Goal: Use online tool/utility: Utilize a website feature to perform a specific function

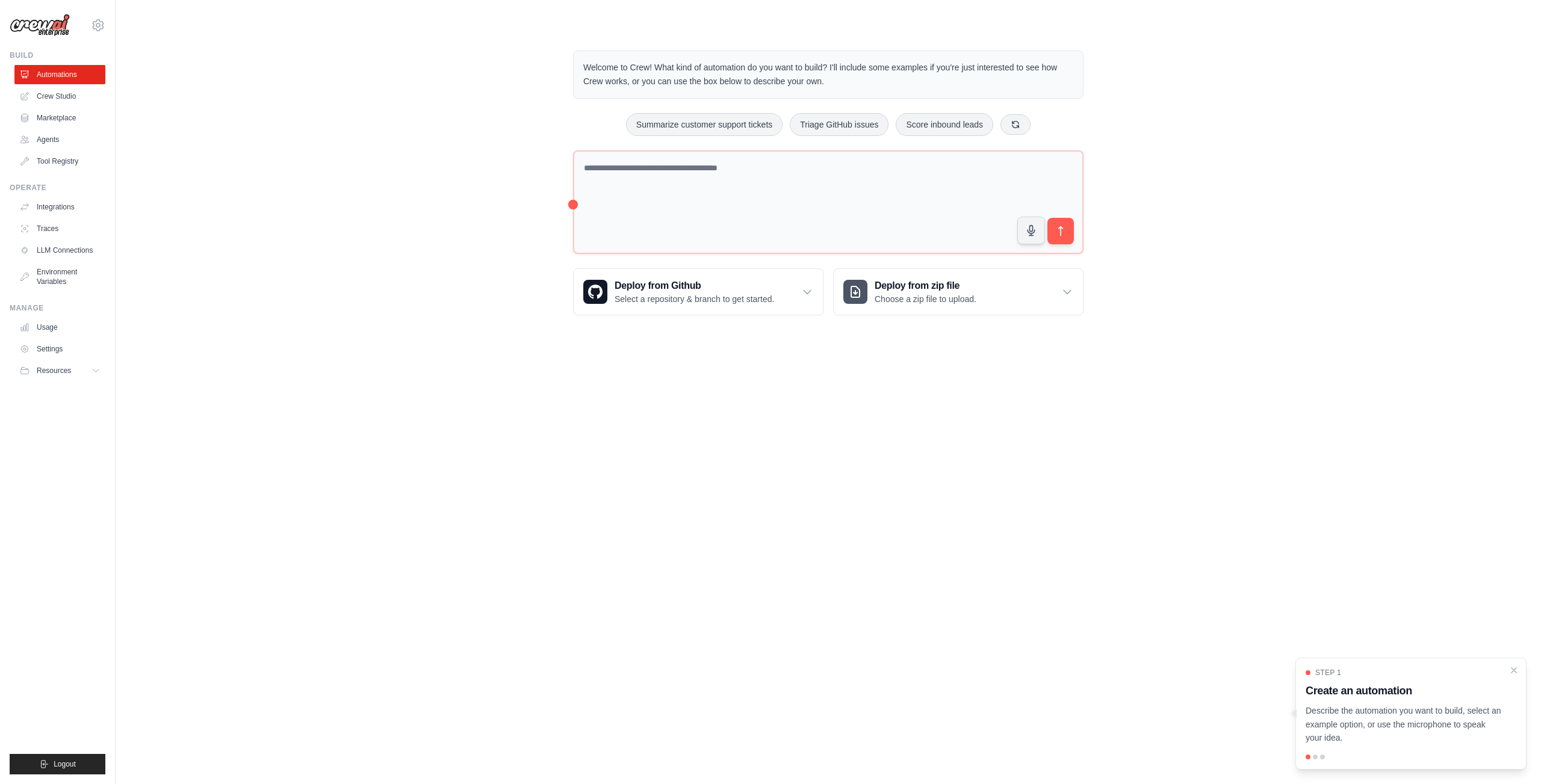
click at [430, 100] on div "Welcome to Crew! What kind of automation do you want to build? I'll include som…" at bounding box center [828, 183] width 1387 height 303
click at [79, 352] on link "Settings" at bounding box center [61, 349] width 91 height 19
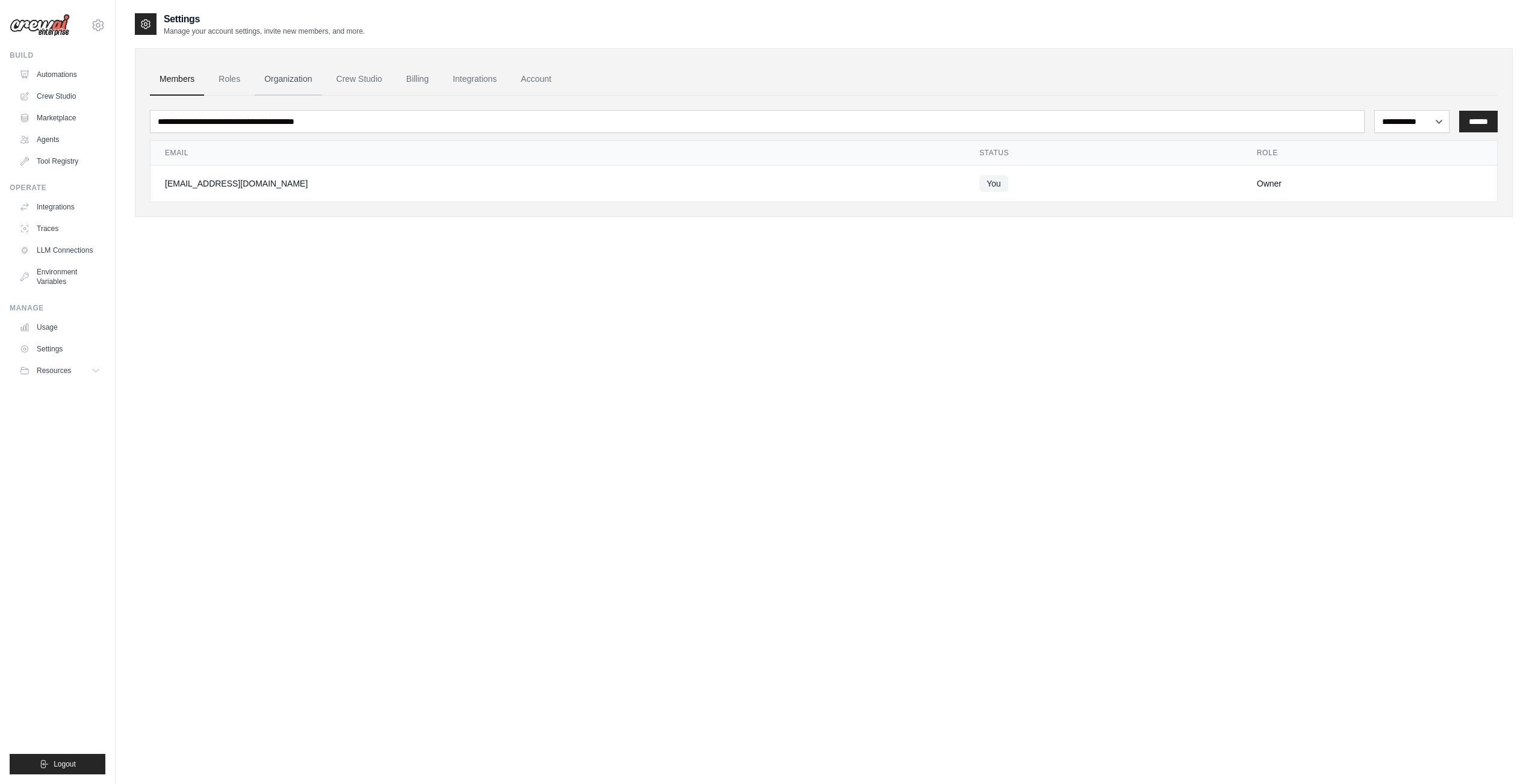
click at [285, 79] on link "Organization" at bounding box center [287, 79] width 67 height 32
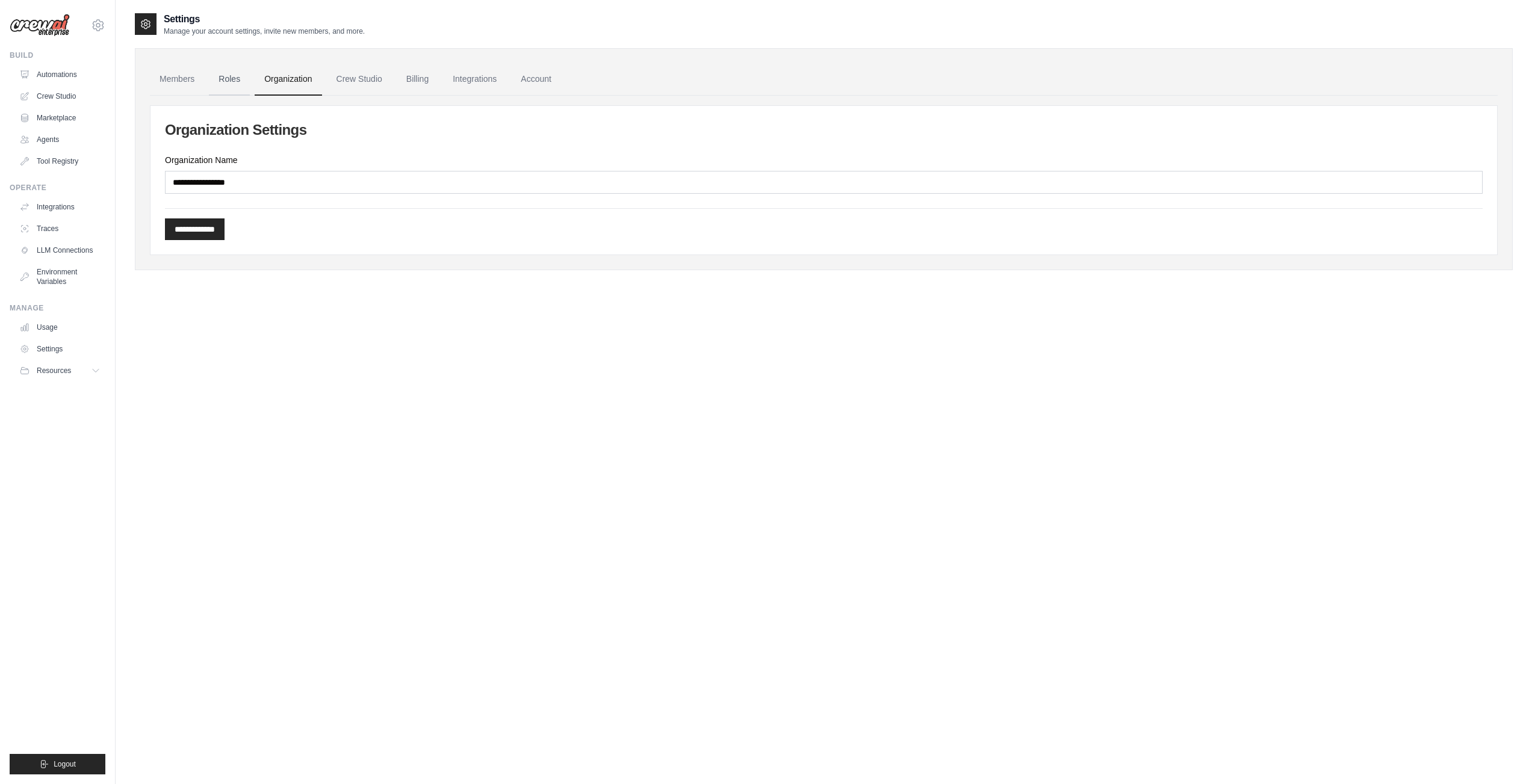
click at [226, 70] on link "Roles" at bounding box center [229, 79] width 41 height 32
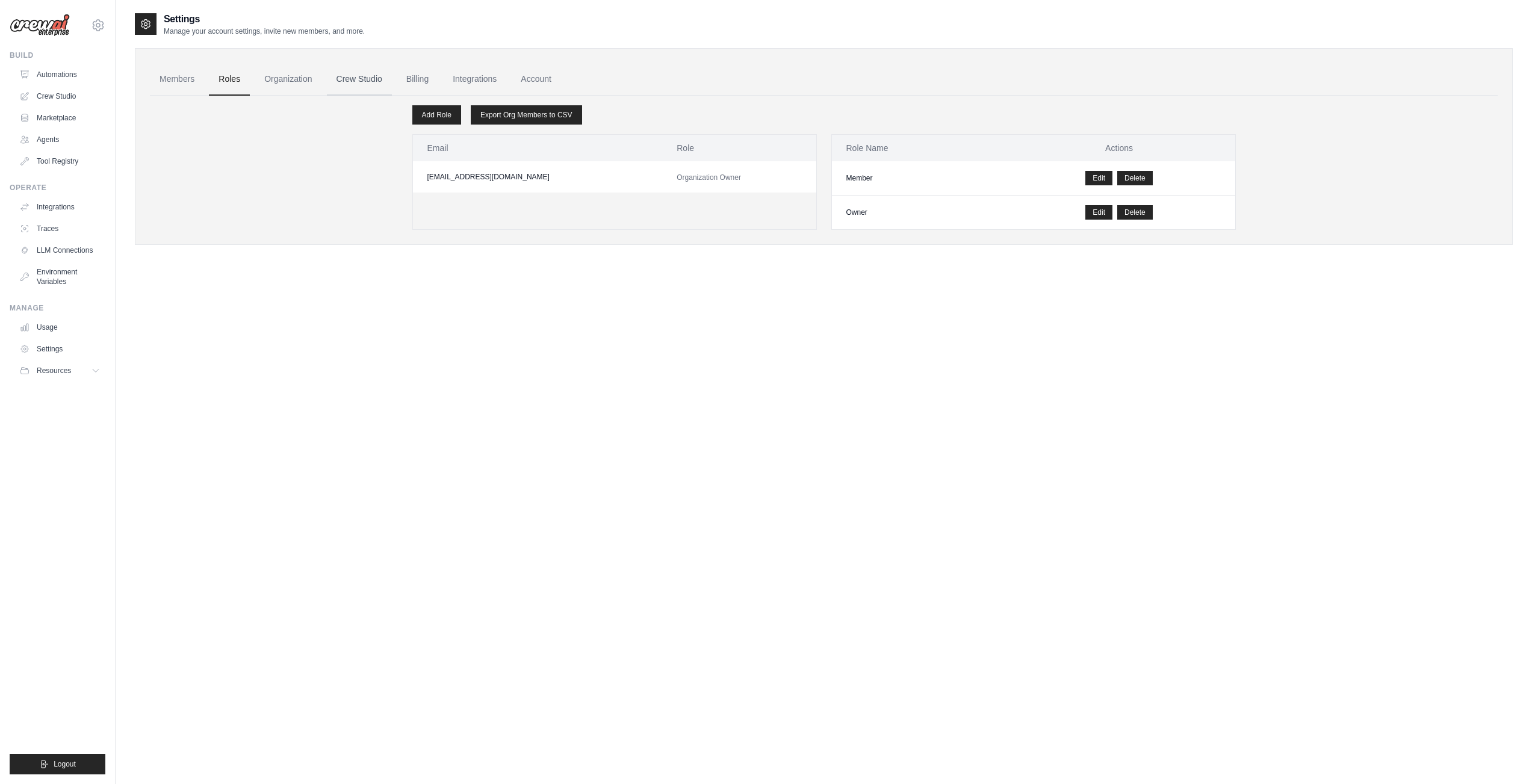
click at [382, 76] on link "Crew Studio" at bounding box center [359, 79] width 65 height 32
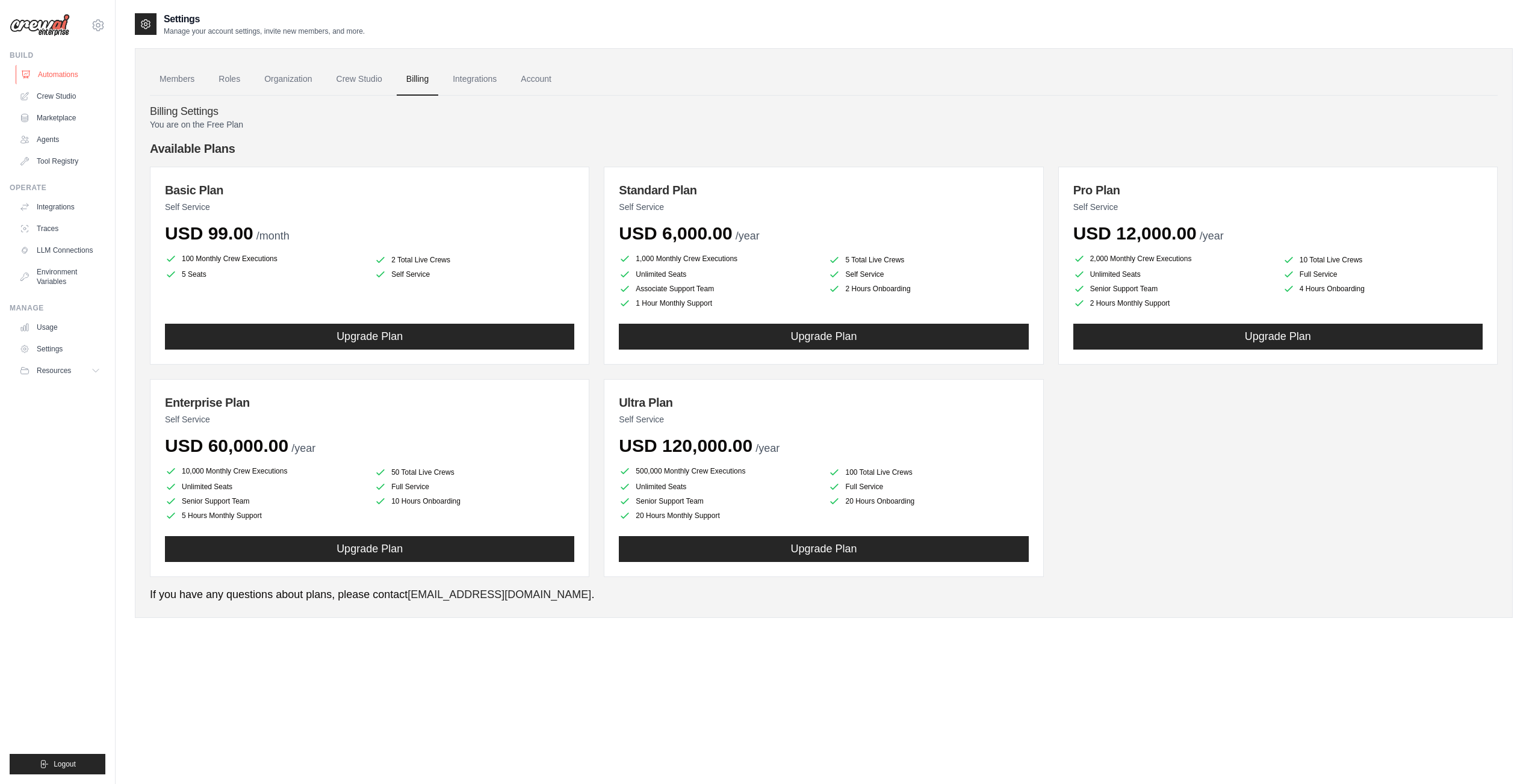
click at [68, 75] on link "Automations" at bounding box center [61, 75] width 91 height 19
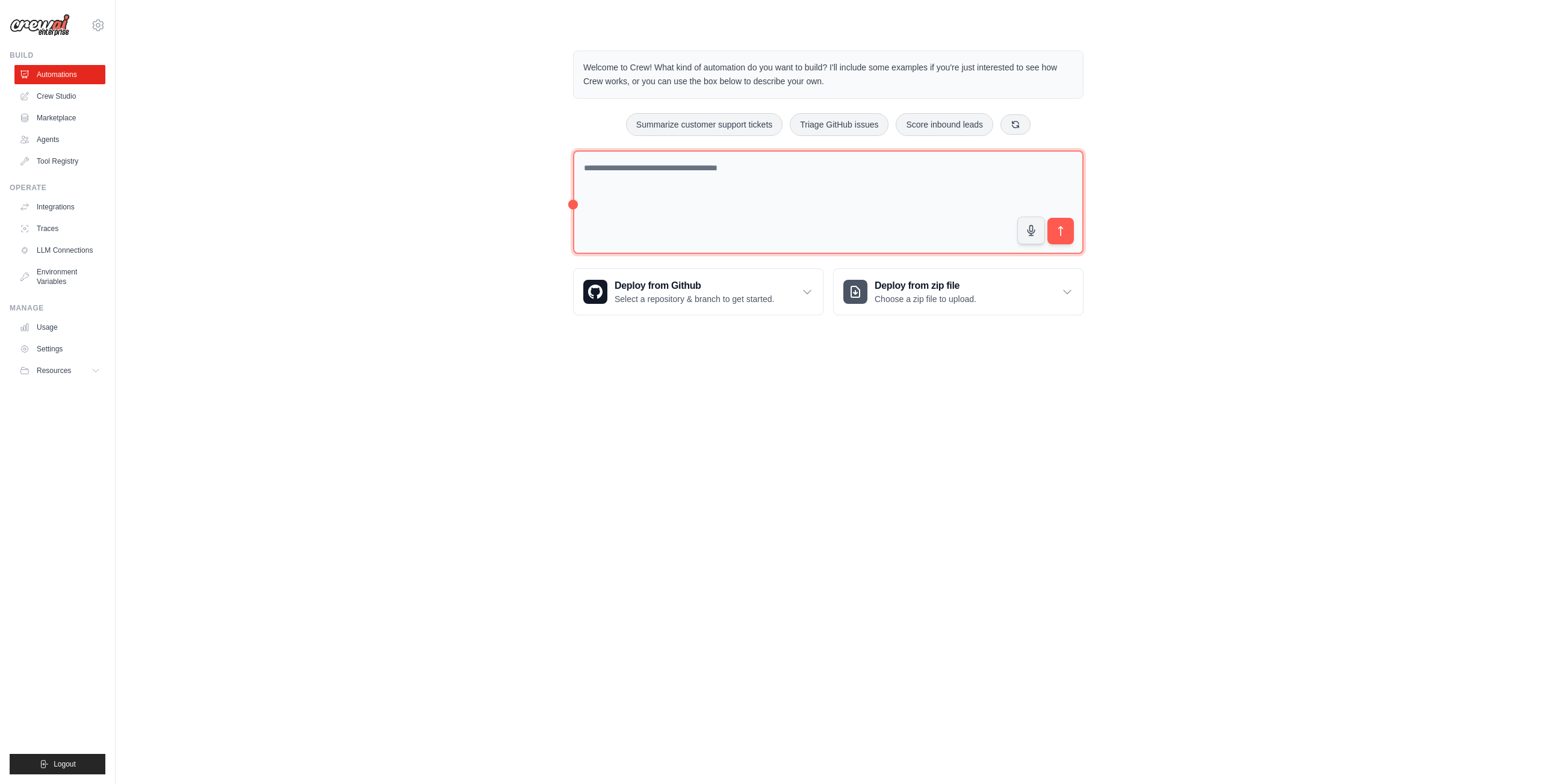
click at [658, 168] on textarea at bounding box center [829, 202] width 510 height 104
click at [697, 171] on textarea at bounding box center [829, 202] width 510 height 104
paste textarea "**********"
click at [674, 224] on textarea "**********" at bounding box center [829, 202] width 510 height 104
click at [659, 206] on textarea "**********" at bounding box center [829, 202] width 510 height 104
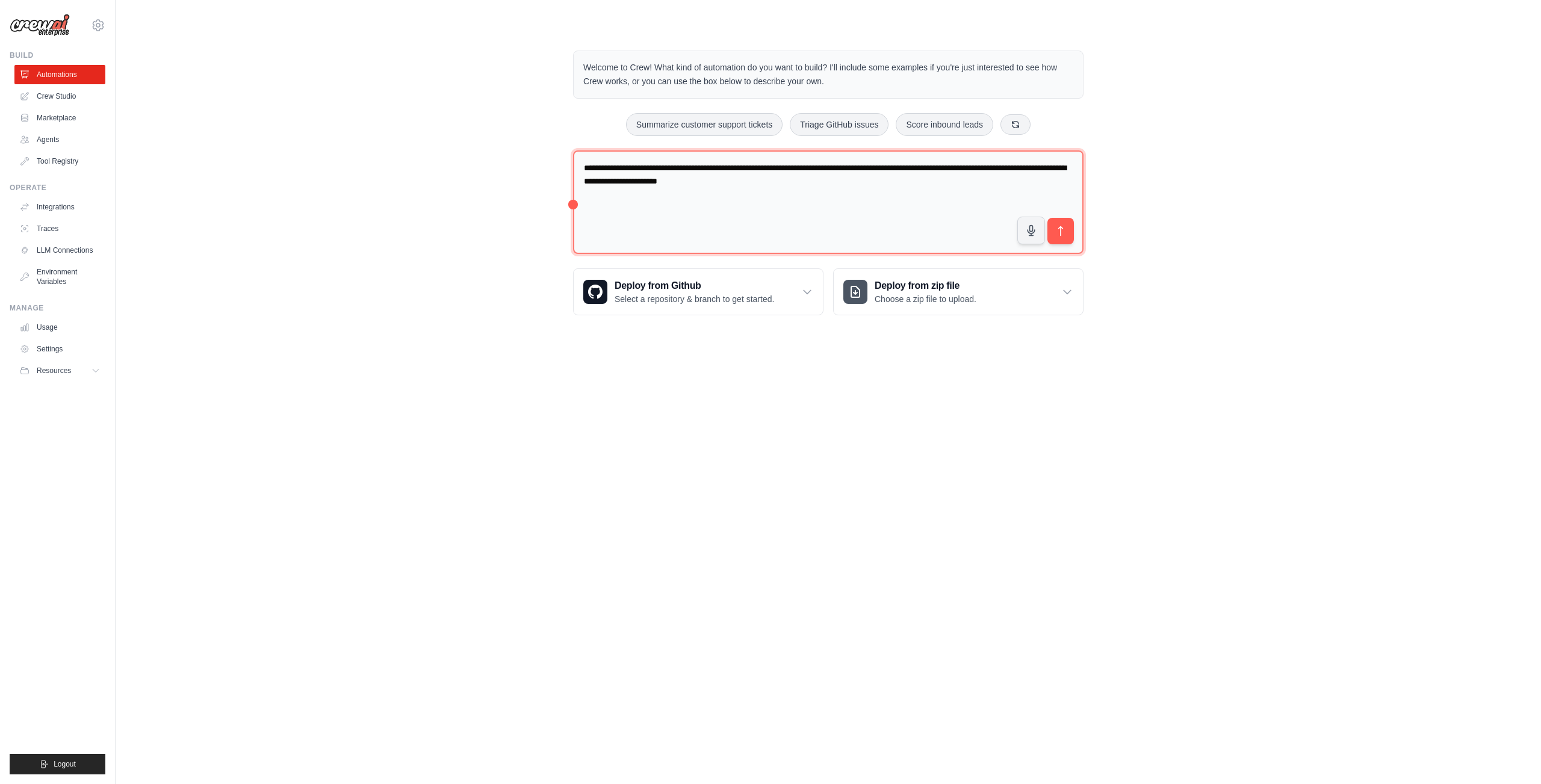
click at [656, 195] on textarea "**********" at bounding box center [829, 202] width 510 height 104
paste textarea "**********"
click at [657, 211] on textarea "**********" at bounding box center [829, 202] width 510 height 104
paste textarea "**********"
type textarea "**********"
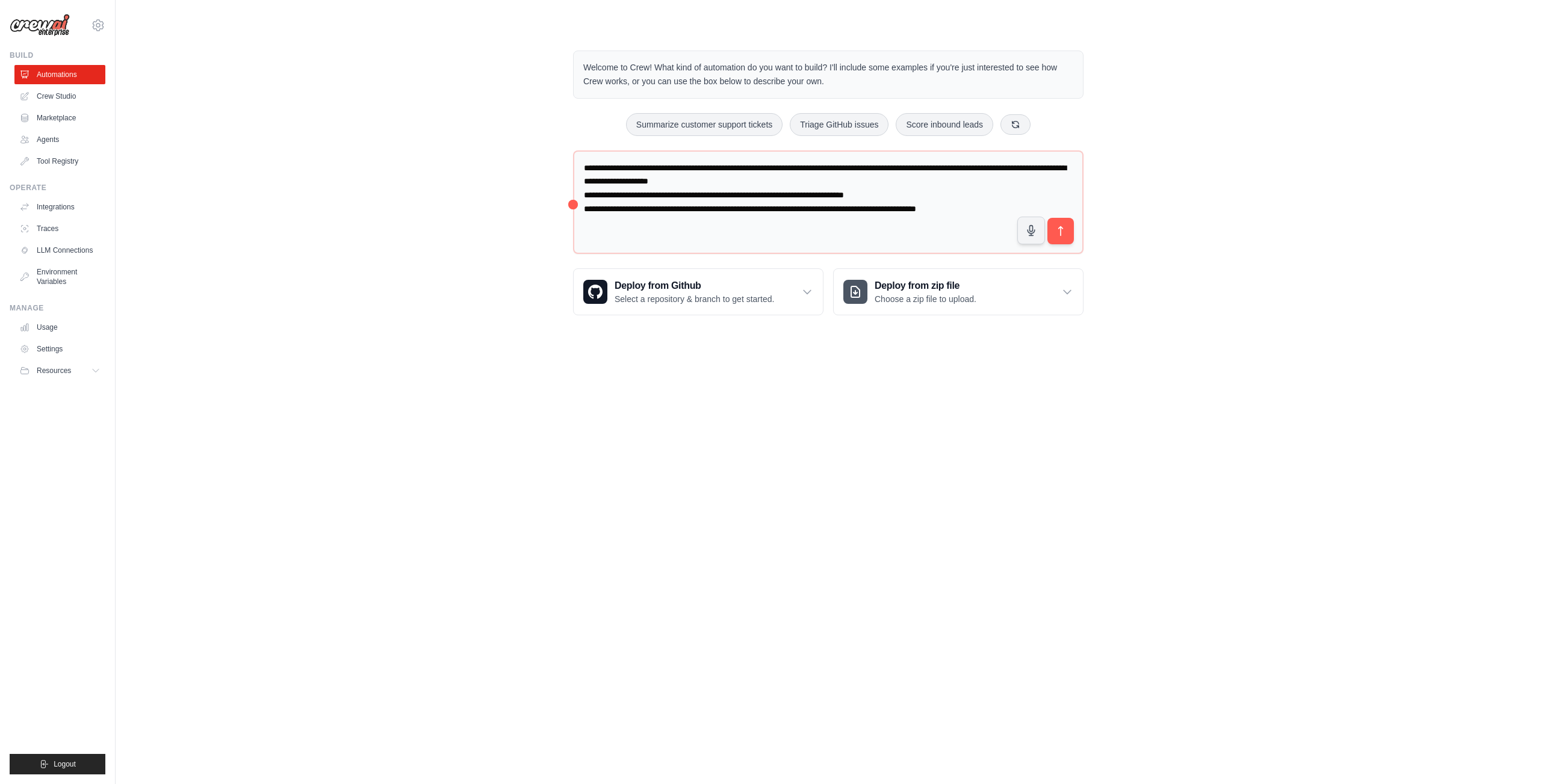
click at [845, 423] on body "[EMAIL_ADDRESS][DOMAIN_NAME] Settings Build Automations Crew Studio" at bounding box center [770, 392] width 1541 height 784
click at [1072, 232] on button "submit" at bounding box center [1061, 230] width 28 height 28
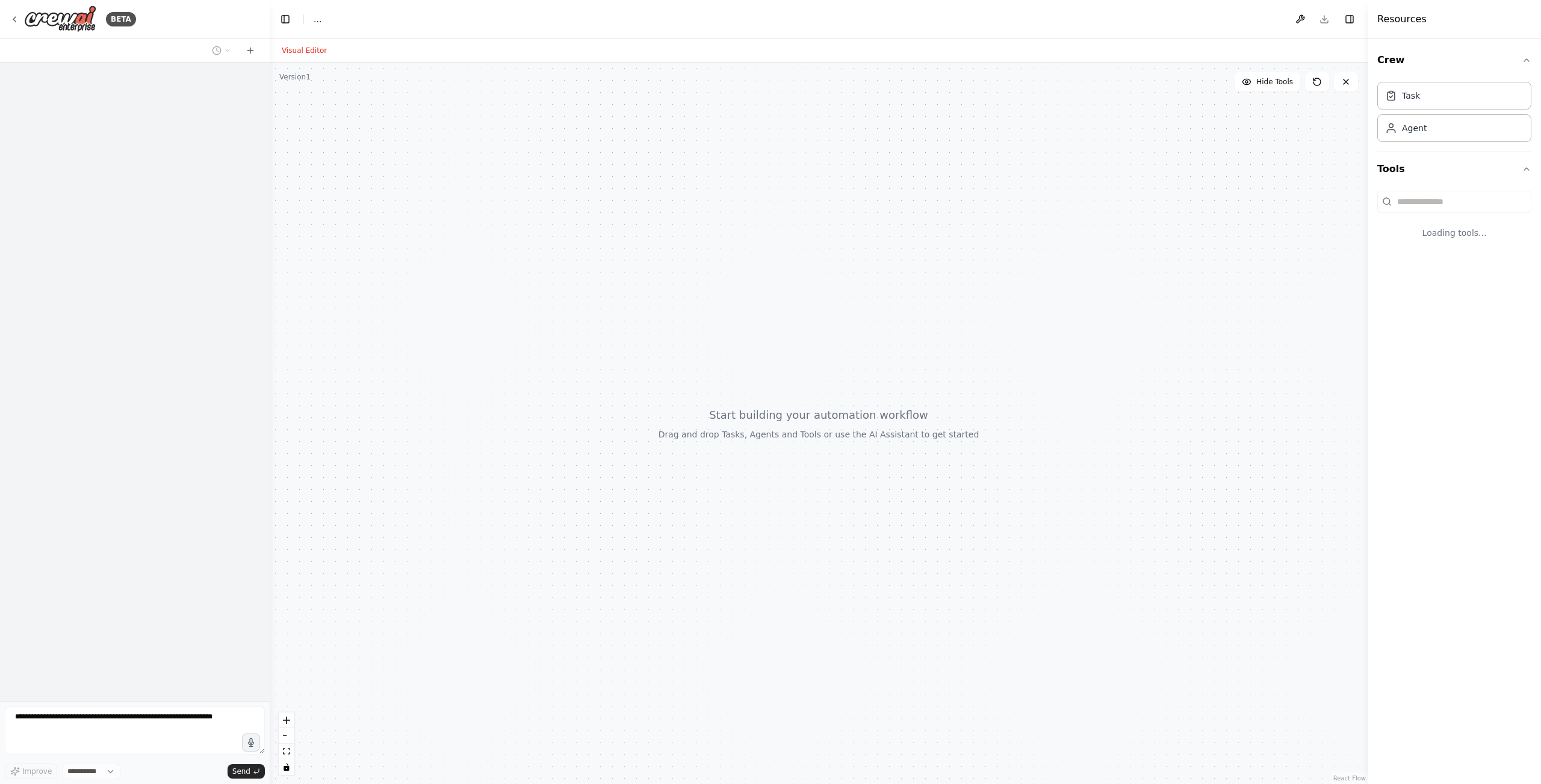
select select "****"
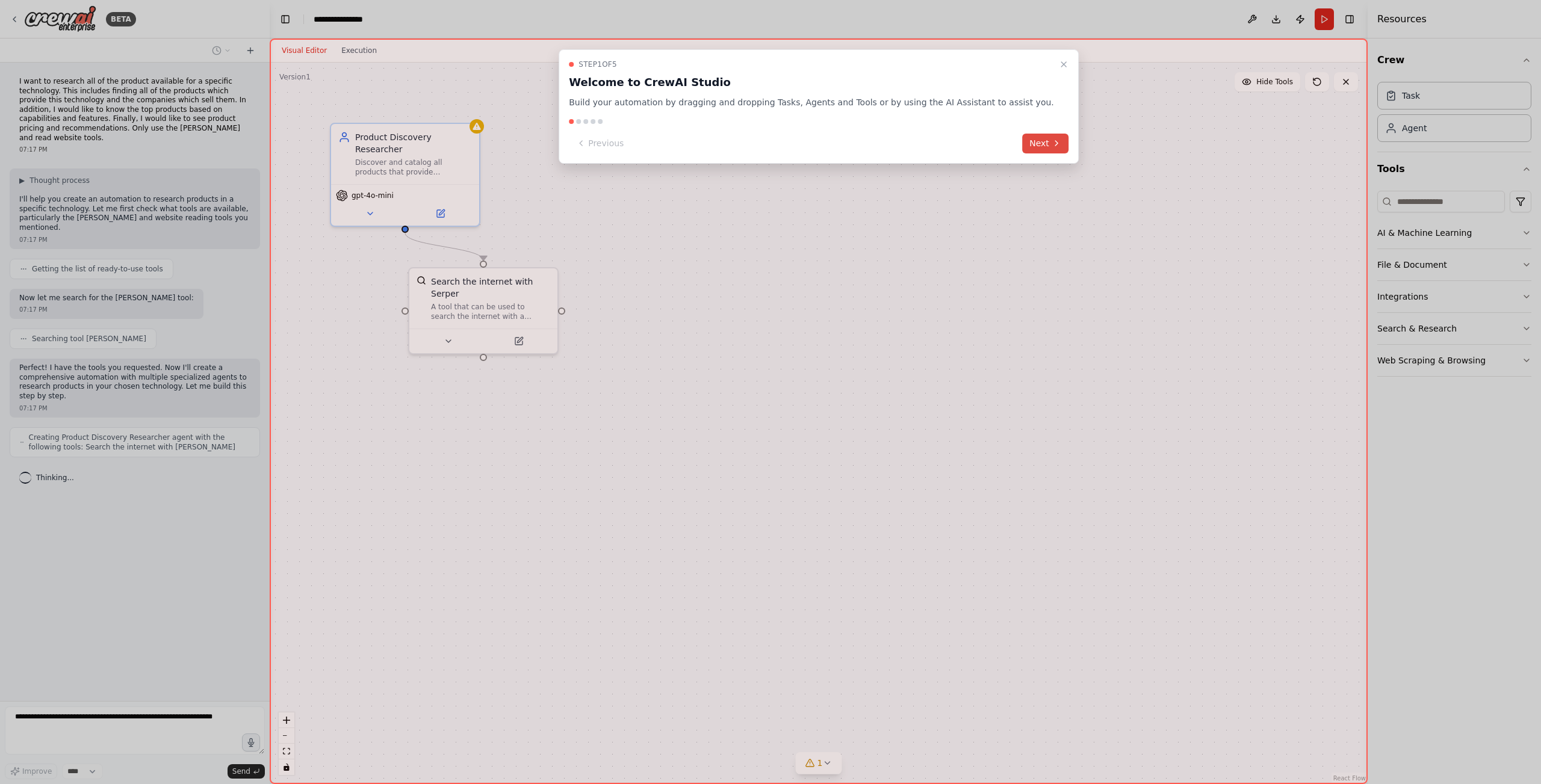
click at [1029, 137] on button "Next" at bounding box center [1046, 144] width 46 height 20
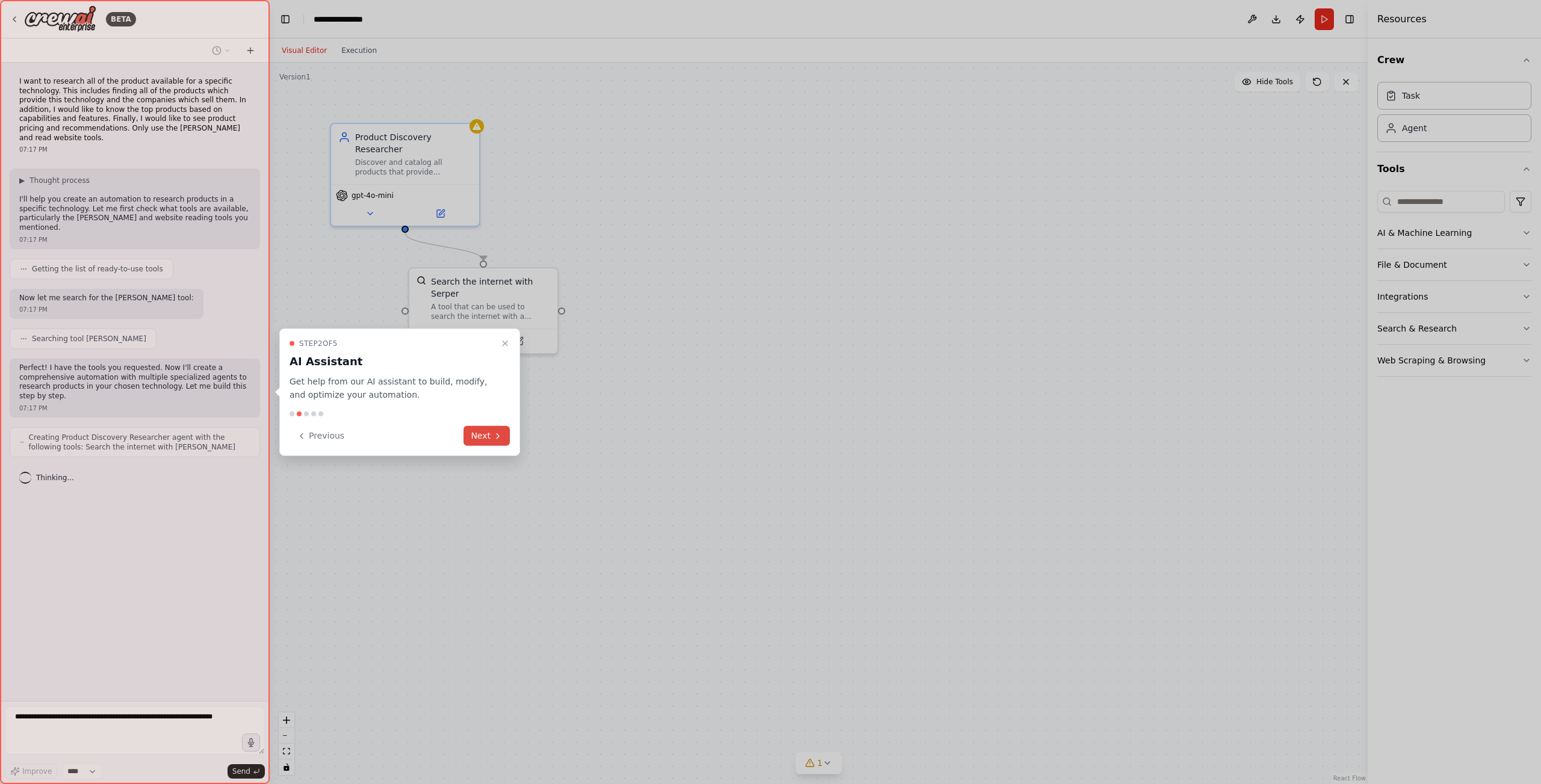
click at [491, 432] on button "Next" at bounding box center [486, 435] width 46 height 20
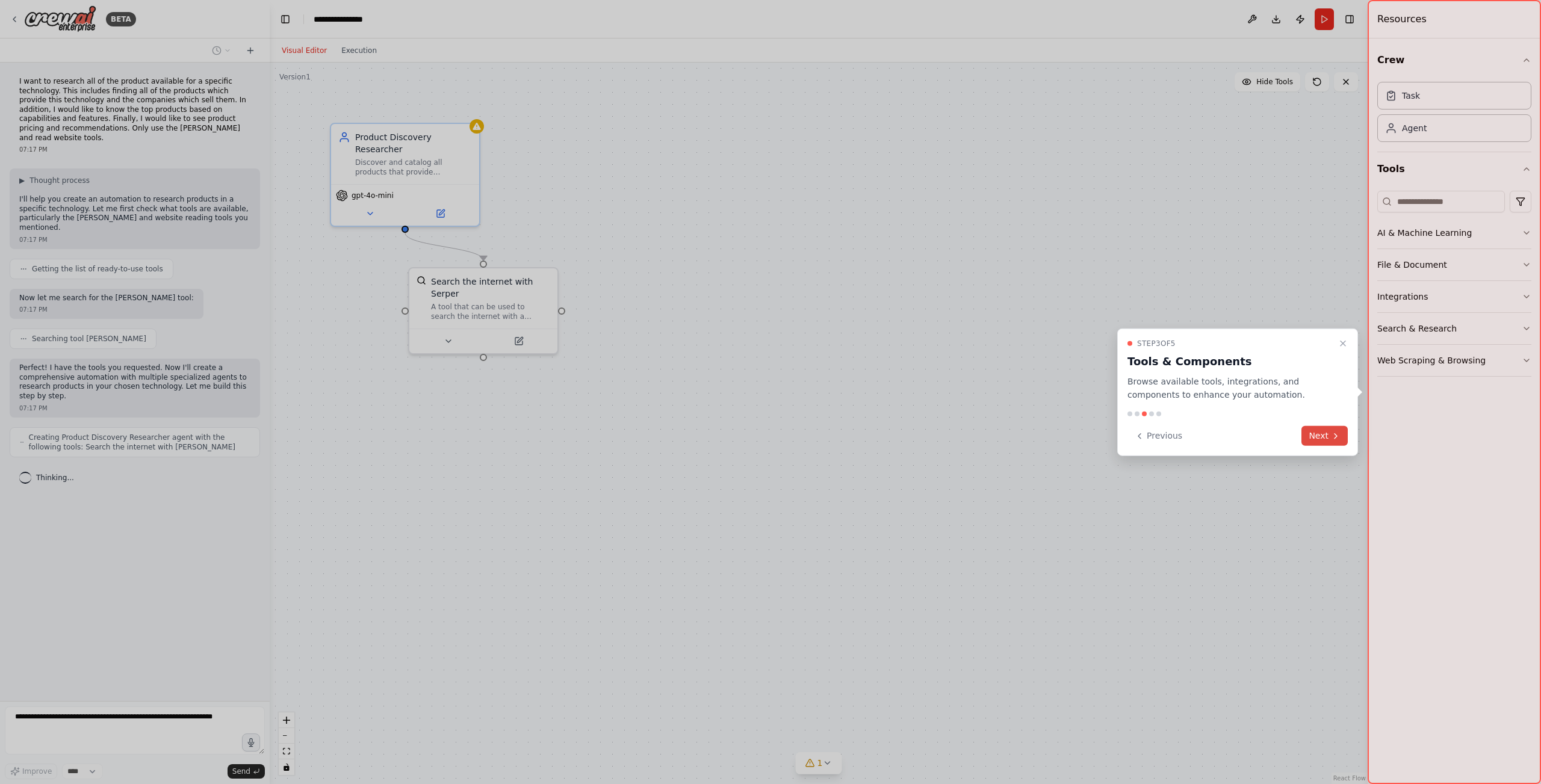
click at [1325, 429] on button "Next" at bounding box center [1325, 435] width 46 height 20
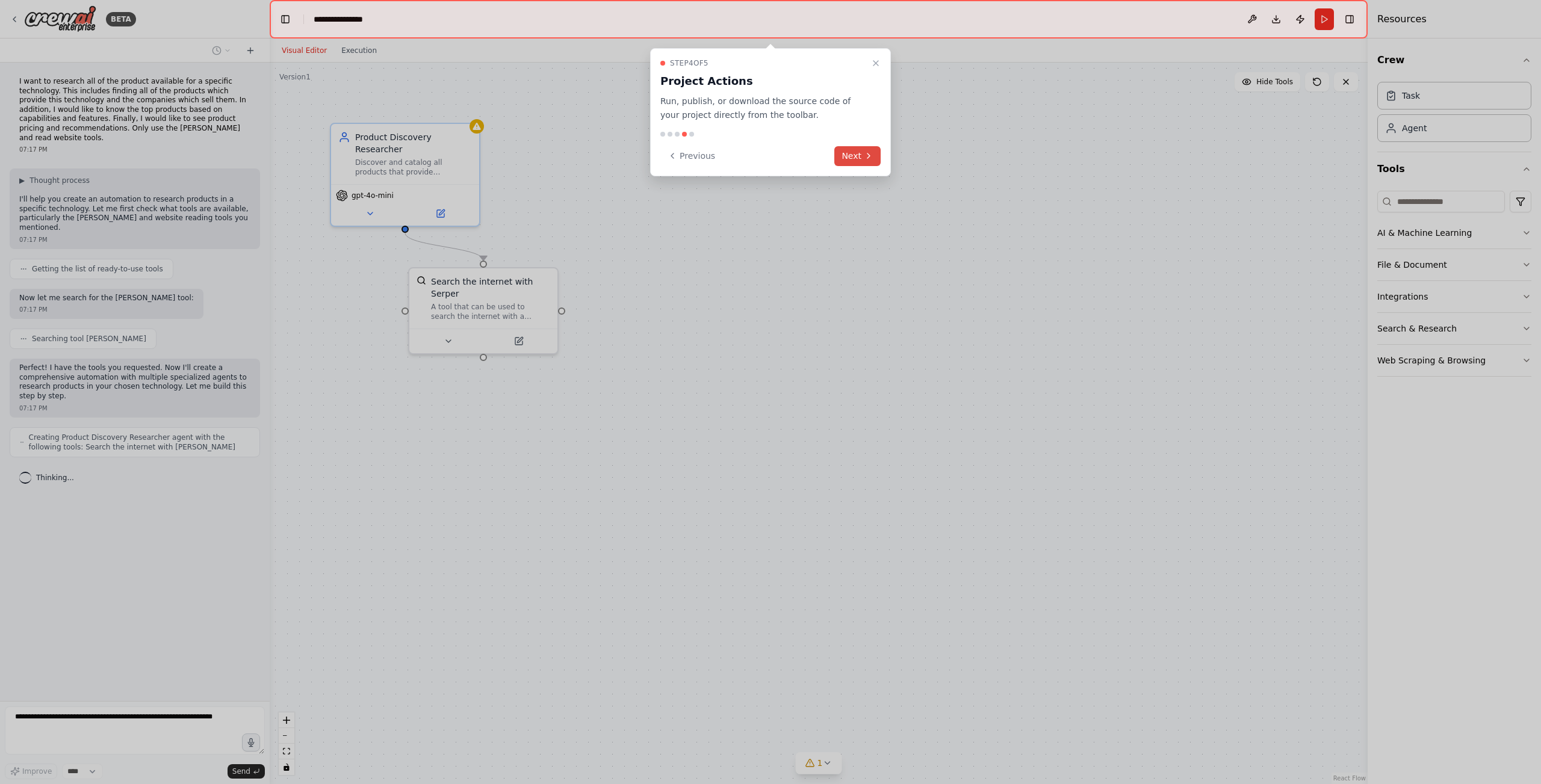
click at [869, 157] on icon at bounding box center [868, 156] width 2 height 4
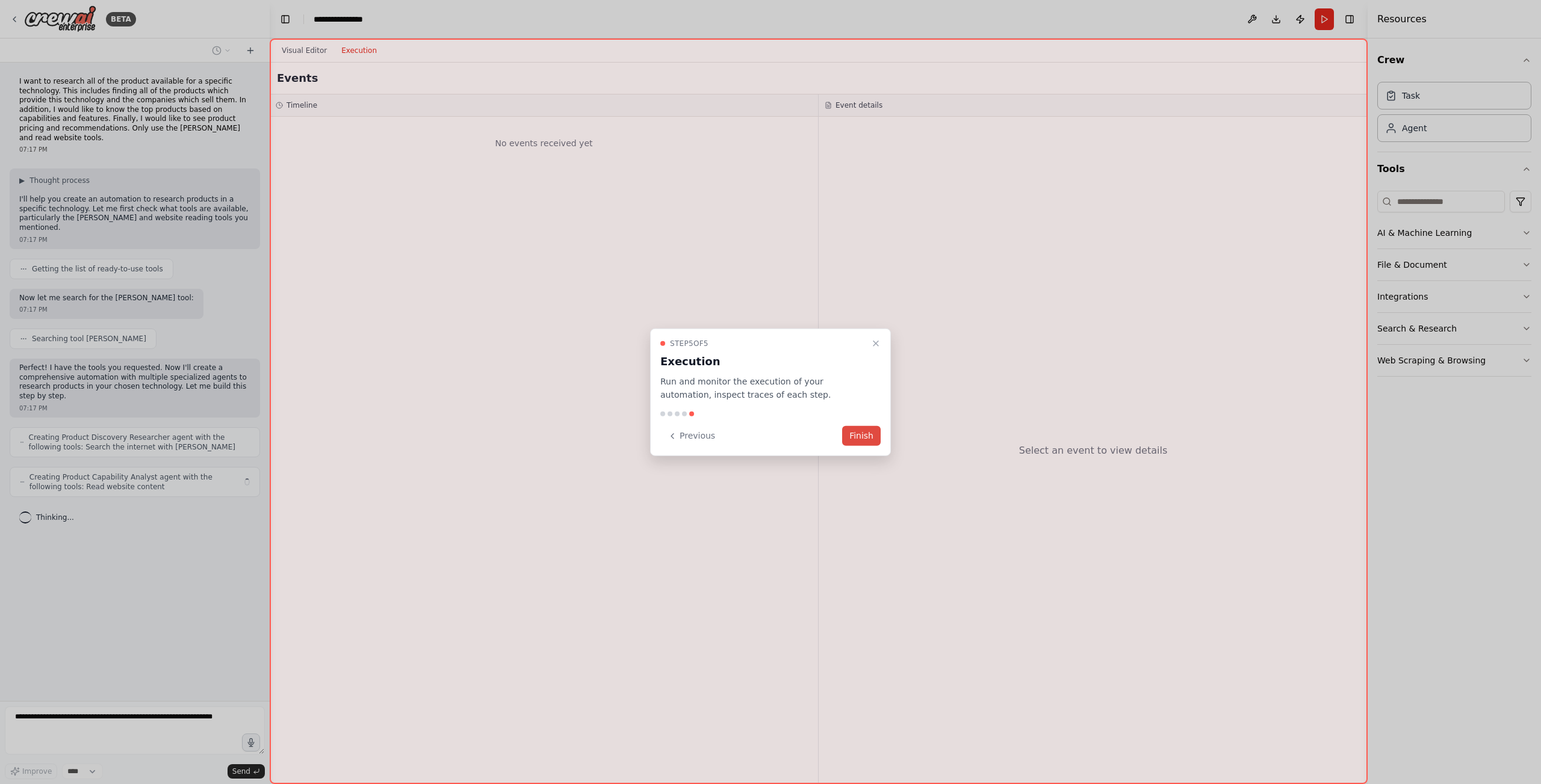
click at [870, 433] on button "Finish" at bounding box center [861, 435] width 38 height 20
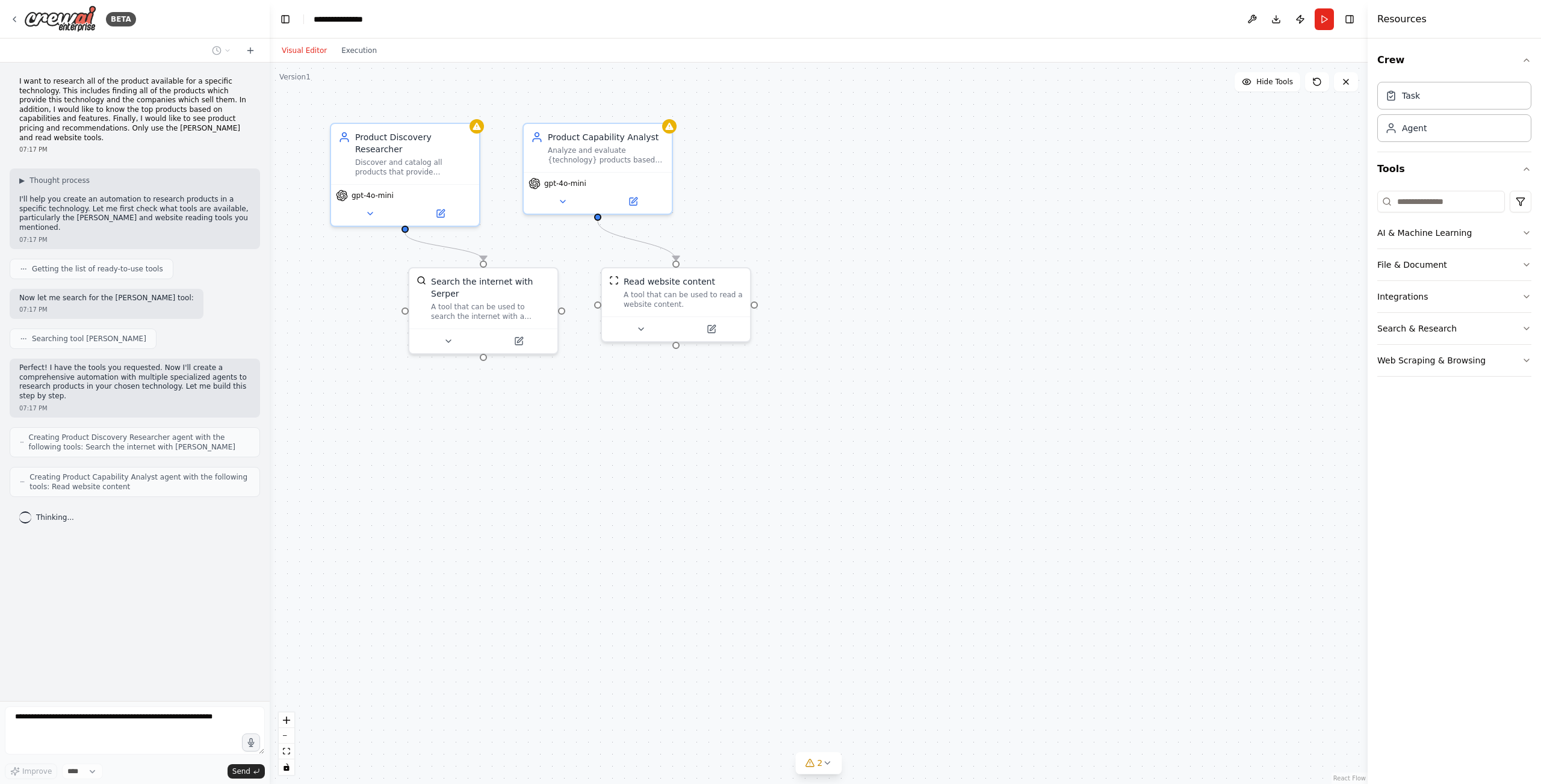
drag, startPoint x: 790, startPoint y: 496, endPoint x: 660, endPoint y: 593, distance: 162.2
click at [660, 593] on div ".deletable-edge-delete-btn { width: 20px; height: 20px; border: 0px solid #ffff…" at bounding box center [818, 423] width 1098 height 721
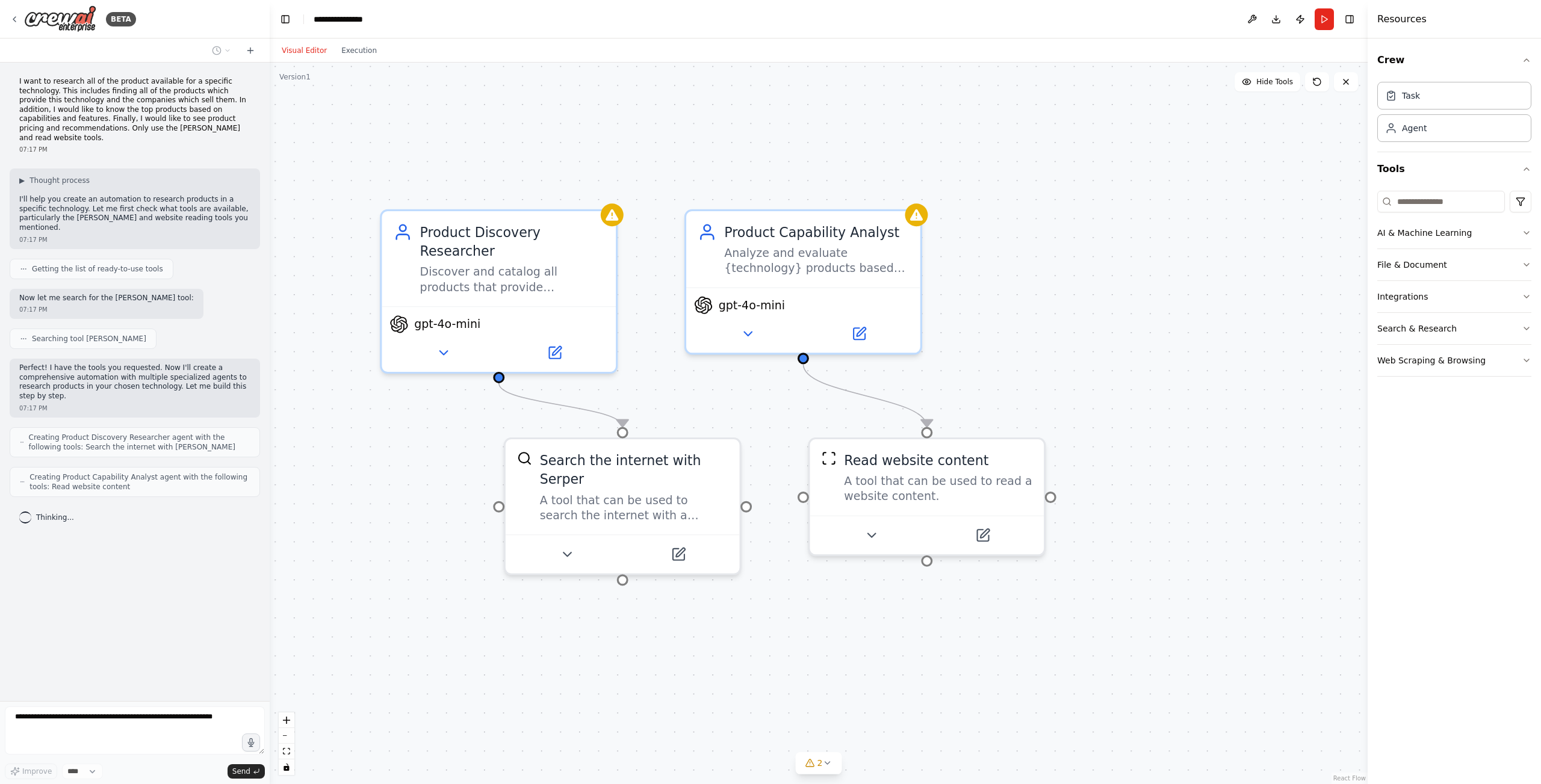
drag, startPoint x: 528, startPoint y: 248, endPoint x: 686, endPoint y: 397, distance: 217.2
click at [686, 397] on div ".deletable-edge-delete-btn { width: 20px; height: 20px; border: 0px solid #ffff…" at bounding box center [818, 423] width 1098 height 721
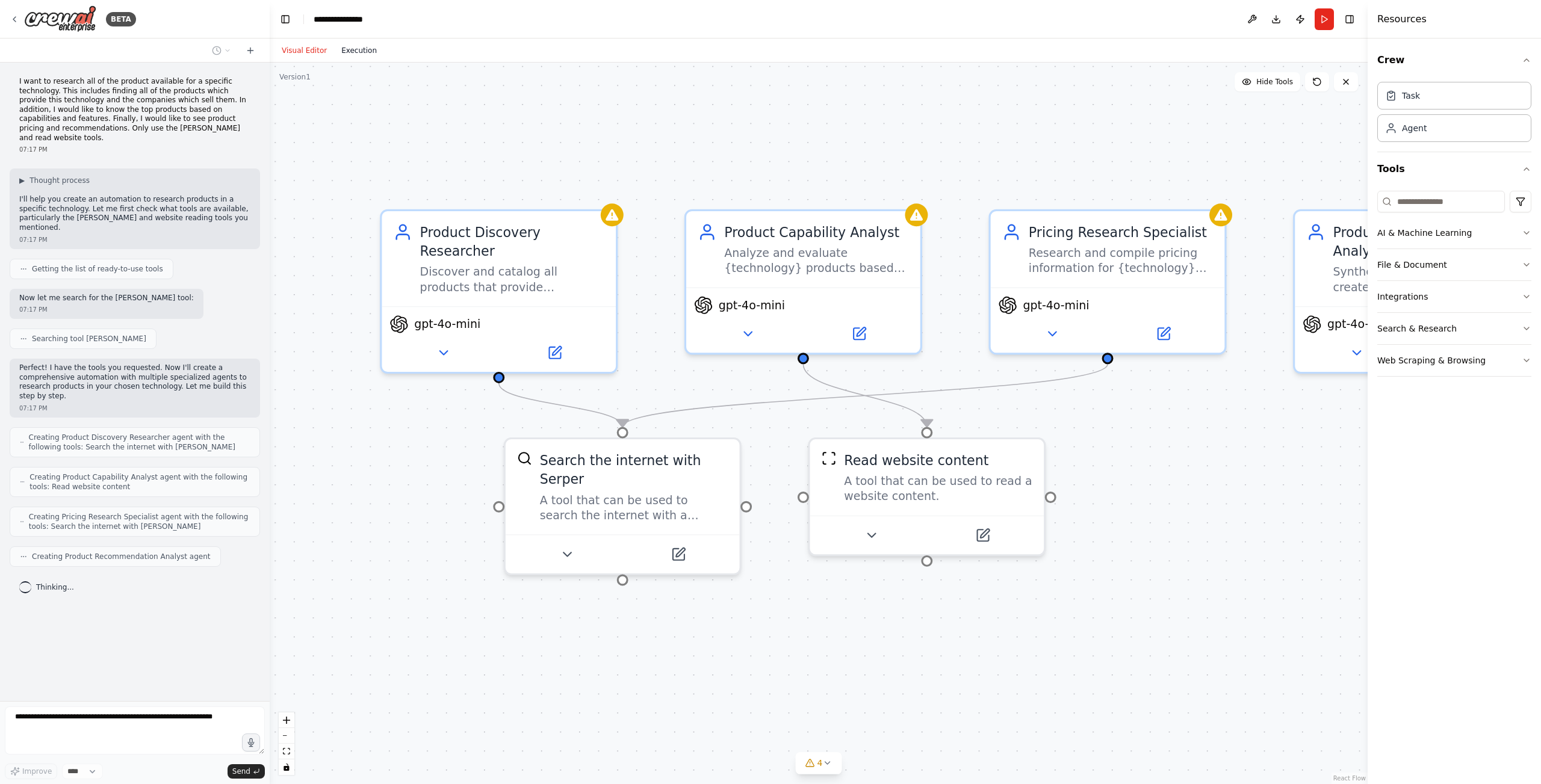
click at [348, 49] on button "Execution" at bounding box center [358, 50] width 50 height 14
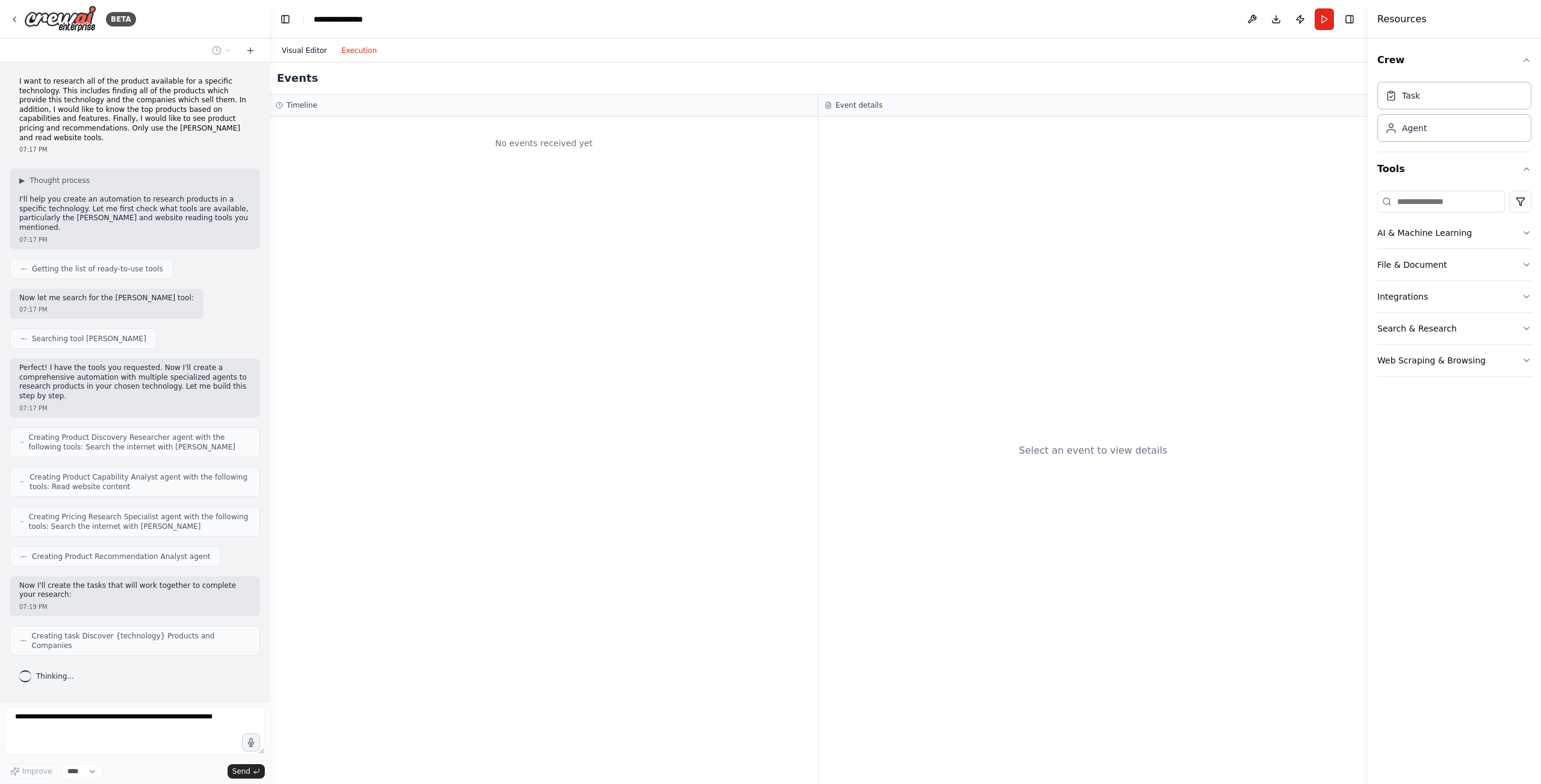
click at [321, 49] on button "Visual Editor" at bounding box center [305, 50] width 60 height 14
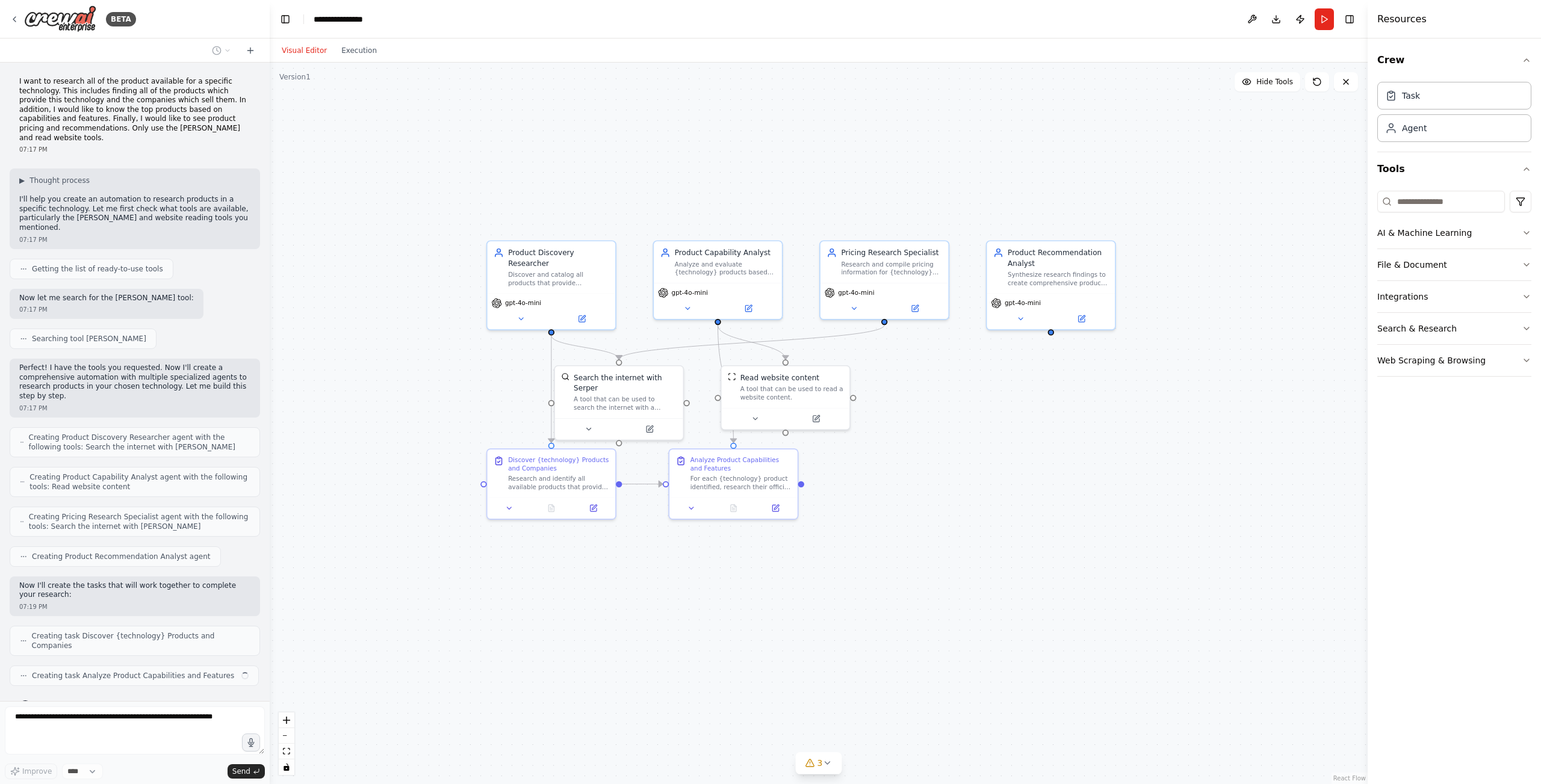
drag, startPoint x: 1058, startPoint y: 641, endPoint x: 909, endPoint y: 484, distance: 216.4
click at [909, 484] on div ".deletable-edge-delete-btn { width: 20px; height: 20px; border: 0px solid #ffff…" at bounding box center [818, 423] width 1098 height 721
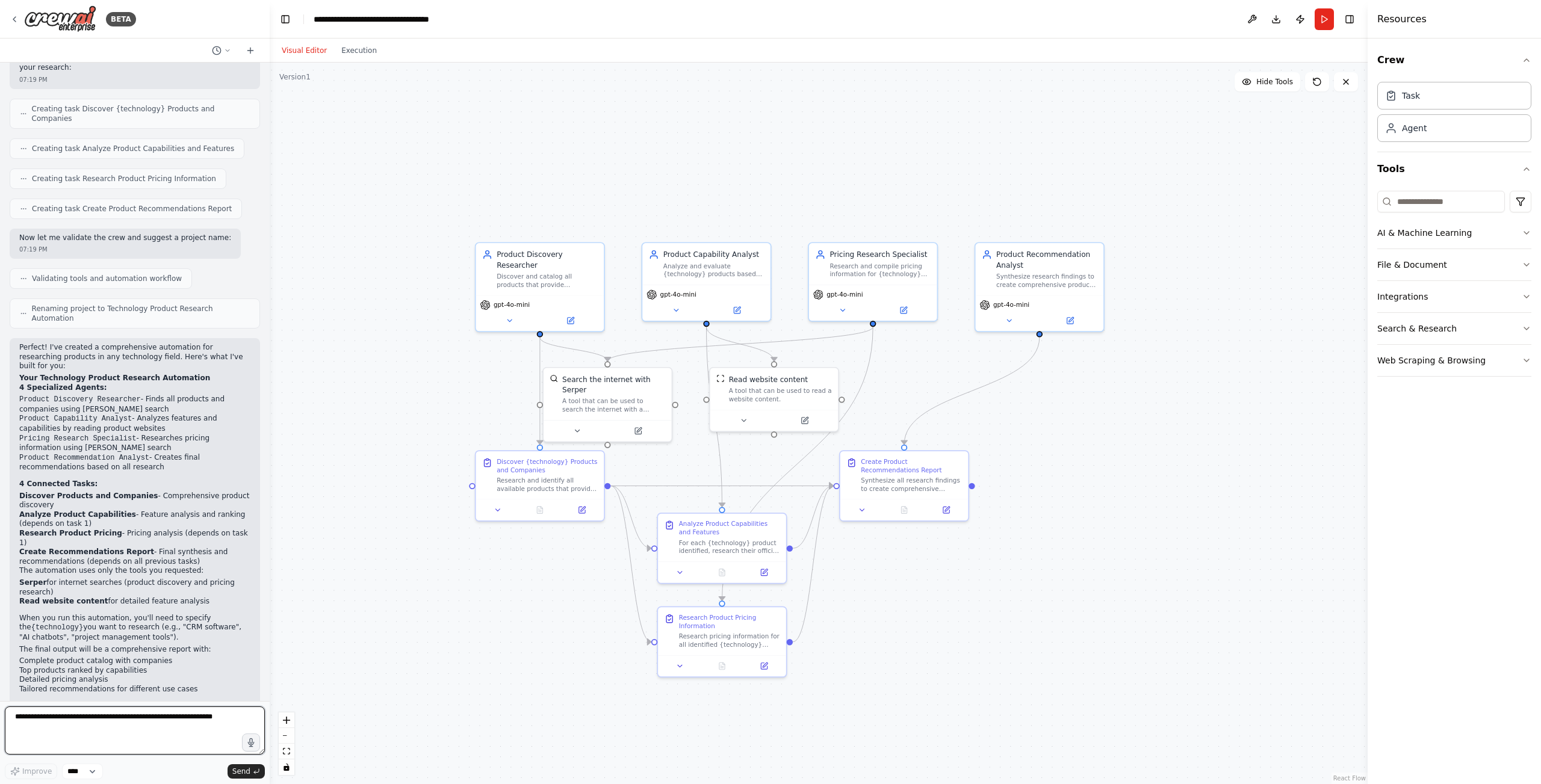
scroll to position [536, 0]
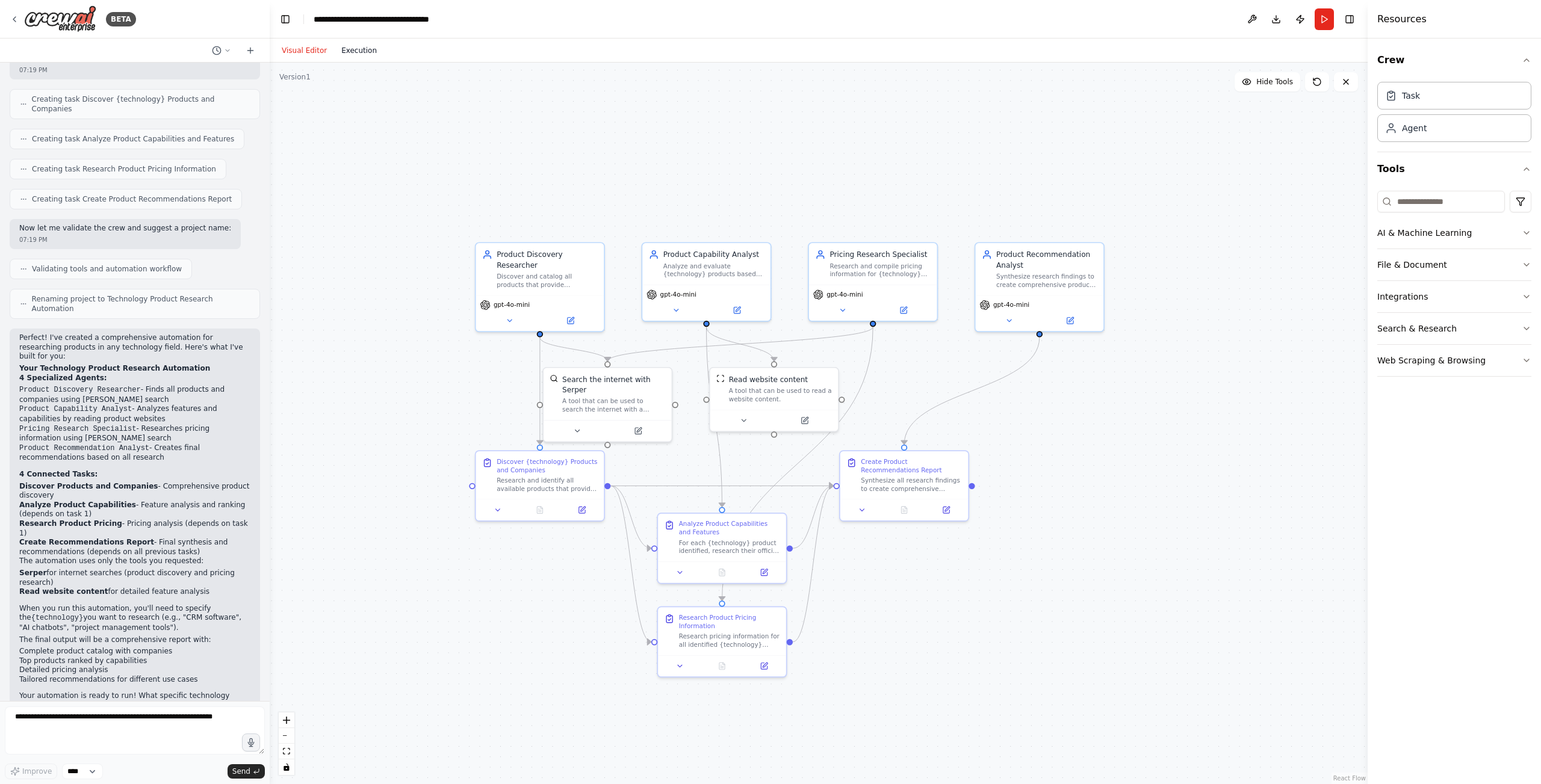
click at [367, 46] on button "Execution" at bounding box center [358, 50] width 50 height 14
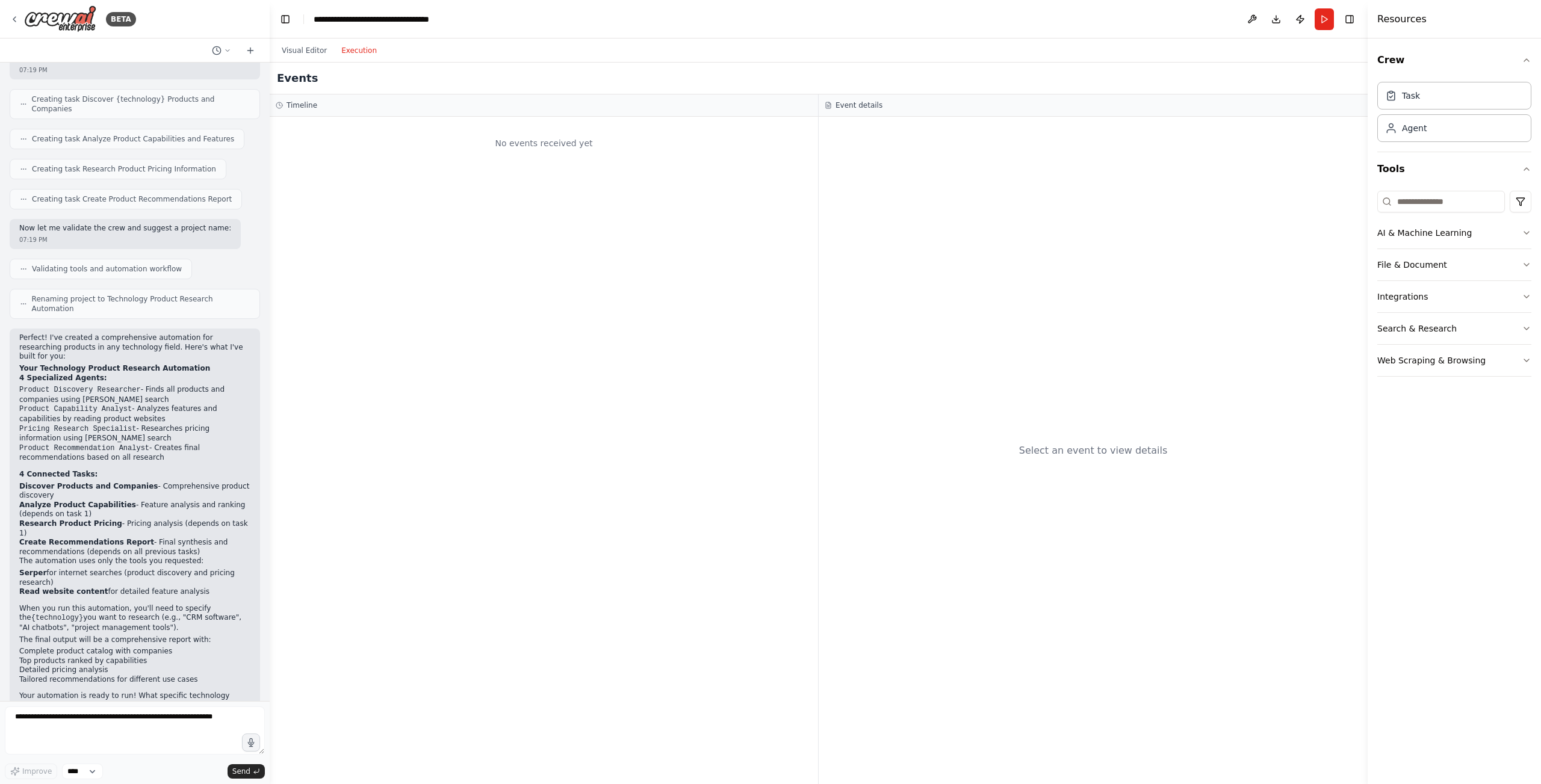
click at [356, 137] on div "No events received yet" at bounding box center [543, 143] width 537 height 41
click at [314, 46] on button "Visual Editor" at bounding box center [305, 50] width 60 height 14
click at [348, 49] on button "Execution" at bounding box center [358, 50] width 50 height 14
click at [378, 171] on div "No events received yet" at bounding box center [543, 450] width 549 height 667
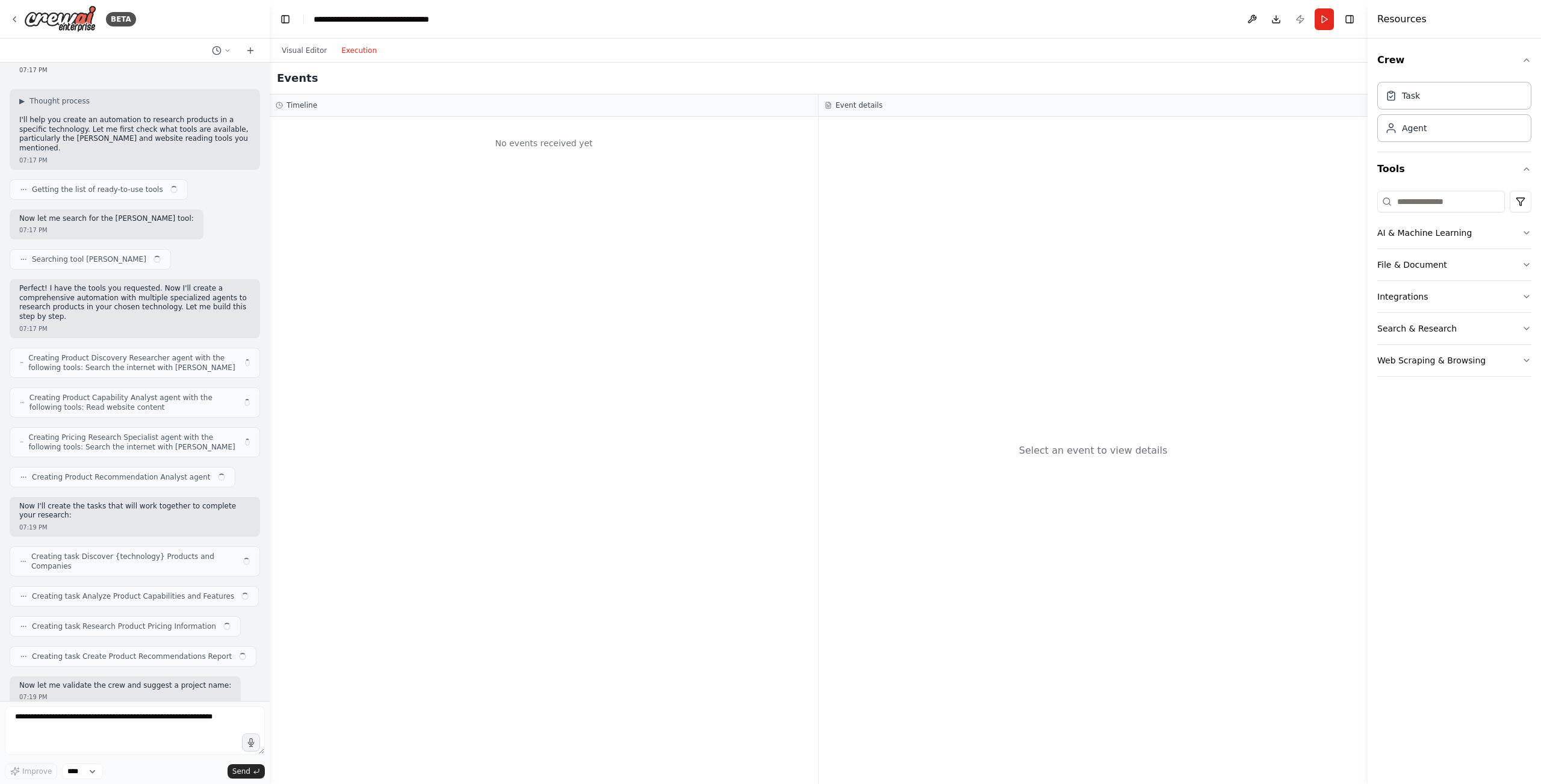
click at [367, 56] on button "Execution" at bounding box center [358, 50] width 50 height 14
click at [343, 139] on div "No events received yet" at bounding box center [543, 143] width 537 height 41
drag, startPoint x: 341, startPoint y: 171, endPoint x: 310, endPoint y: 137, distance: 46.0
click at [310, 137] on div "No events received yet" at bounding box center [543, 450] width 549 height 667
click at [302, 51] on button "Visual Editor" at bounding box center [305, 50] width 60 height 14
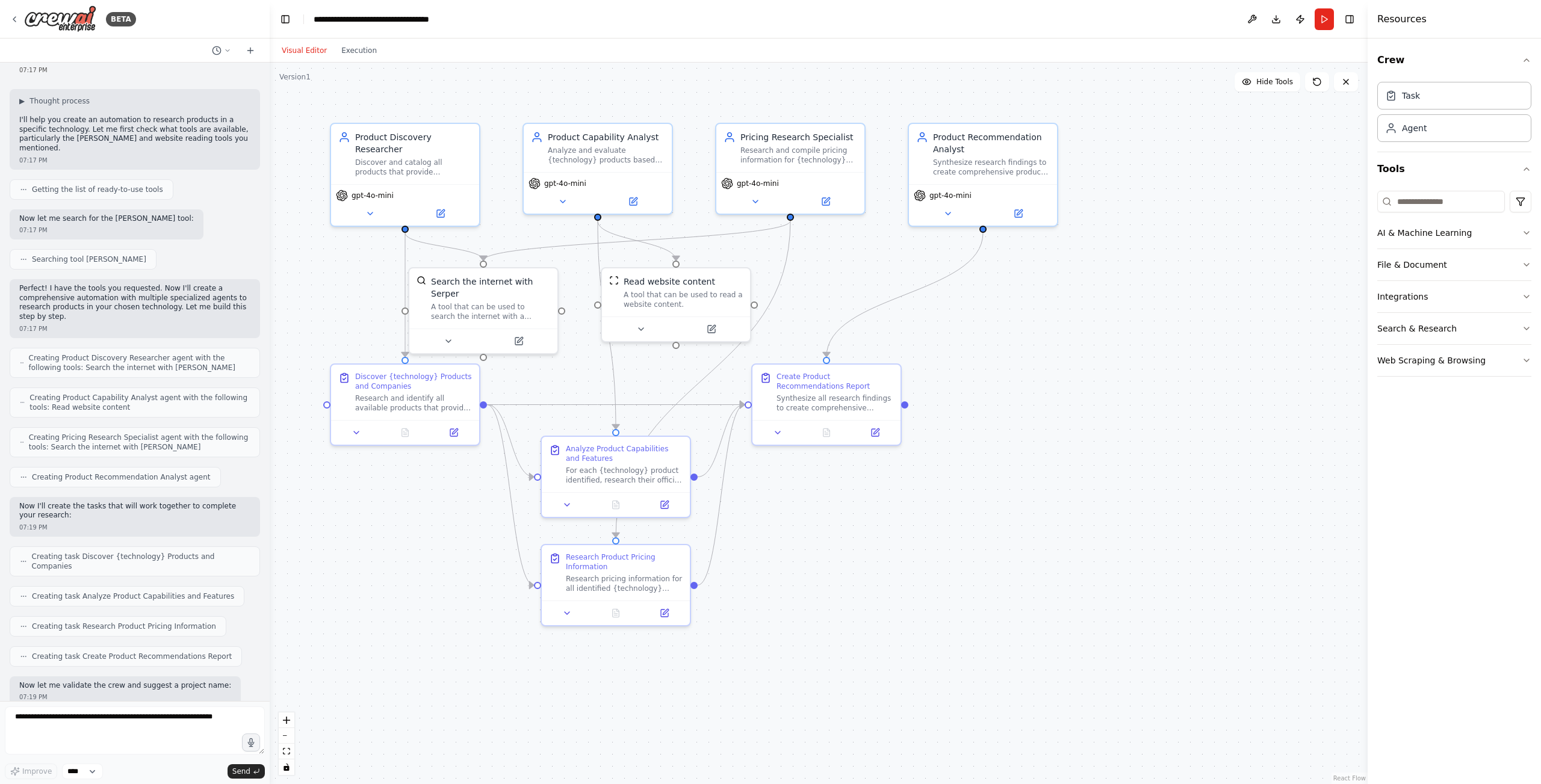
click at [1021, 513] on div ".deletable-edge-delete-btn { width: 20px; height: 20px; border: 0px solid #ffff…" at bounding box center [818, 423] width 1098 height 721
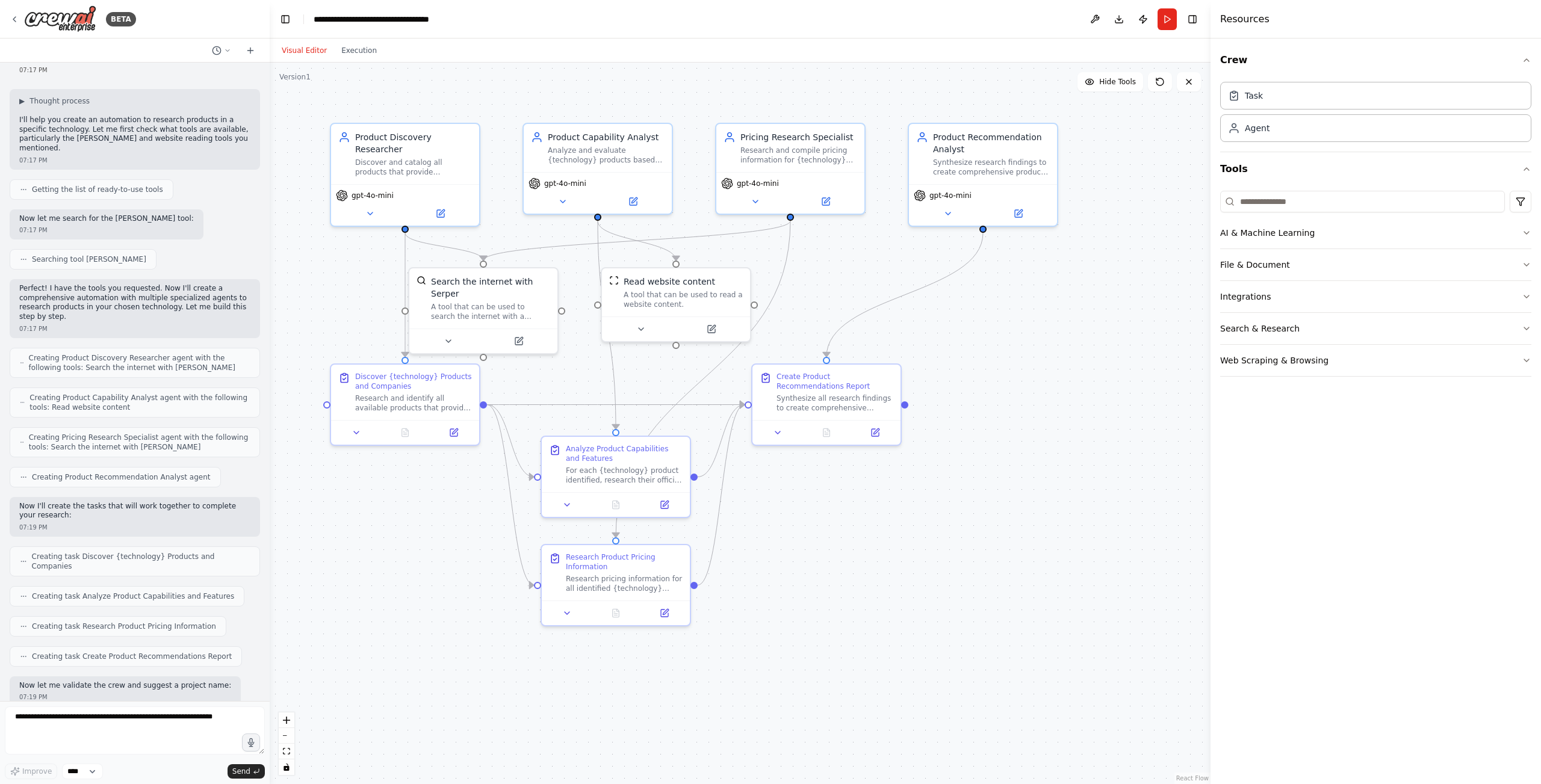
drag, startPoint x: 1369, startPoint y: 427, endPoint x: 1210, endPoint y: 432, distance: 159.1
click at [1210, 432] on div at bounding box center [1212, 392] width 4 height 784
drag, startPoint x: 674, startPoint y: 294, endPoint x: 1085, endPoint y: 519, distance: 468.6
click at [1085, 519] on div ".deletable-edge-delete-btn { width: 20px; height: 20px; border: 0px solid #ffff…" at bounding box center [739, 423] width 941 height 721
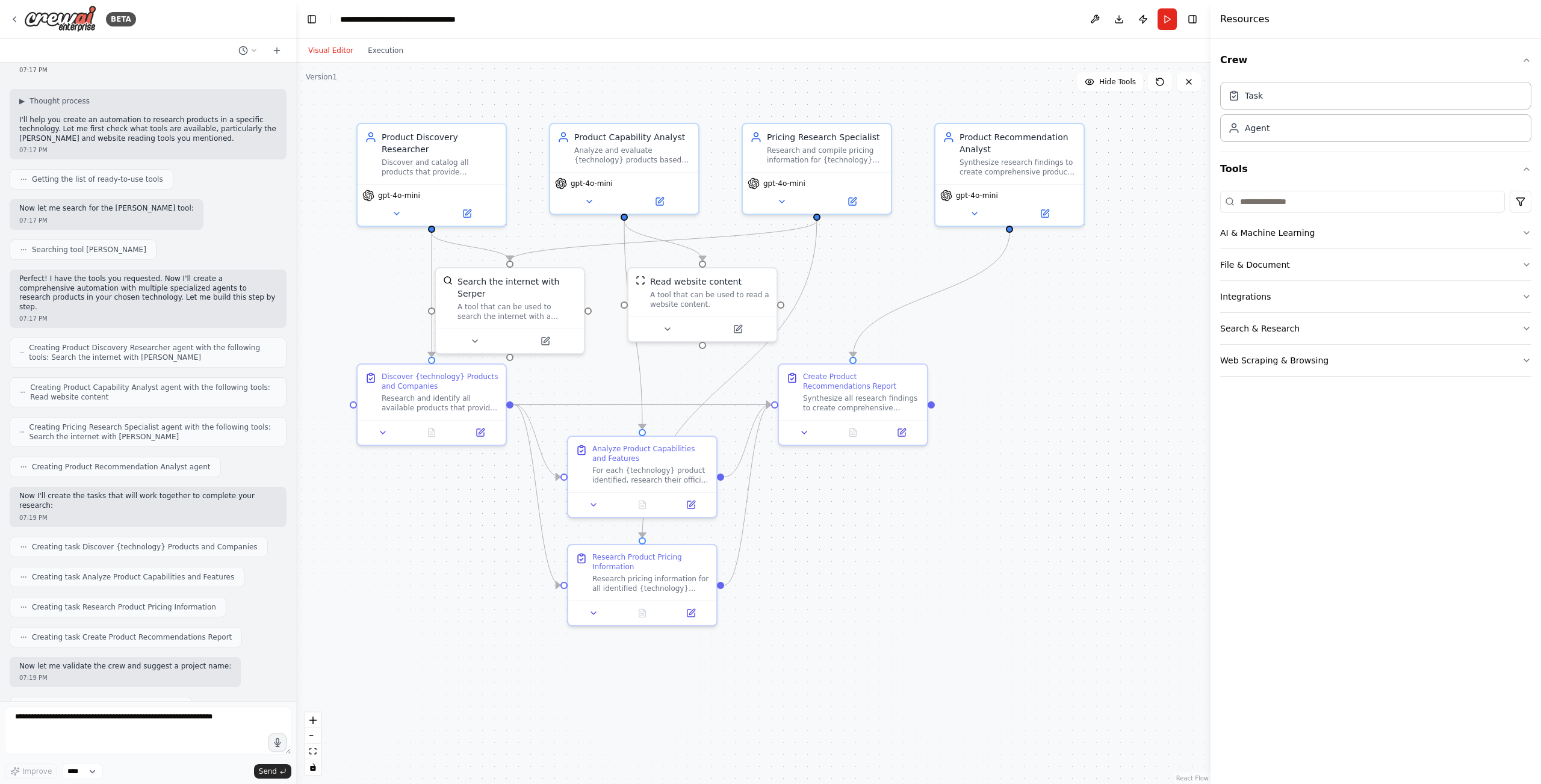
scroll to position [61, 0]
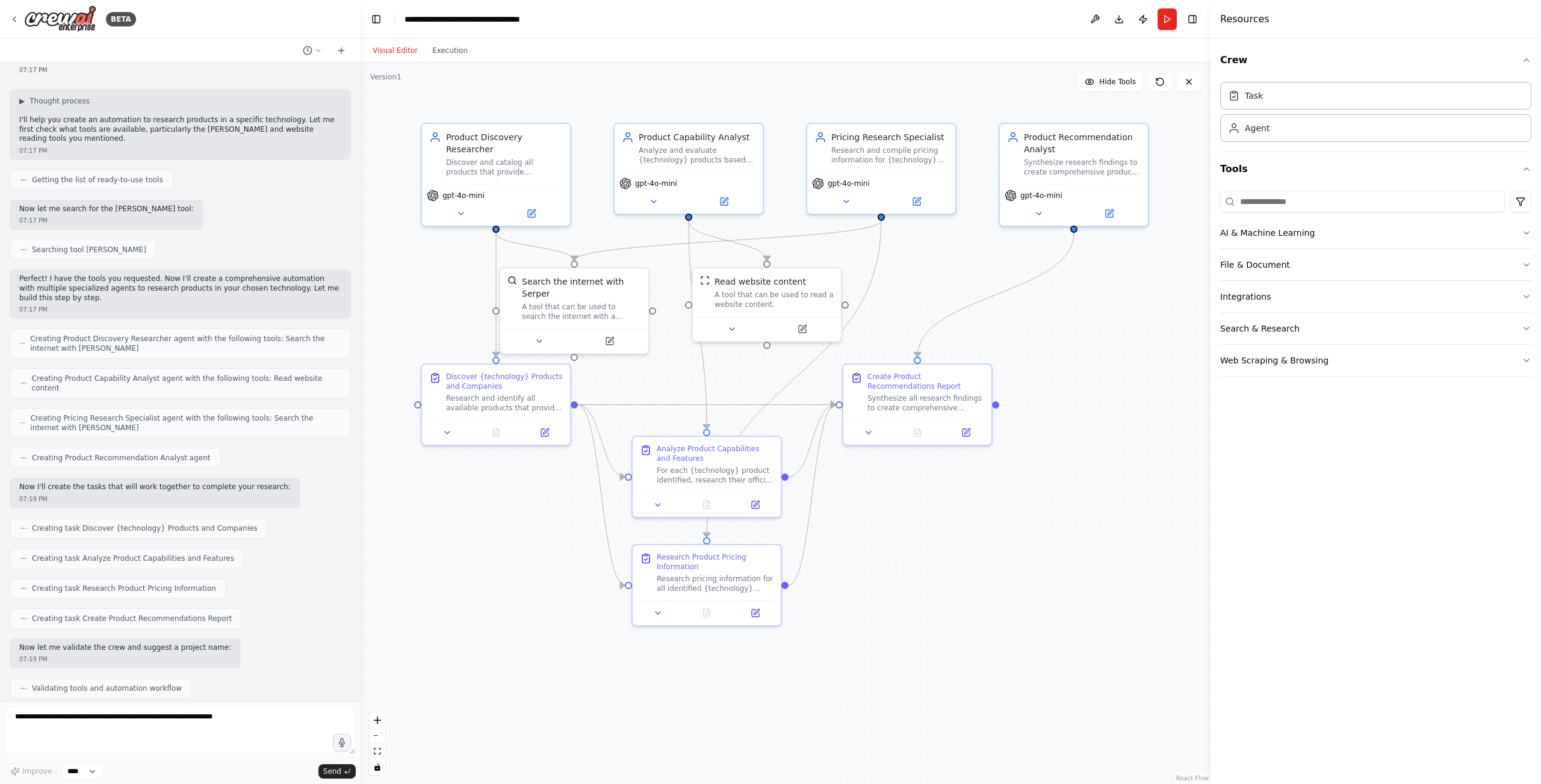
drag, startPoint x: 269, startPoint y: 460, endPoint x: 361, endPoint y: 457, distance: 92.0
click at [361, 457] on div "BETA I want to research all of the product available for a specific technology.…" at bounding box center [770, 392] width 1541 height 784
click at [1167, 13] on button "Run" at bounding box center [1168, 19] width 19 height 22
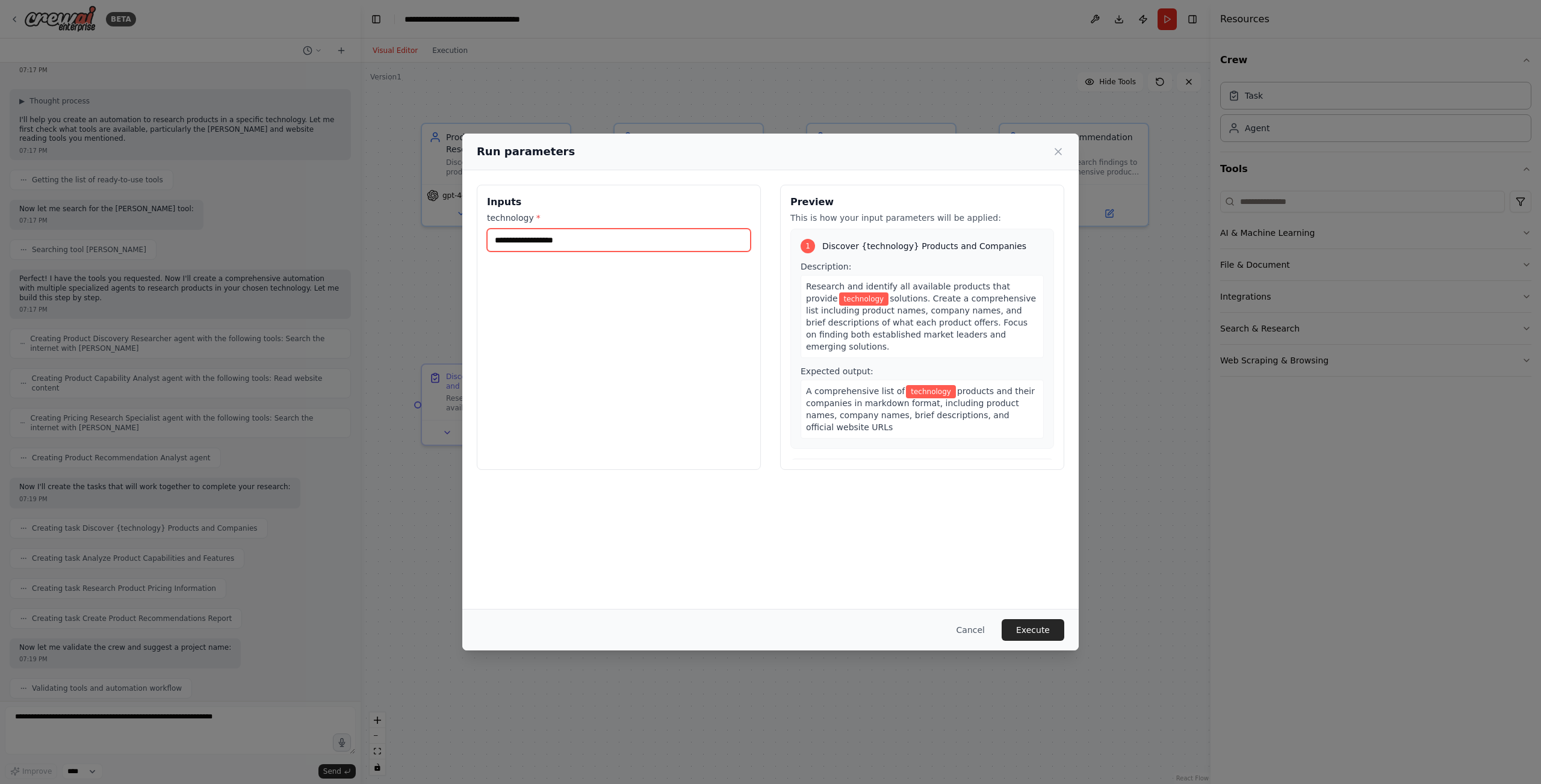
click at [603, 242] on input "technology *" at bounding box center [619, 240] width 263 height 23
click at [582, 315] on div "Inputs technology *" at bounding box center [619, 327] width 284 height 285
click at [605, 241] on input "technology *" at bounding box center [619, 240] width 263 height 23
type input "*"
click at [1057, 151] on icon at bounding box center [1058, 152] width 12 height 12
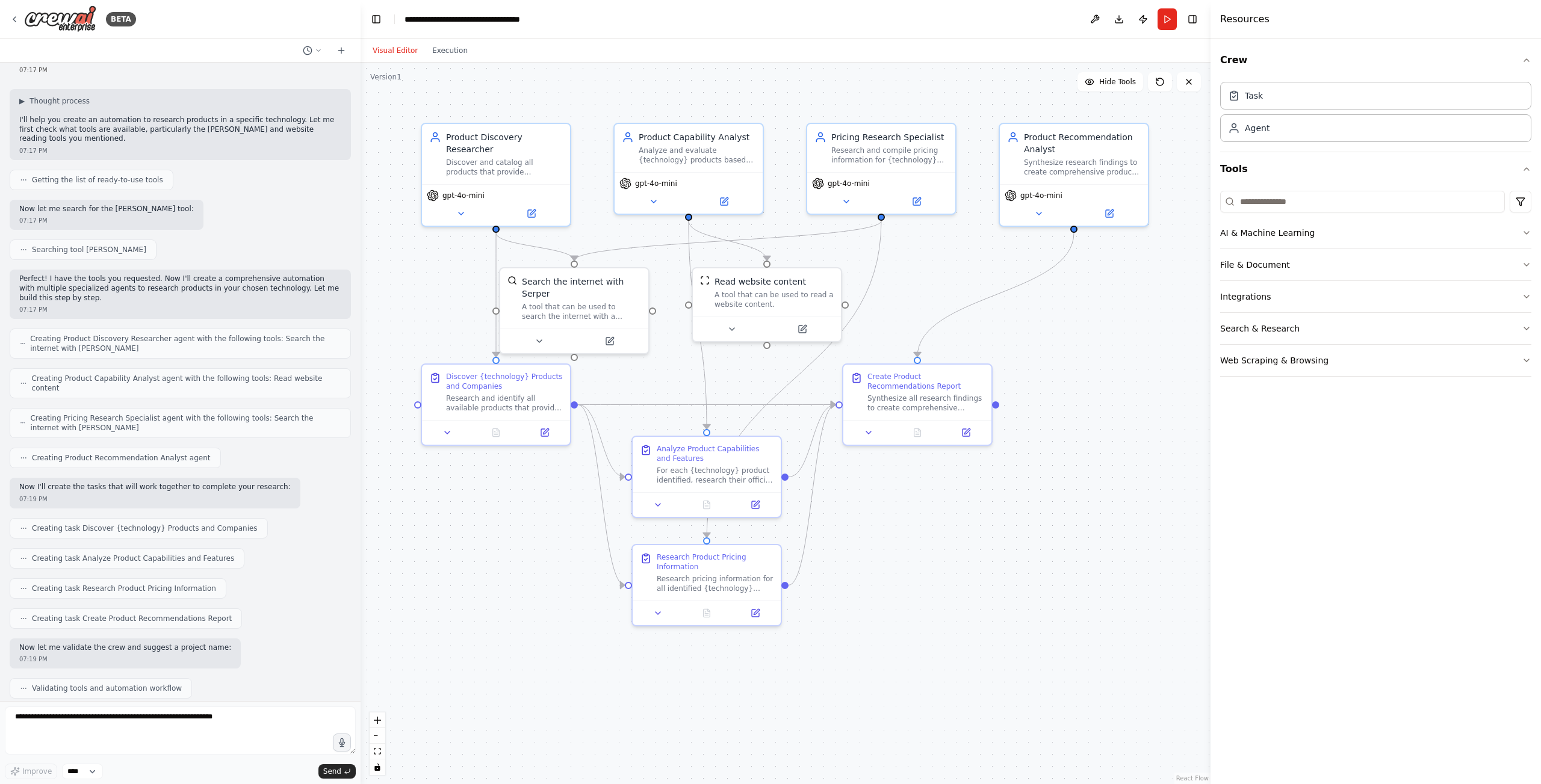
click at [1094, 533] on div ".deletable-edge-delete-btn { width: 20px; height: 20px; border: 0px solid #ffff…" at bounding box center [786, 423] width 850 height 721
click at [510, 168] on div "Discover and catalog all products that provide {technology} solutions, identify…" at bounding box center [504, 165] width 117 height 19
click at [1004, 567] on div ".deletable-edge-delete-btn { width: 20px; height: 20px; border: 0px solid #ffff…" at bounding box center [786, 423] width 850 height 721
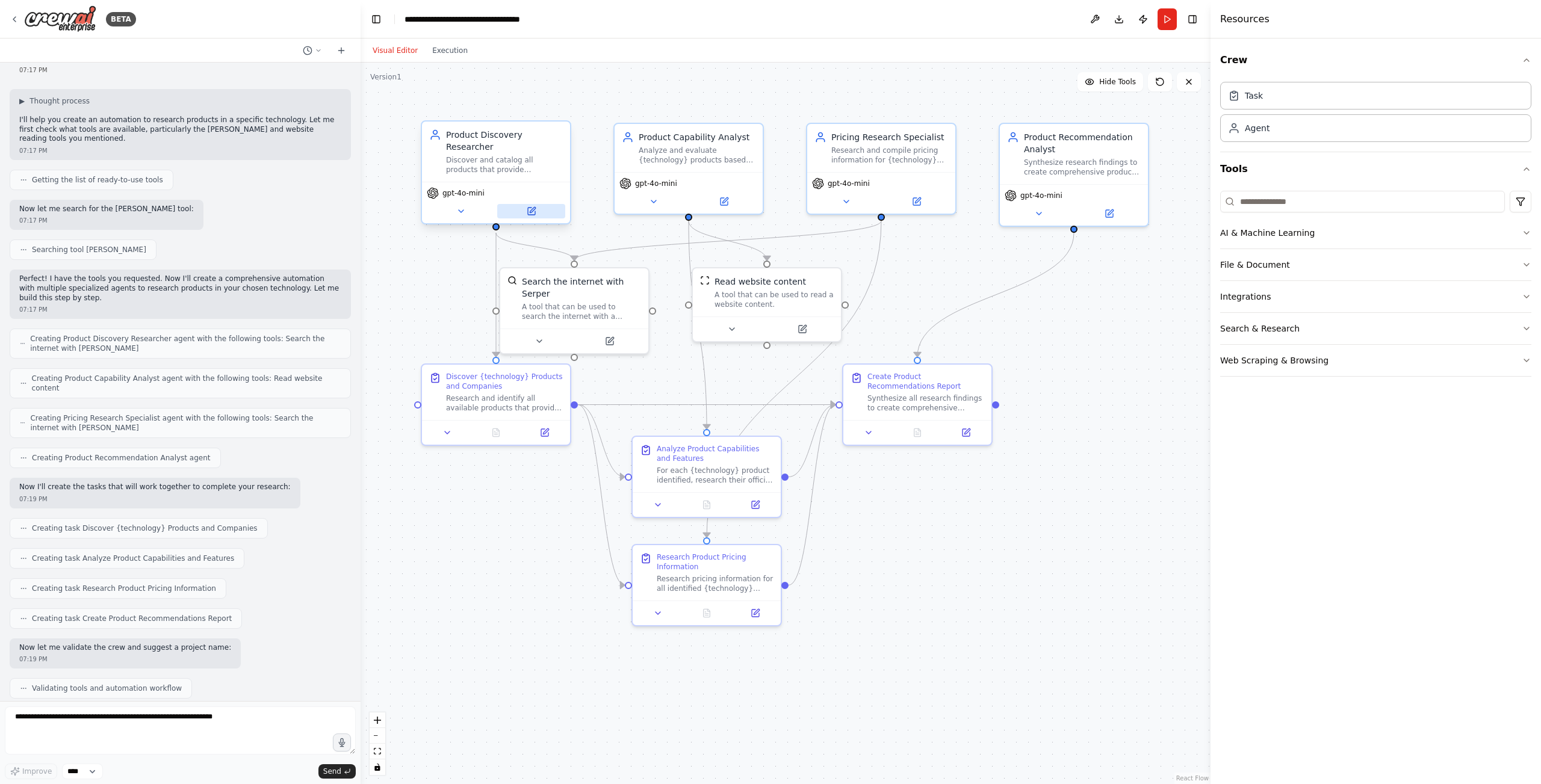
click at [535, 212] on icon at bounding box center [531, 211] width 7 height 7
click at [535, 213] on icon at bounding box center [531, 211] width 7 height 7
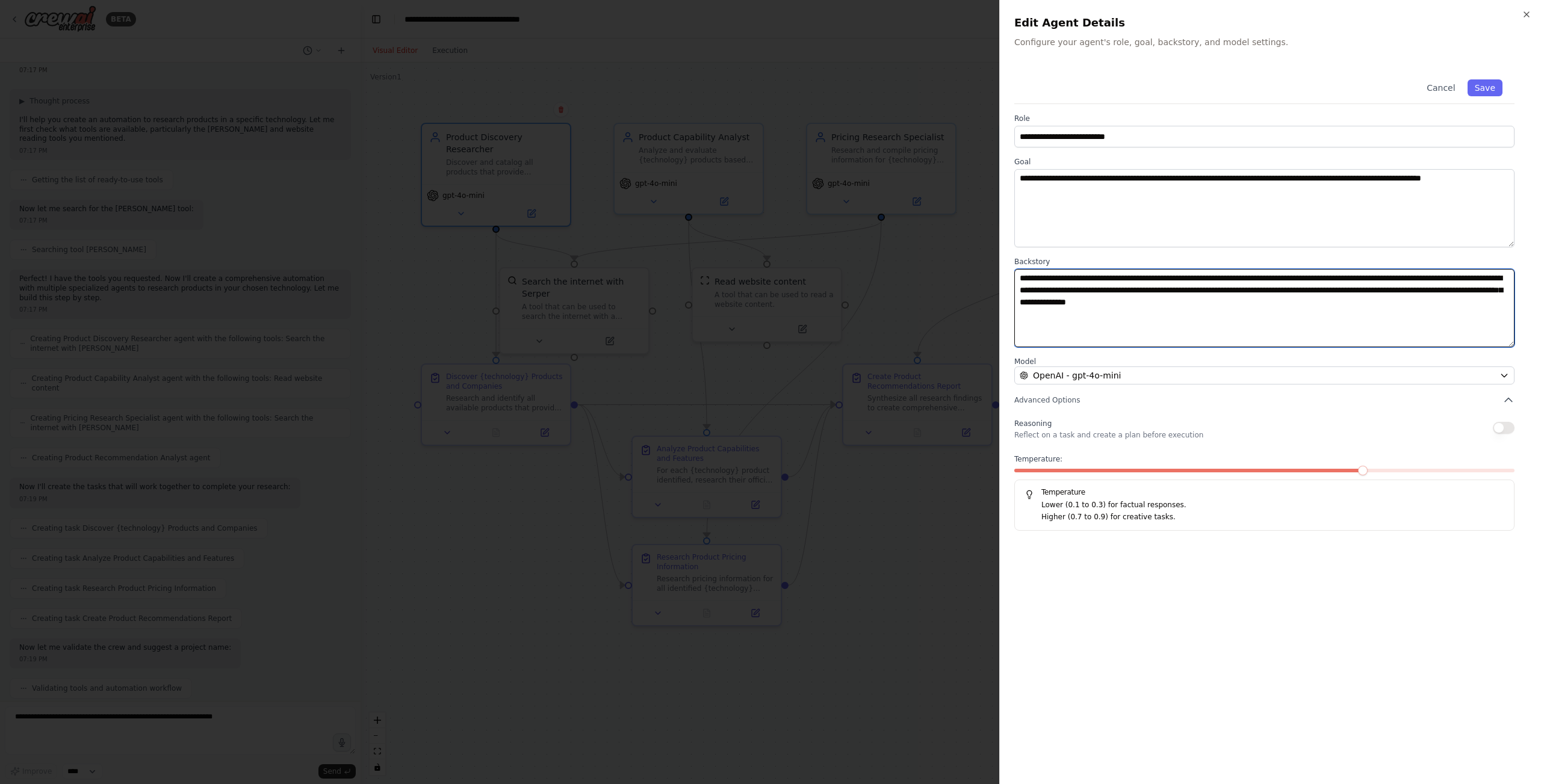
click at [1249, 328] on textarea "**********" at bounding box center [1264, 308] width 500 height 79
click at [472, 670] on div at bounding box center [770, 392] width 1541 height 784
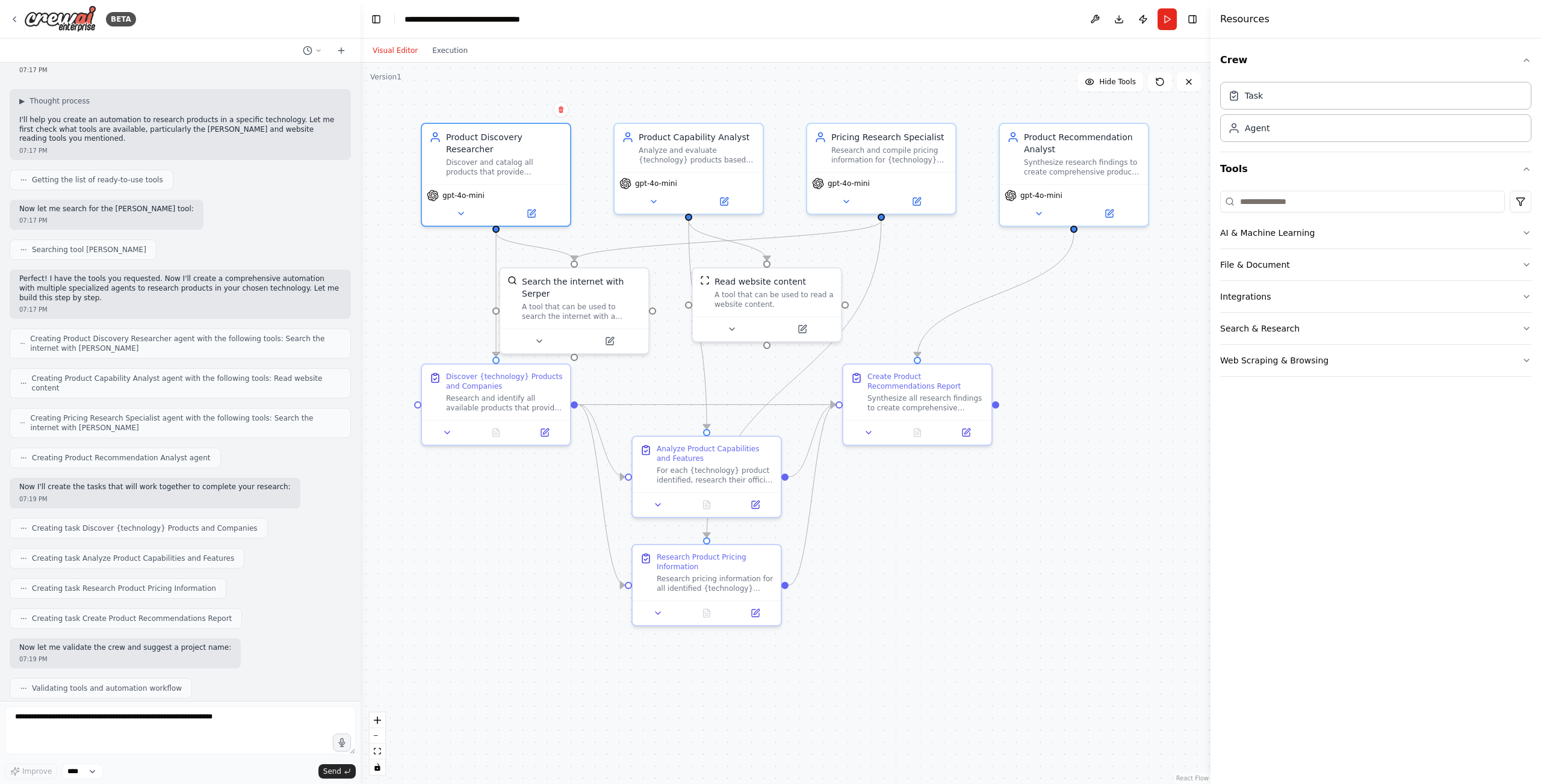
click at [1004, 536] on div ".deletable-edge-delete-btn { width: 20px; height: 20px; border: 0px solid #ffff…" at bounding box center [786, 423] width 850 height 721
click at [19, 19] on icon at bounding box center [14, 19] width 10 height 10
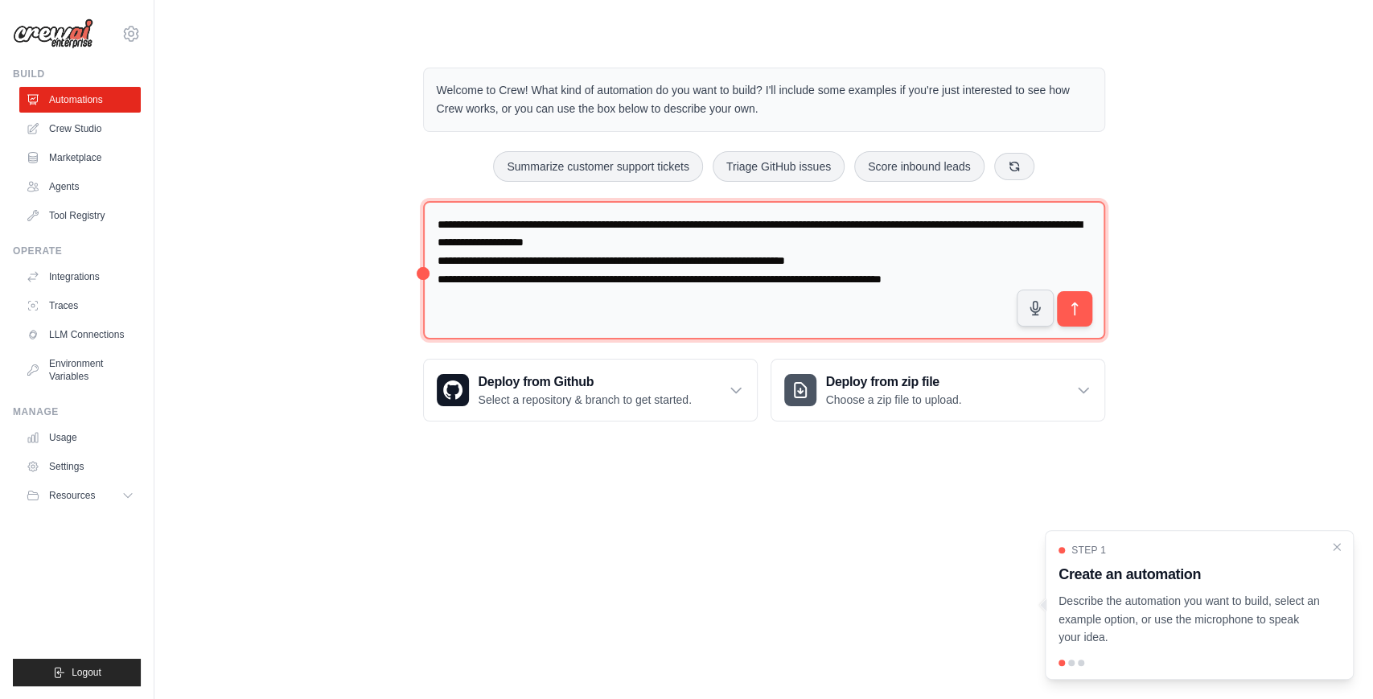
click at [598, 296] on textarea "**********" at bounding box center [764, 270] width 682 height 139
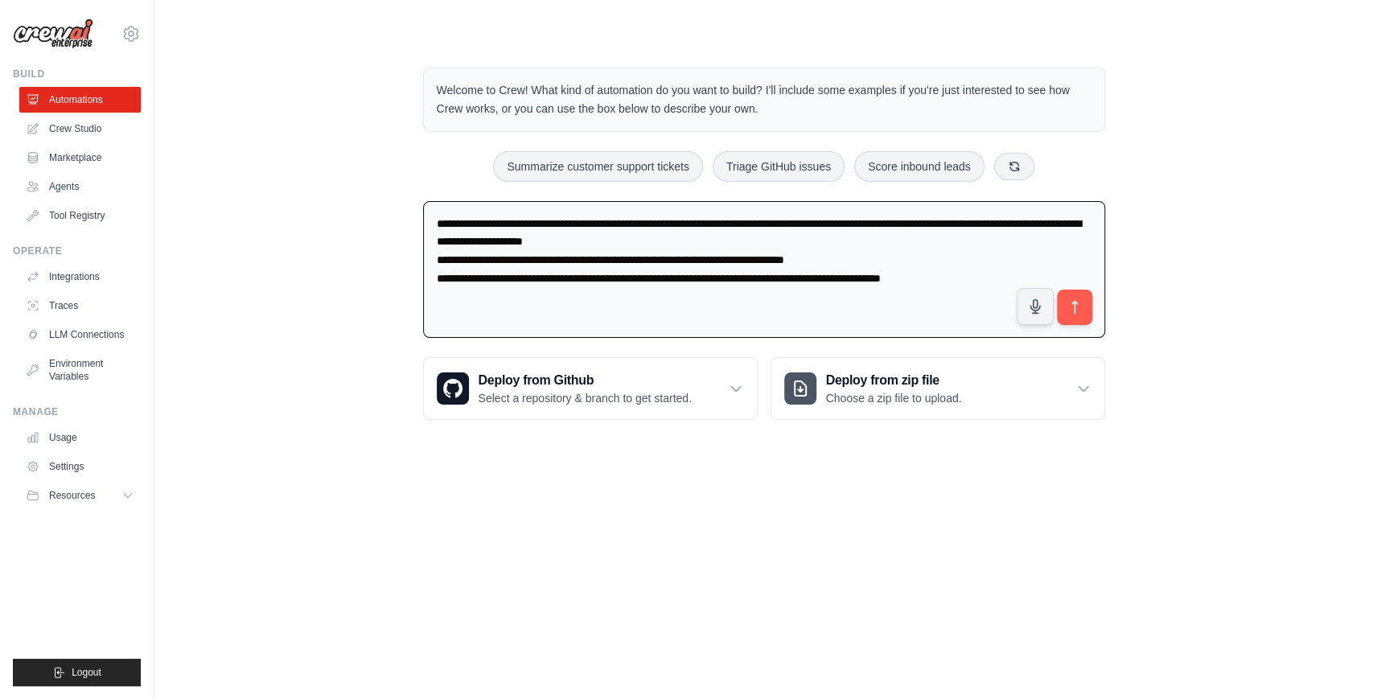
click at [506, 512] on body "[EMAIL_ADDRESS][DOMAIN_NAME] Settings Build Automations Crew Studio" at bounding box center [686, 349] width 1373 height 699
click at [565, 294] on textarea "**********" at bounding box center [764, 270] width 682 height 138
click at [111, 130] on link "Crew Studio" at bounding box center [81, 129] width 121 height 26
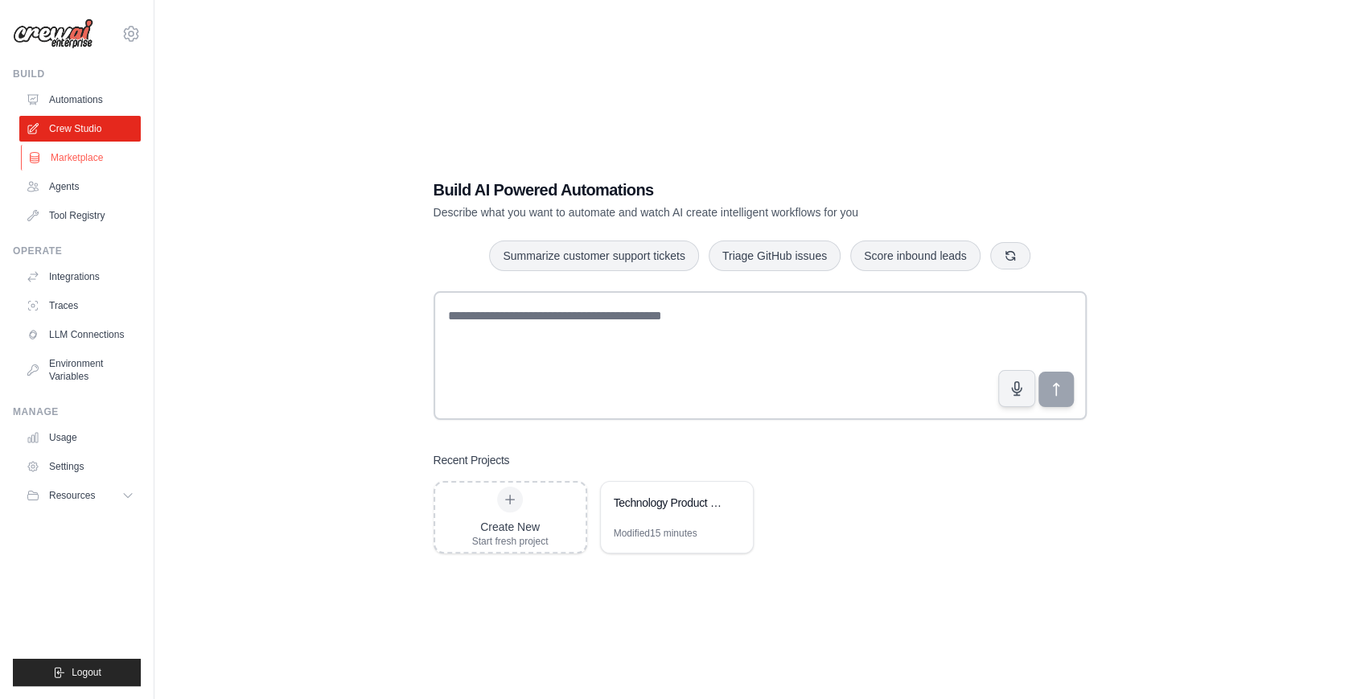
click at [109, 159] on link "Marketplace" at bounding box center [81, 158] width 121 height 26
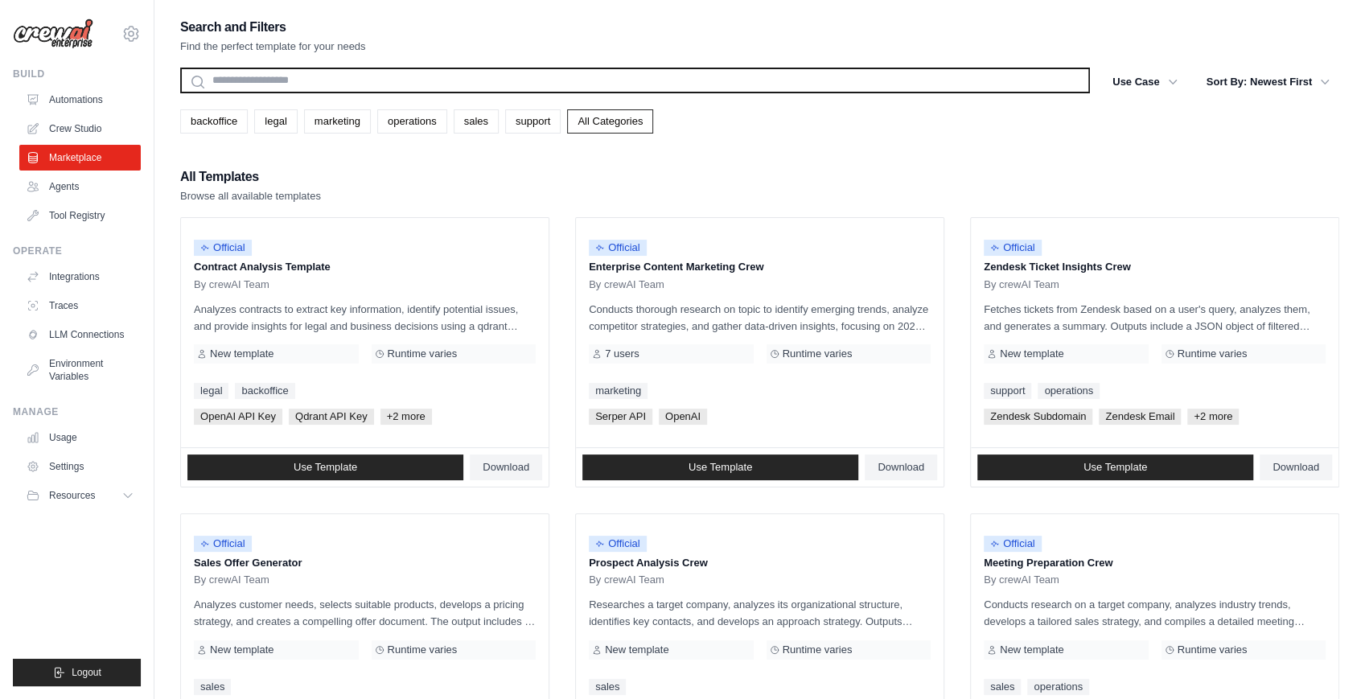
click at [415, 79] on input "text" at bounding box center [635, 81] width 910 height 26
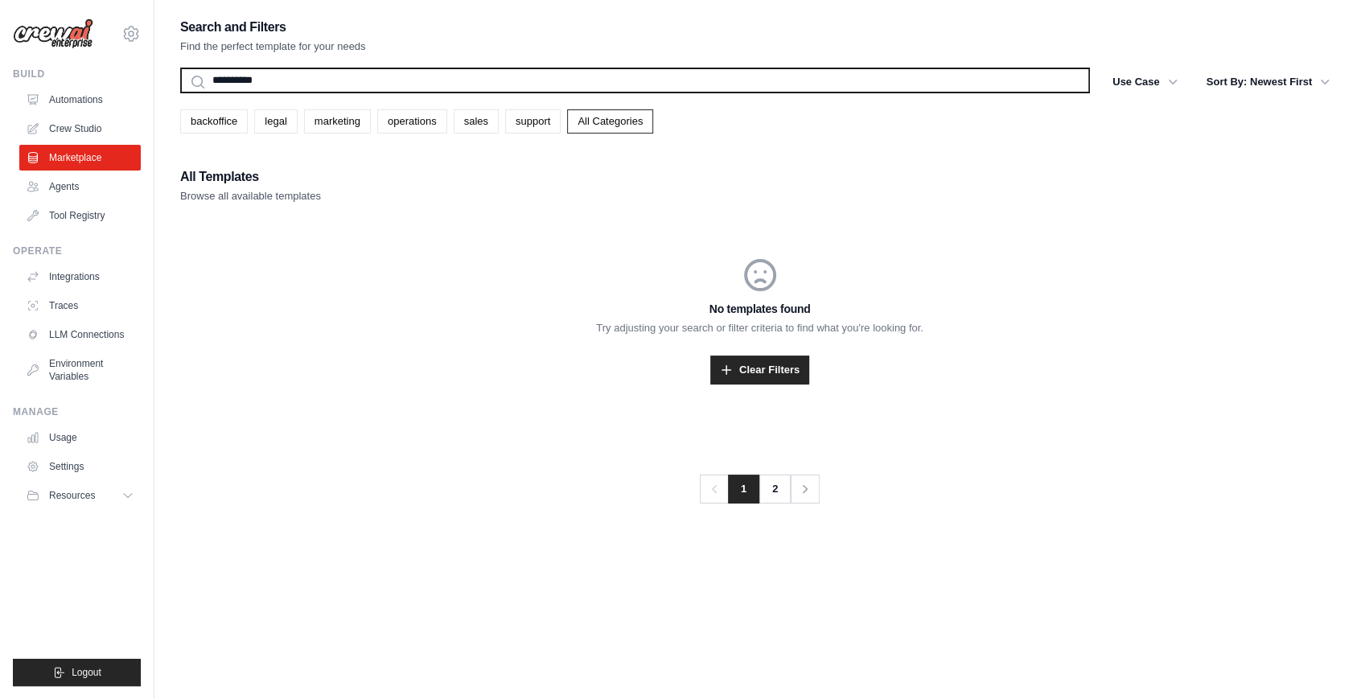
type input "**********"
type input "********"
type input "*"
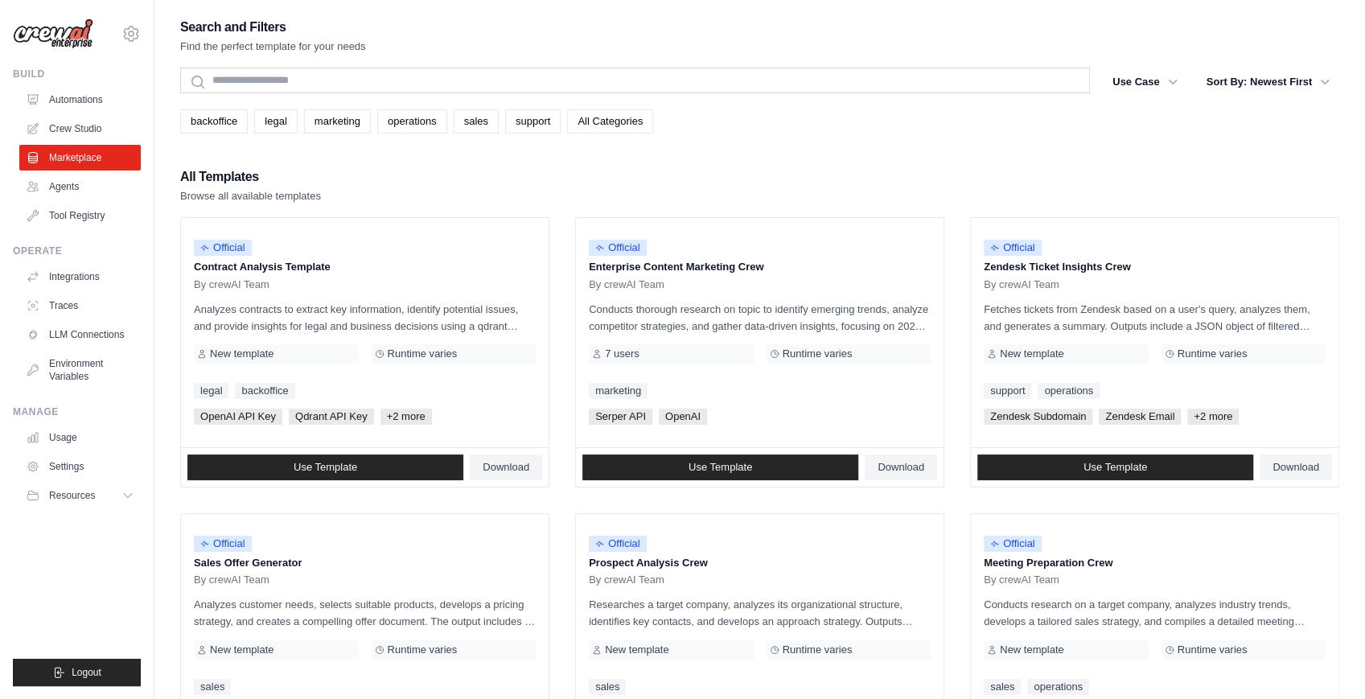
click at [653, 124] on link "All Categories" at bounding box center [610, 121] width 86 height 24
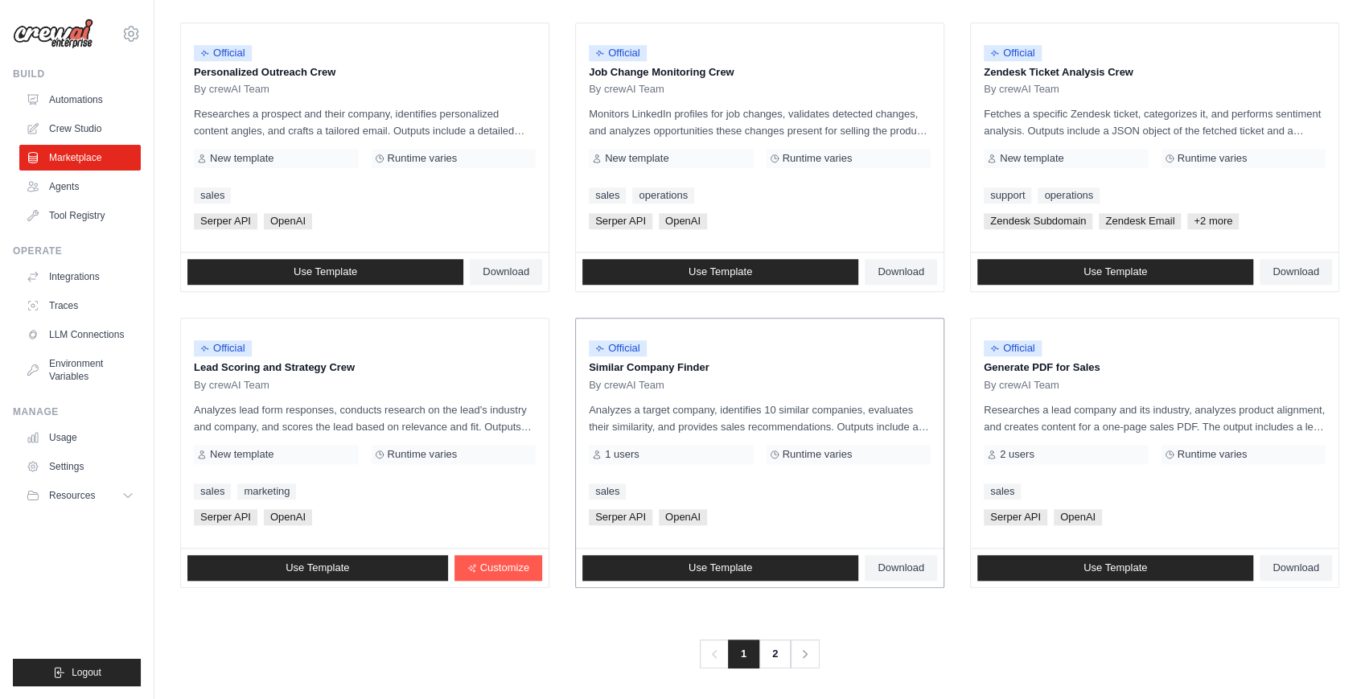
scroll to position [788, 0]
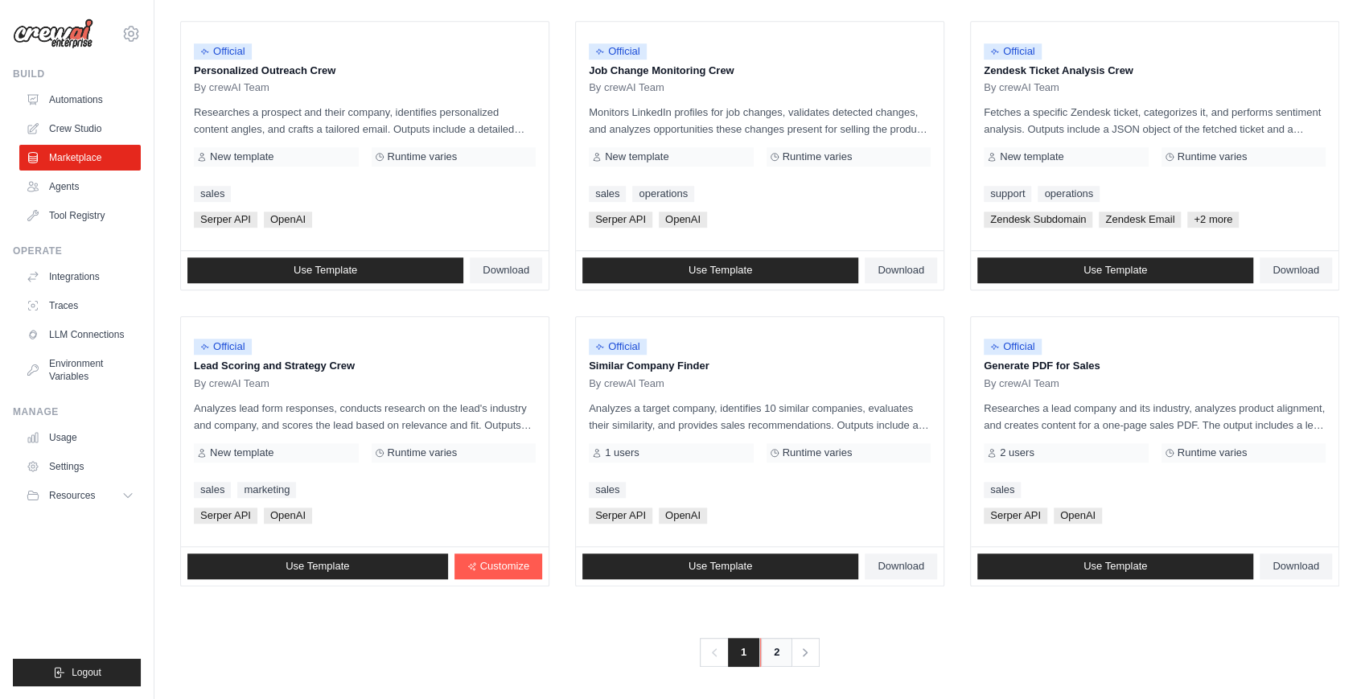
click at [777, 647] on link "2" at bounding box center [776, 652] width 32 height 29
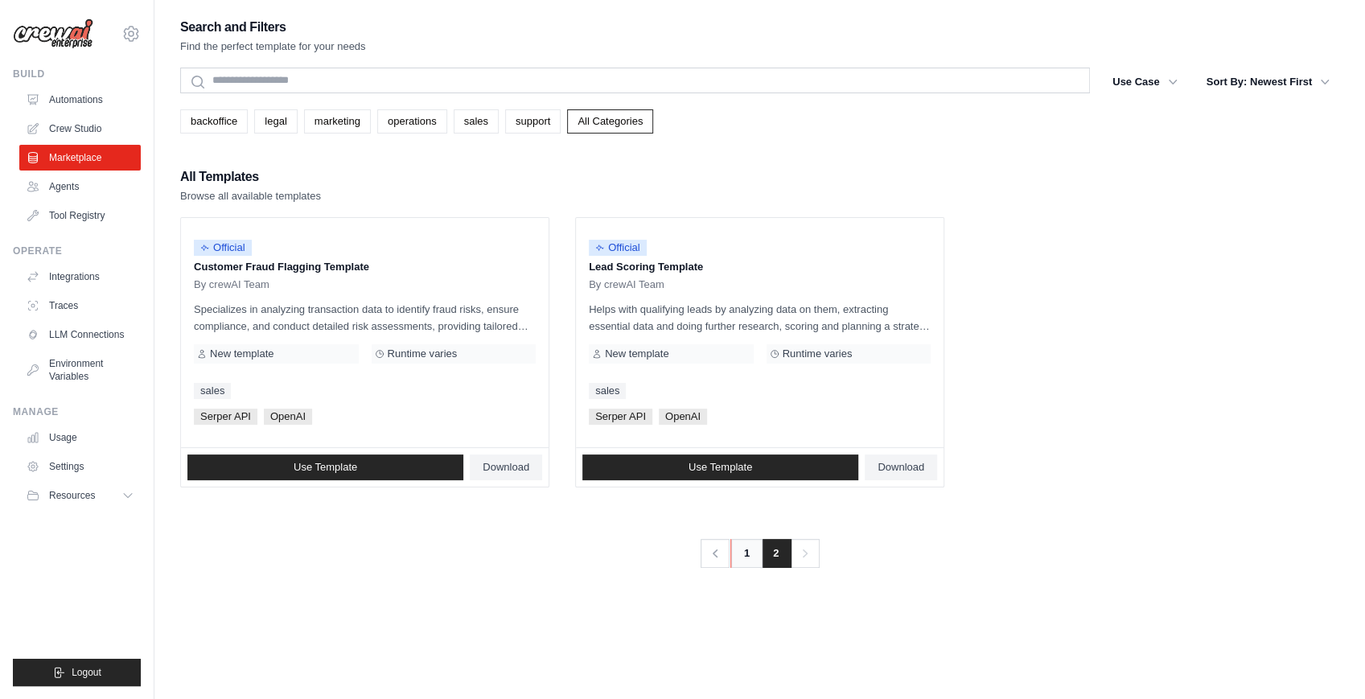
click at [746, 557] on link "1" at bounding box center [746, 553] width 32 height 29
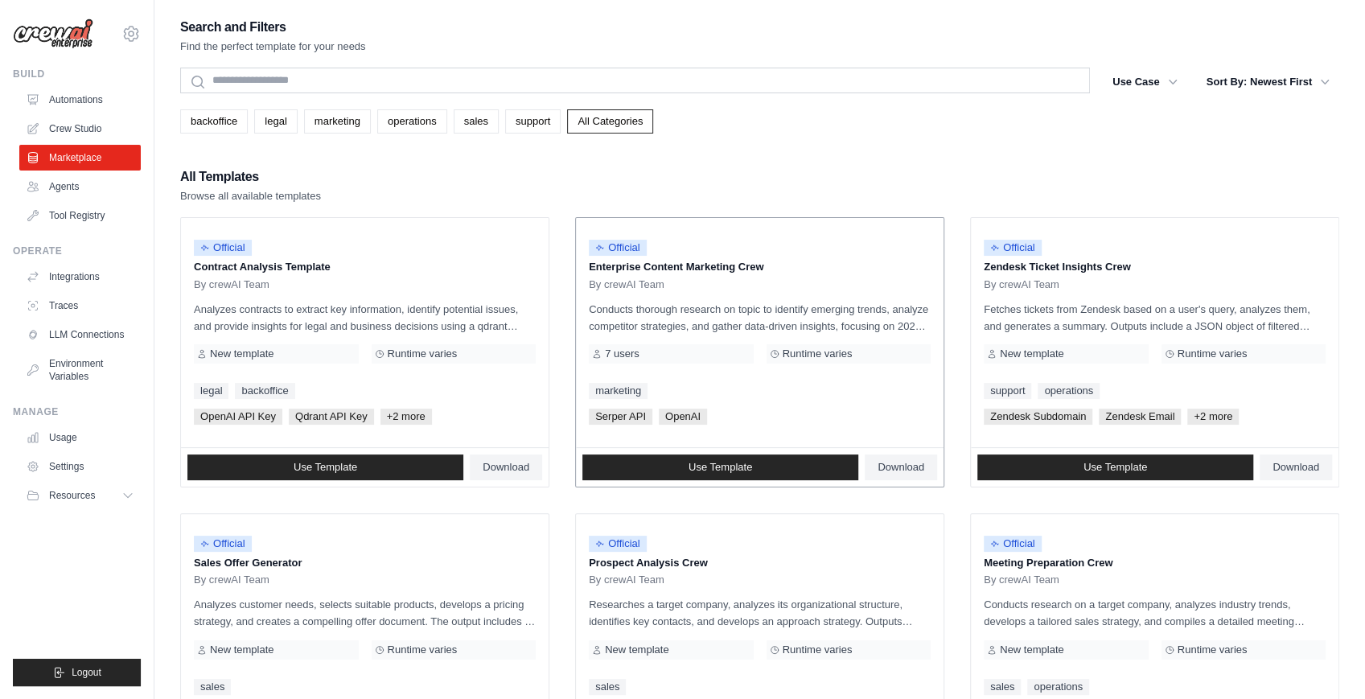
click at [663, 319] on p "Conducts thorough research on topic to identify emerging trends, analyze compet…" at bounding box center [760, 318] width 342 height 34
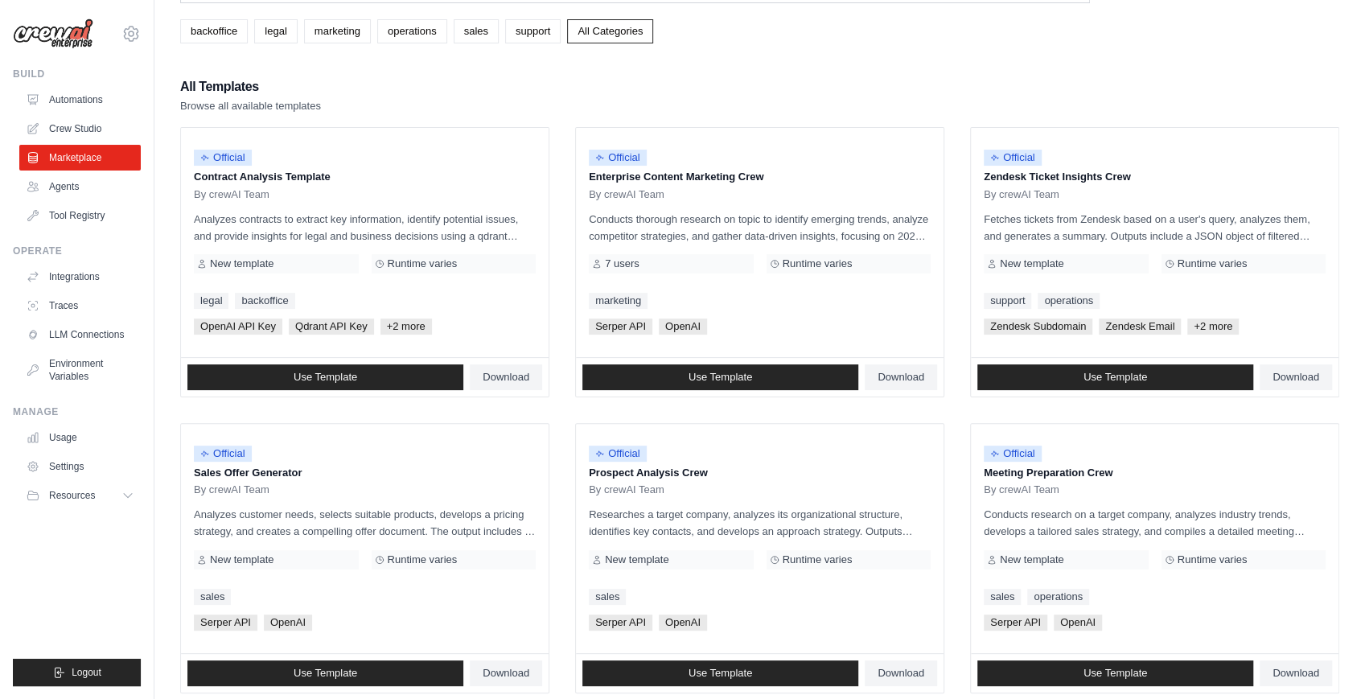
scroll to position [80, 0]
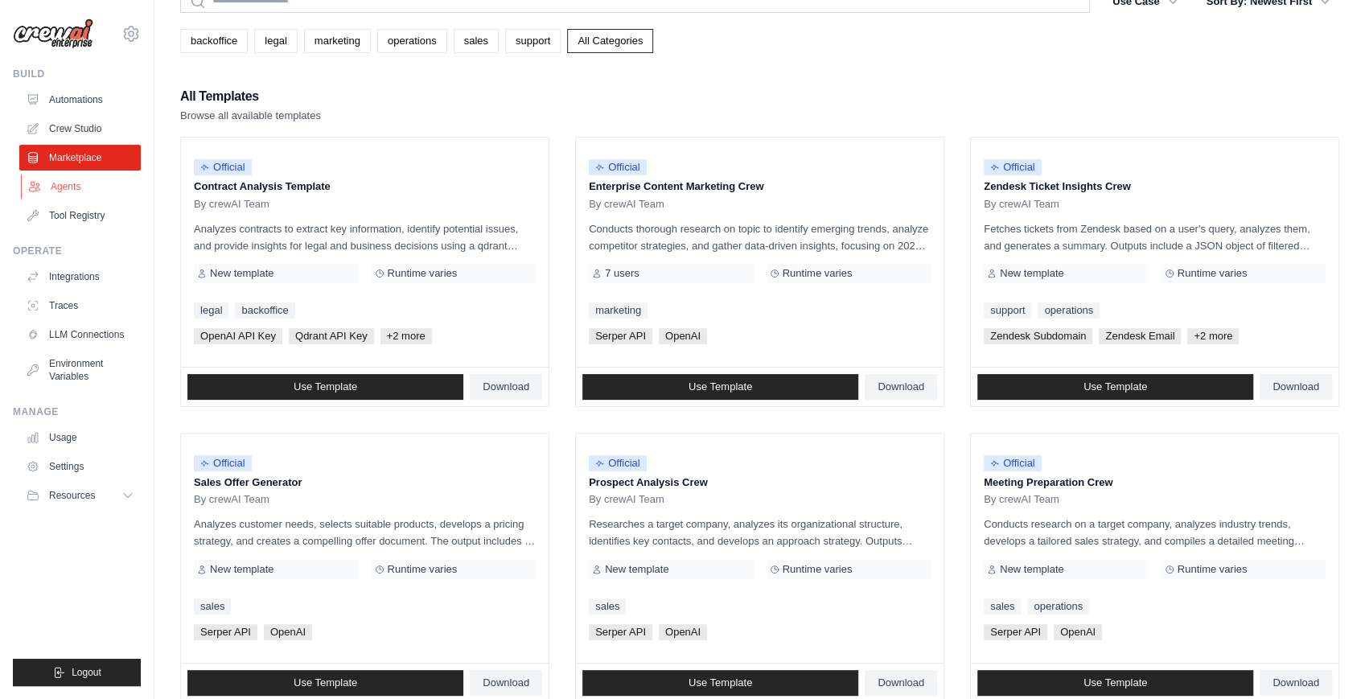
click at [68, 187] on link "Agents" at bounding box center [81, 187] width 121 height 26
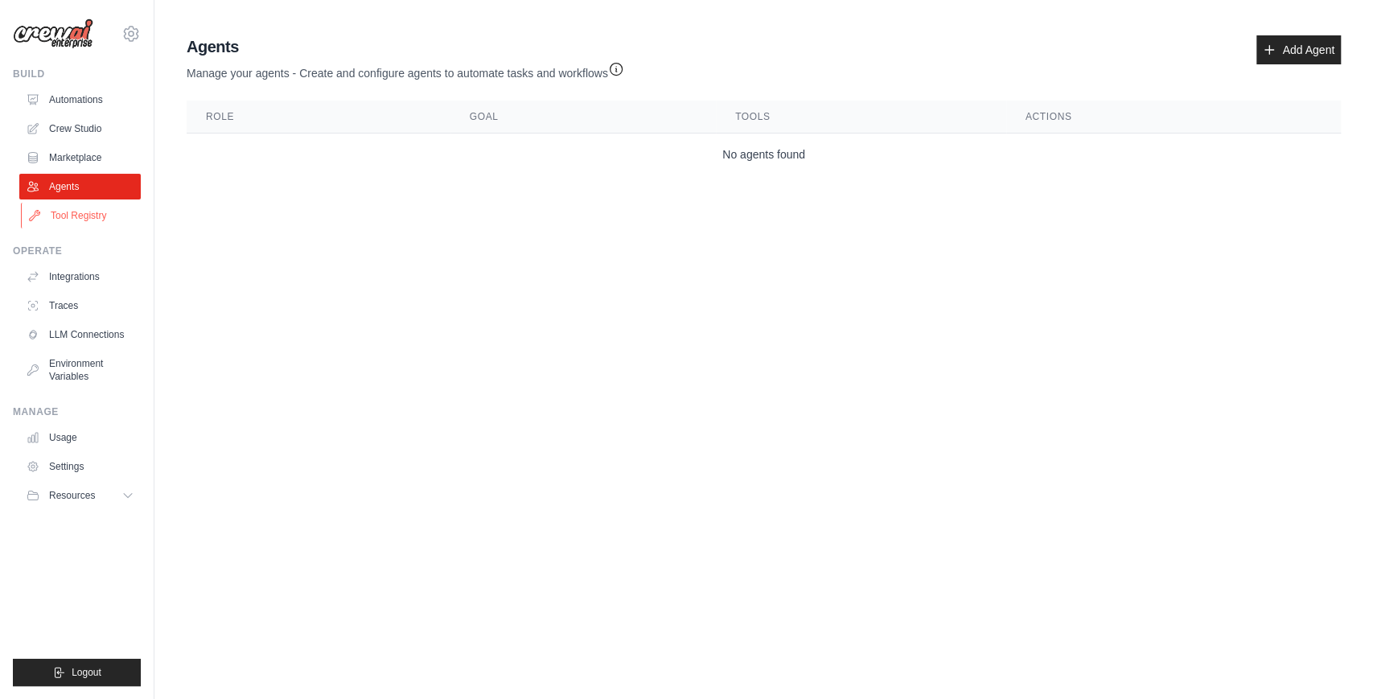
click at [101, 220] on link "Tool Registry" at bounding box center [81, 216] width 121 height 26
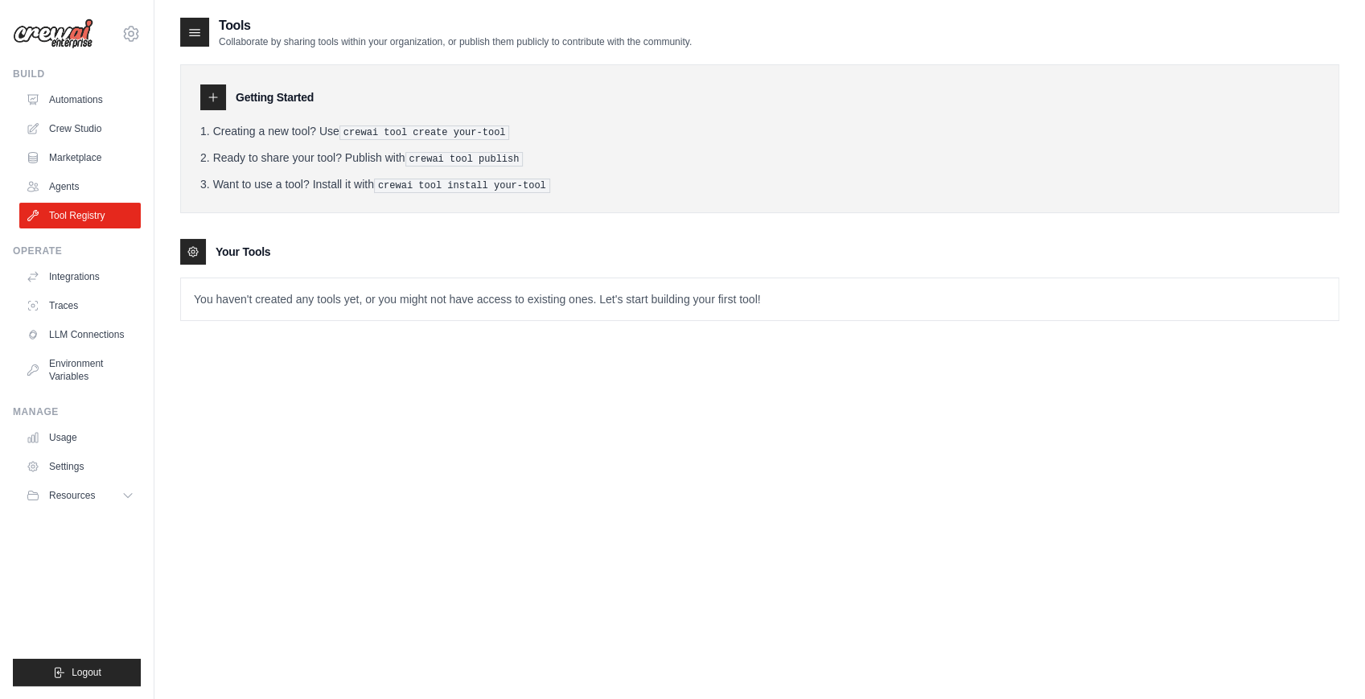
click at [201, 302] on p "You haven't created any tools yet, or you might not have access to existing one…" at bounding box center [759, 299] width 1157 height 42
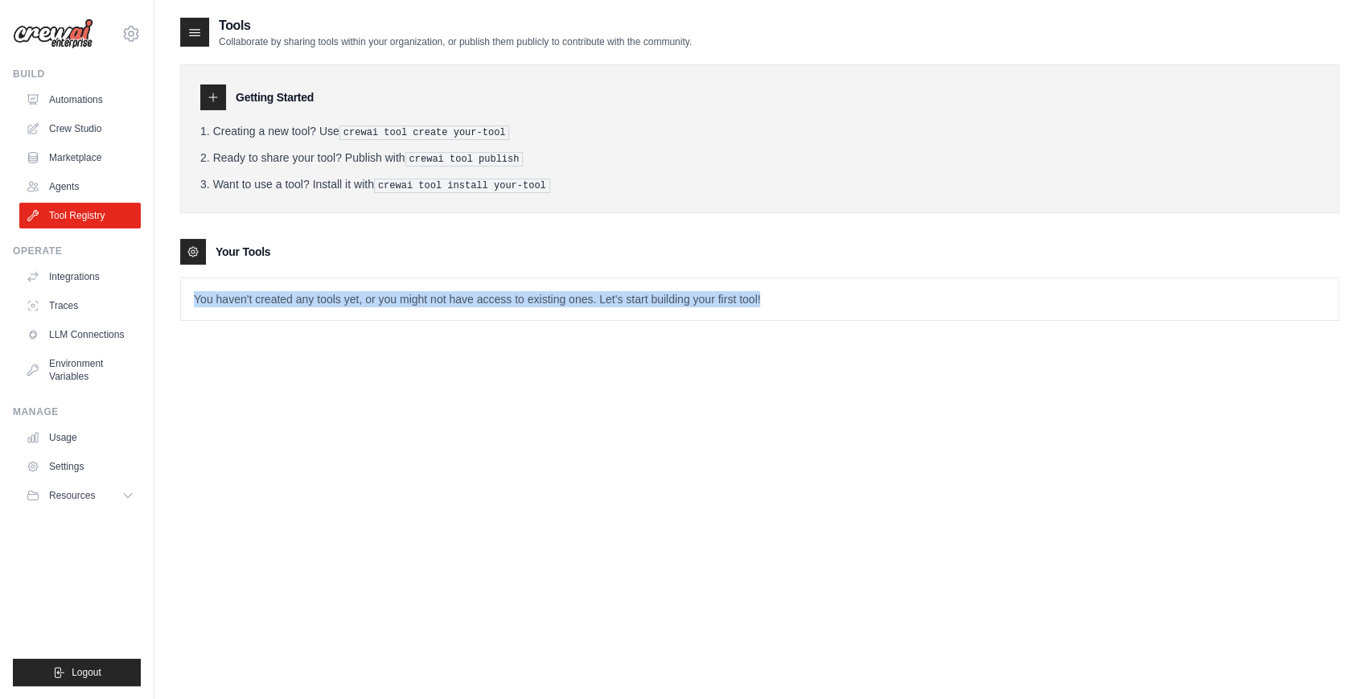
drag, startPoint x: 201, startPoint y: 302, endPoint x: 814, endPoint y: 304, distance: 612.9
click at [814, 304] on p "You haven't created any tools yet, or you might not have access to existing one…" at bounding box center [759, 299] width 1157 height 42
click at [812, 338] on div "Tools Collaborate by sharing tools within your organization, or publish them pu…" at bounding box center [759, 181] width 1159 height 331
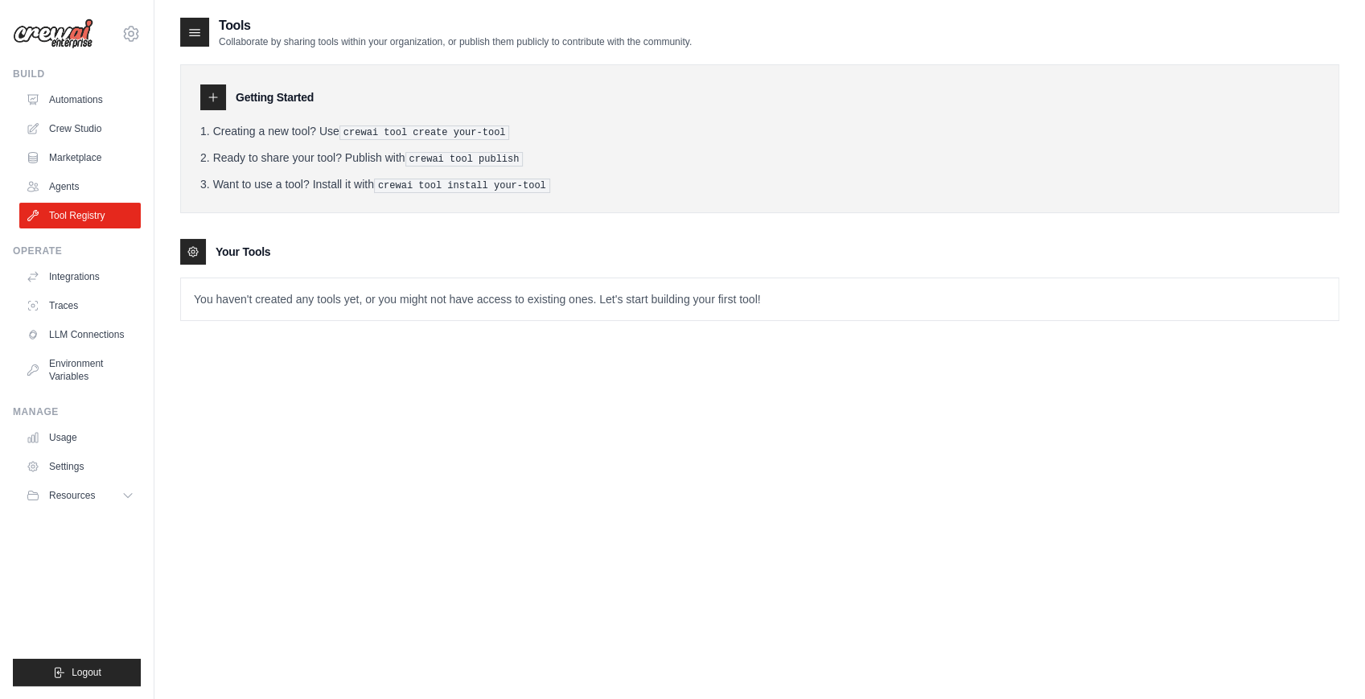
click at [311, 312] on p "You haven't created any tools yet, or you might not have access to existing one…" at bounding box center [759, 299] width 1157 height 42
click at [372, 127] on pre "crewai tool create your-tool" at bounding box center [424, 132] width 171 height 14
drag, startPoint x: 372, startPoint y: 127, endPoint x: 503, endPoint y: 125, distance: 131.1
click at [503, 125] on pre "crewai tool create your-tool" at bounding box center [424, 132] width 171 height 14
click at [520, 298] on p "You haven't created any tools yet, or you might not have access to existing one…" at bounding box center [759, 299] width 1157 height 42
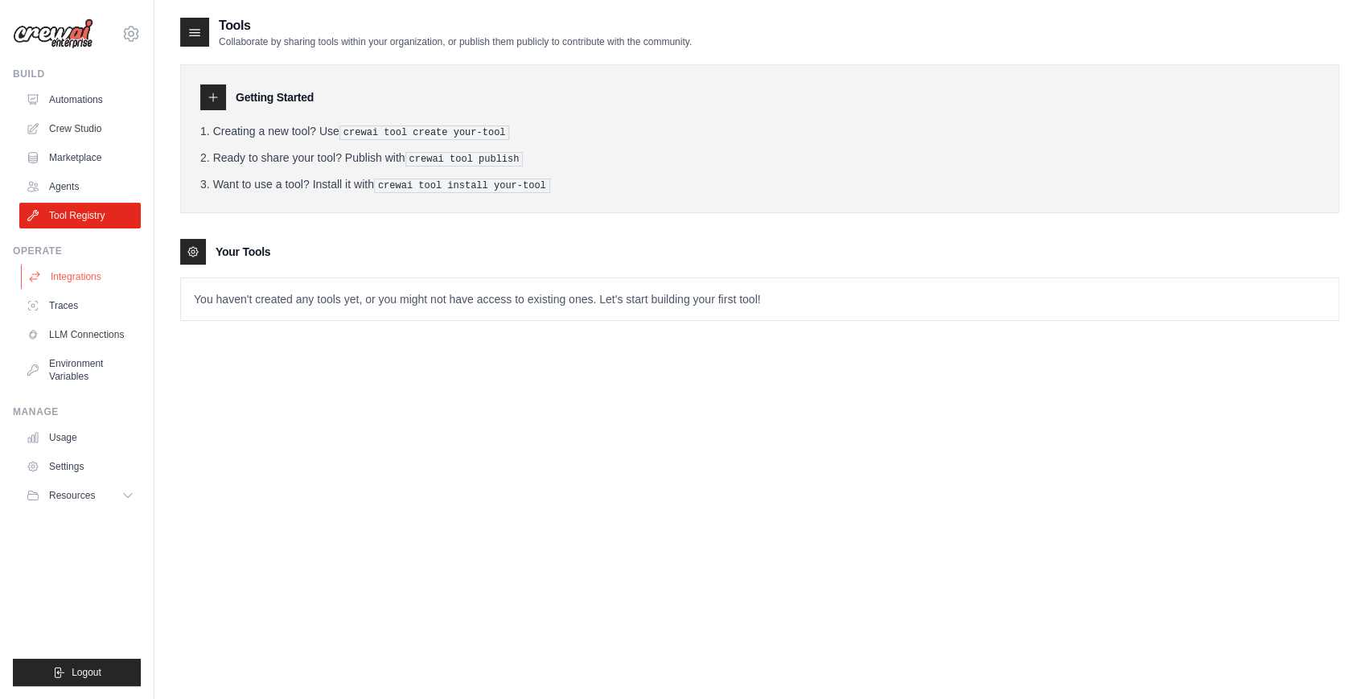
click at [80, 282] on link "Integrations" at bounding box center [81, 277] width 121 height 26
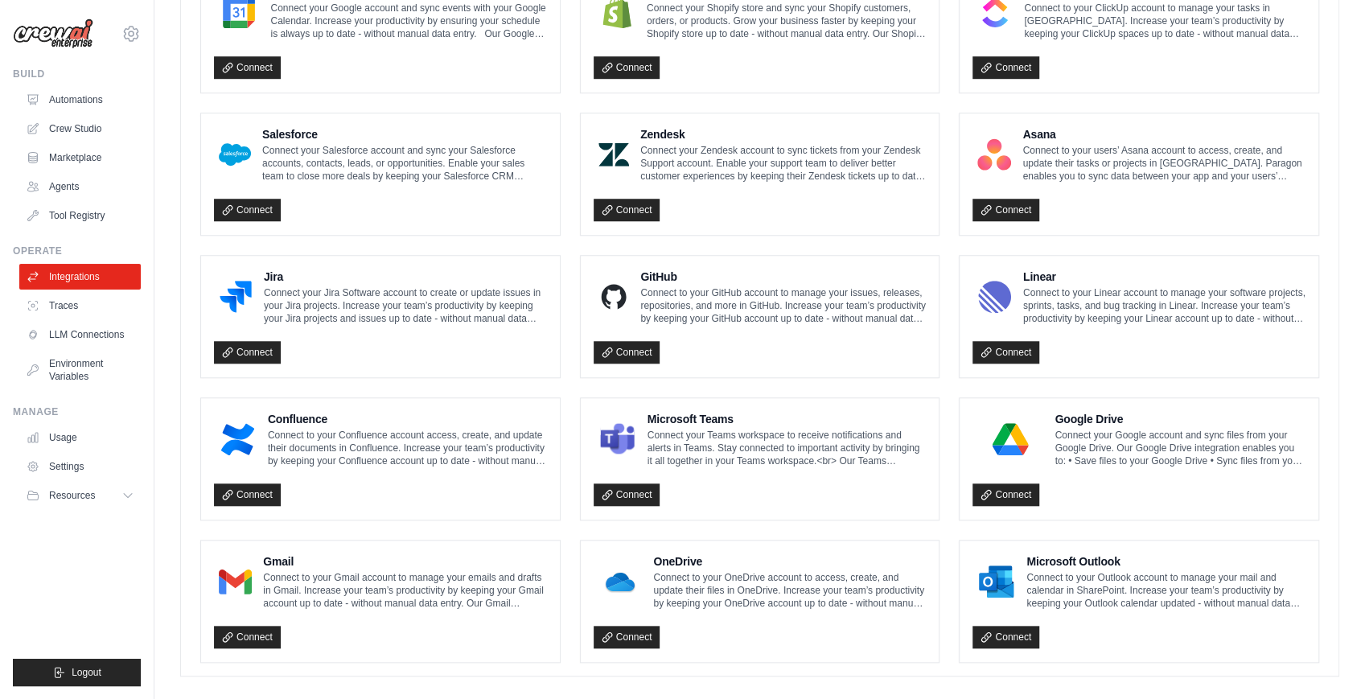
scroll to position [806, 0]
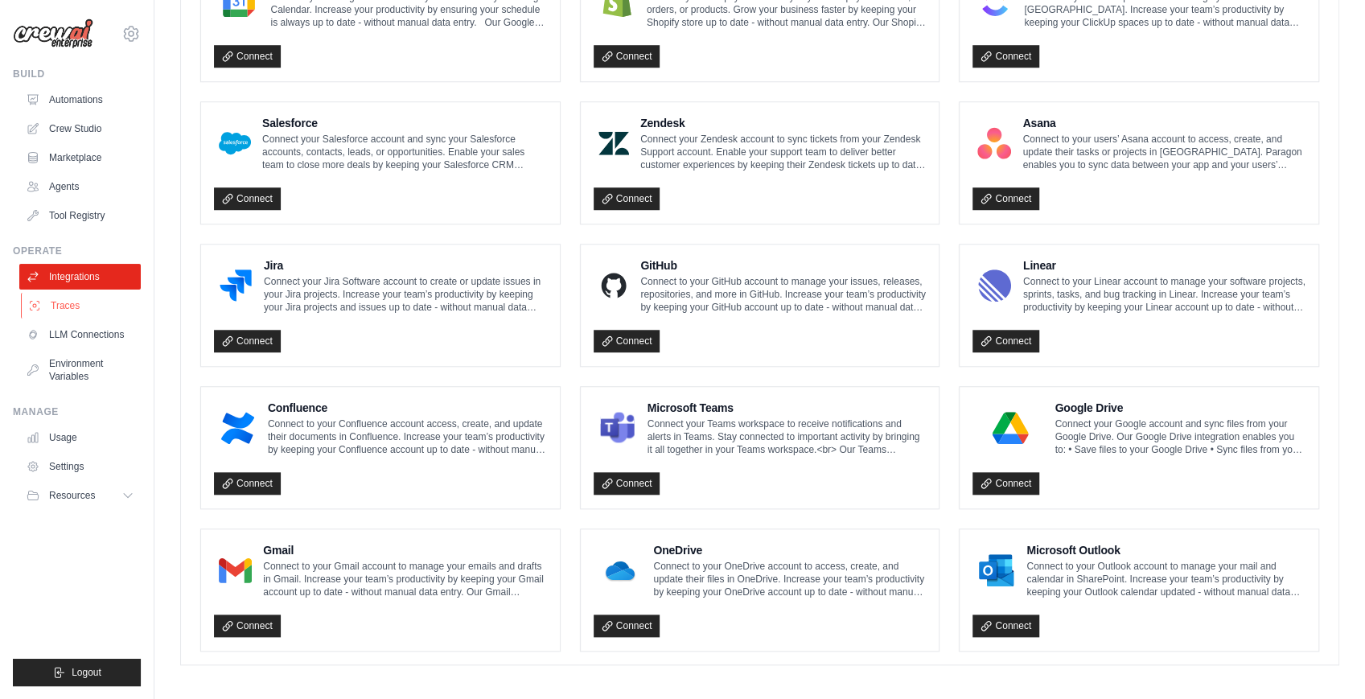
click at [98, 304] on link "Traces" at bounding box center [81, 306] width 121 height 26
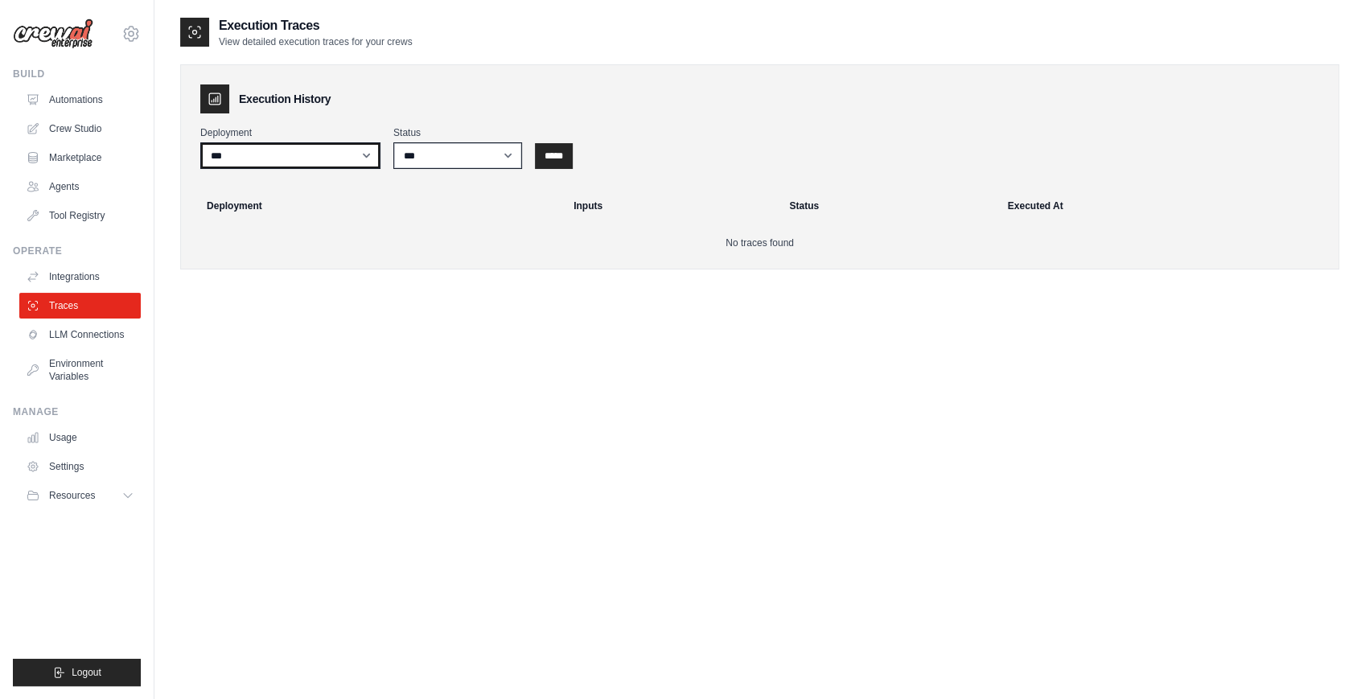
click at [319, 153] on select "***" at bounding box center [290, 155] width 180 height 27
drag, startPoint x: 364, startPoint y: 319, endPoint x: 256, endPoint y: 278, distance: 115.0
click at [364, 319] on div "Execution Traces View detailed execution traces for your crews Execution Histor…" at bounding box center [759, 365] width 1159 height 699
click at [82, 336] on link "LLM Connections" at bounding box center [81, 335] width 121 height 26
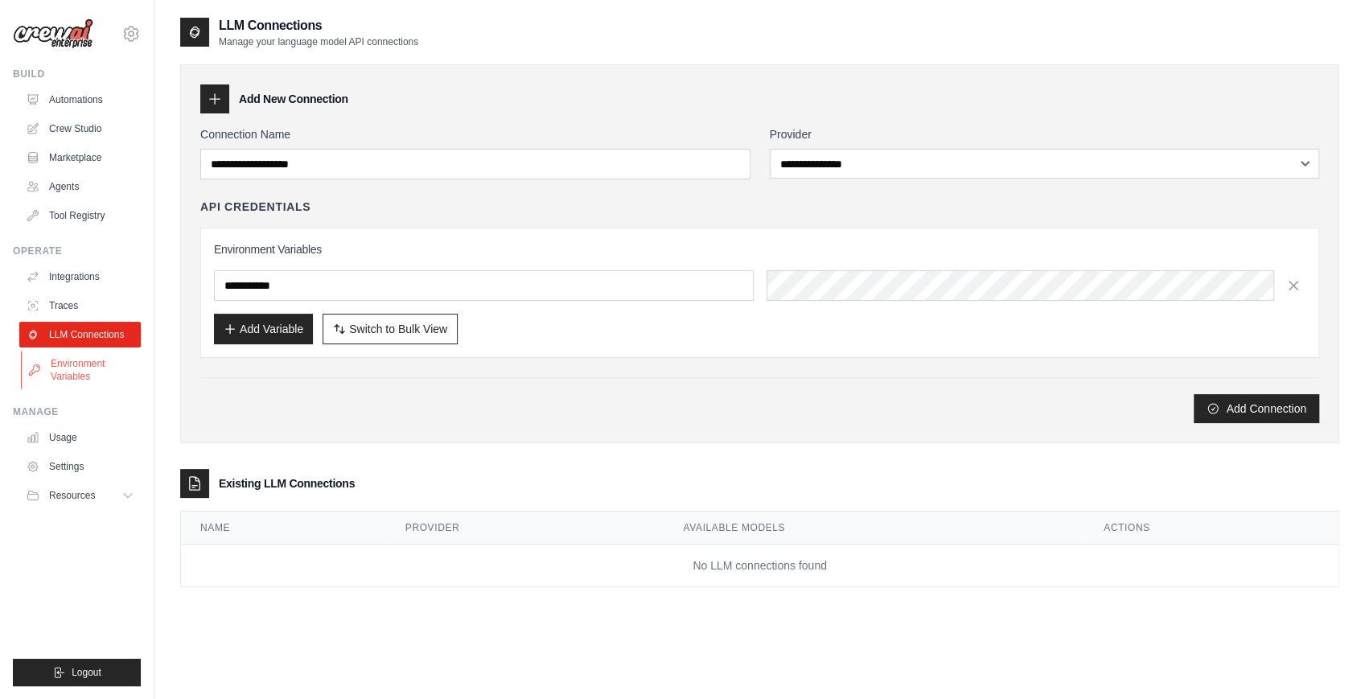
click at [86, 370] on link "Environment Variables" at bounding box center [81, 370] width 121 height 39
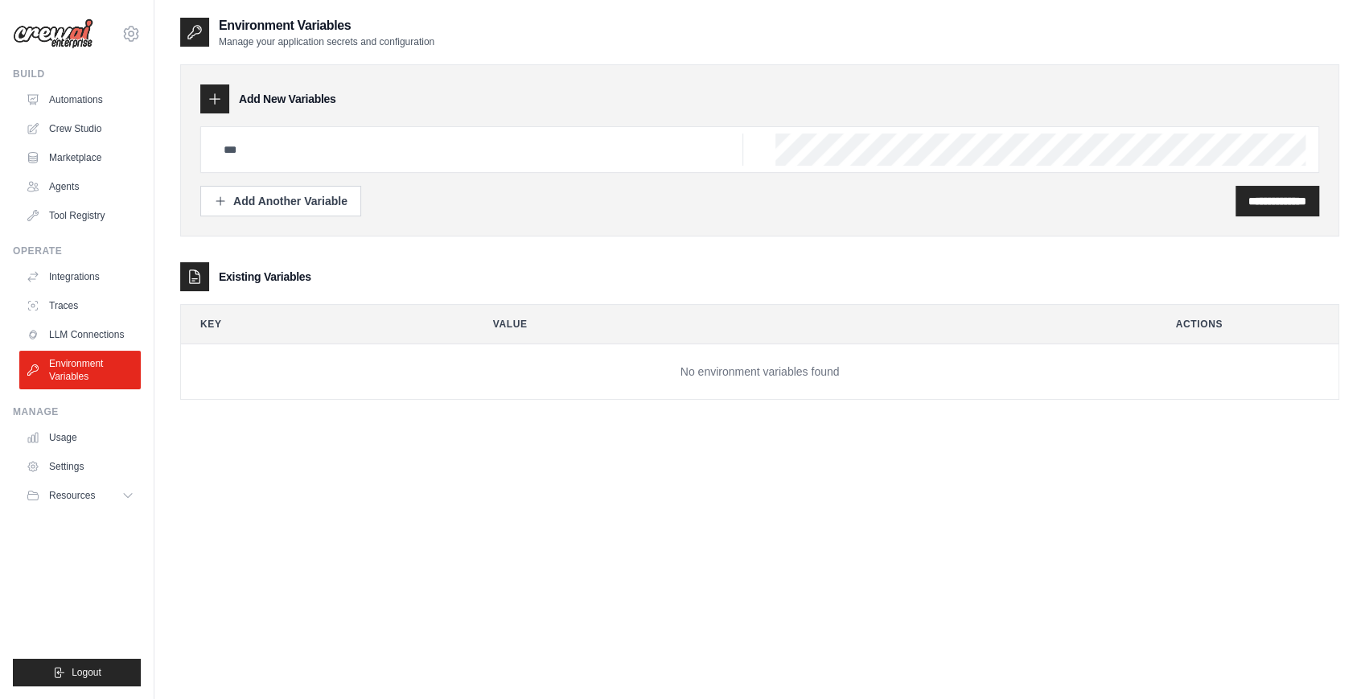
drag, startPoint x: 40, startPoint y: 413, endPoint x: 483, endPoint y: 487, distance: 448.5
click at [483, 487] on div "claudiomon83@gmail.com Settings Build Automations Crew Studio" at bounding box center [682, 365] width 1365 height 731
click at [97, 439] on link "Usage" at bounding box center [81, 438] width 121 height 26
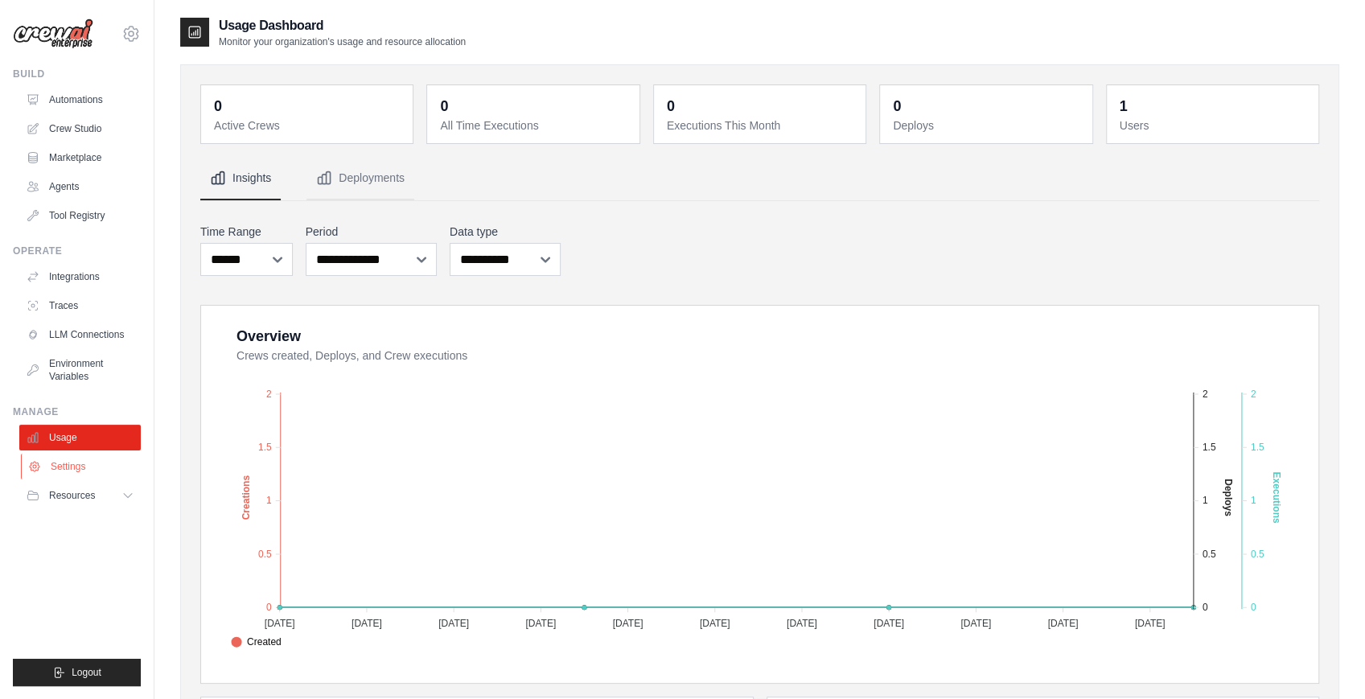
click at [93, 468] on link "Settings" at bounding box center [81, 467] width 121 height 26
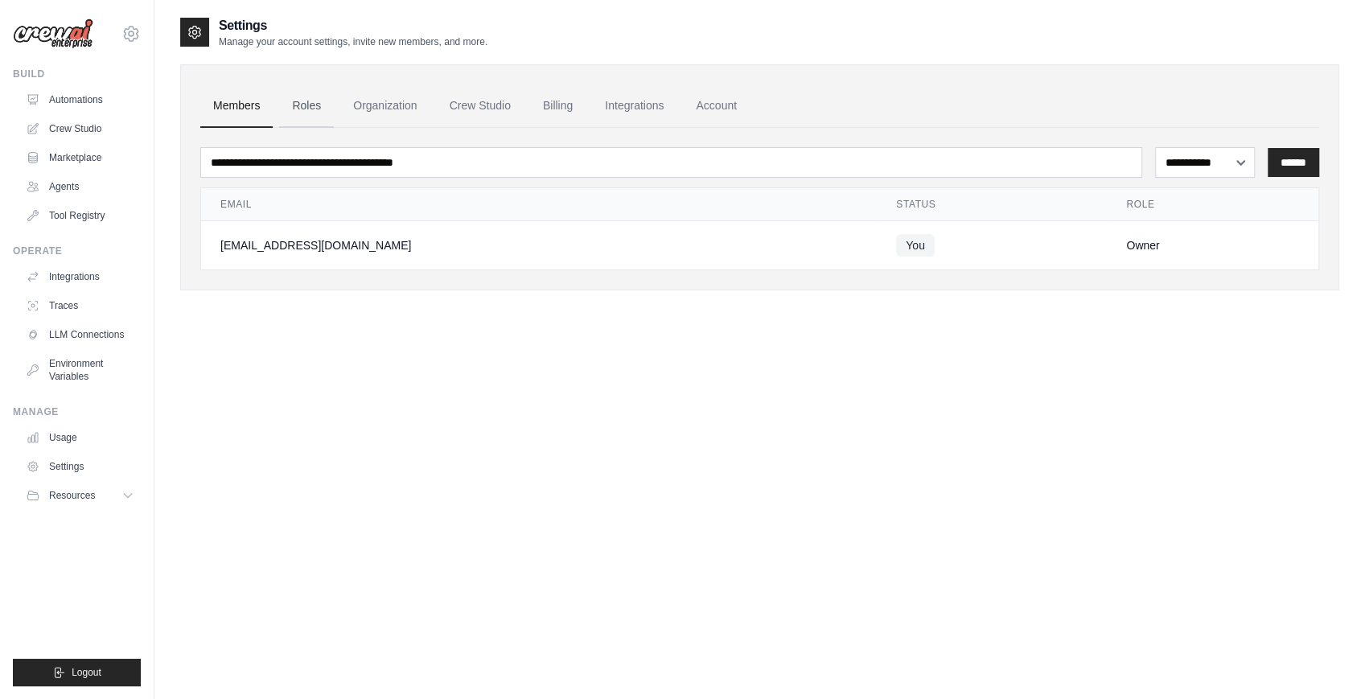
click at [306, 108] on link "Roles" at bounding box center [306, 105] width 55 height 43
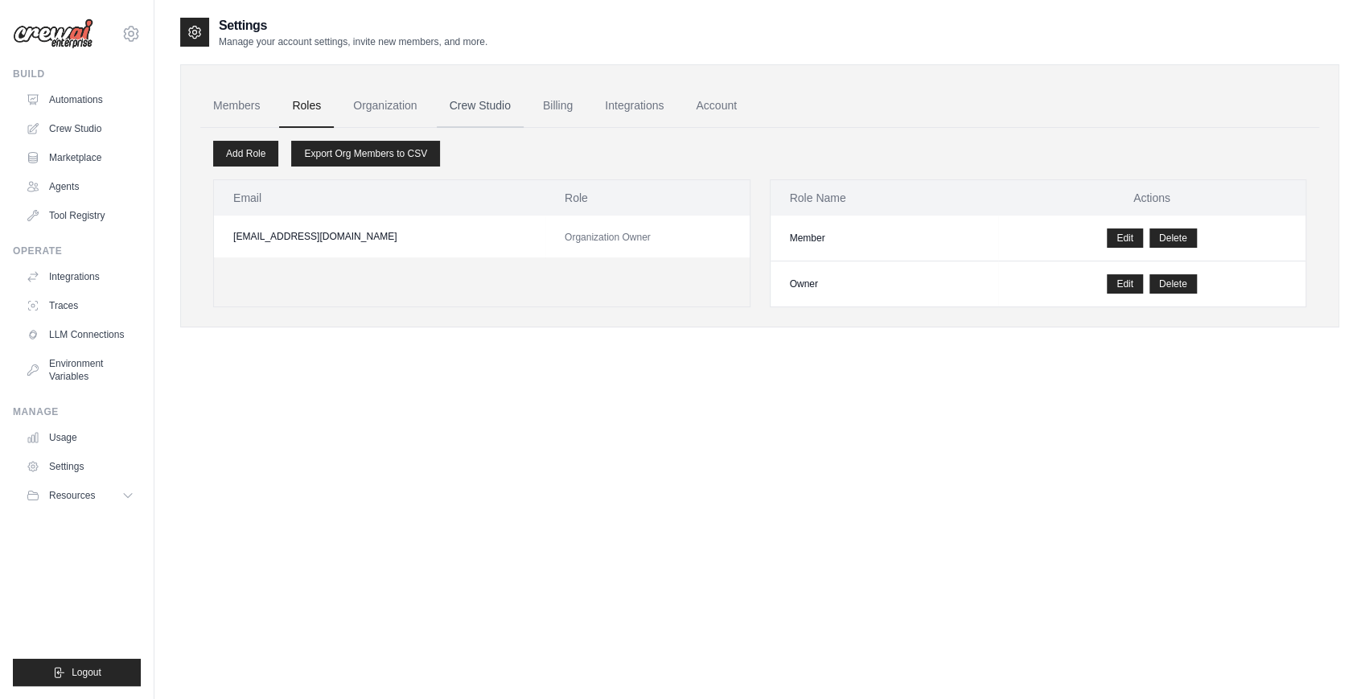
click at [499, 106] on link "Crew Studio" at bounding box center [480, 105] width 87 height 43
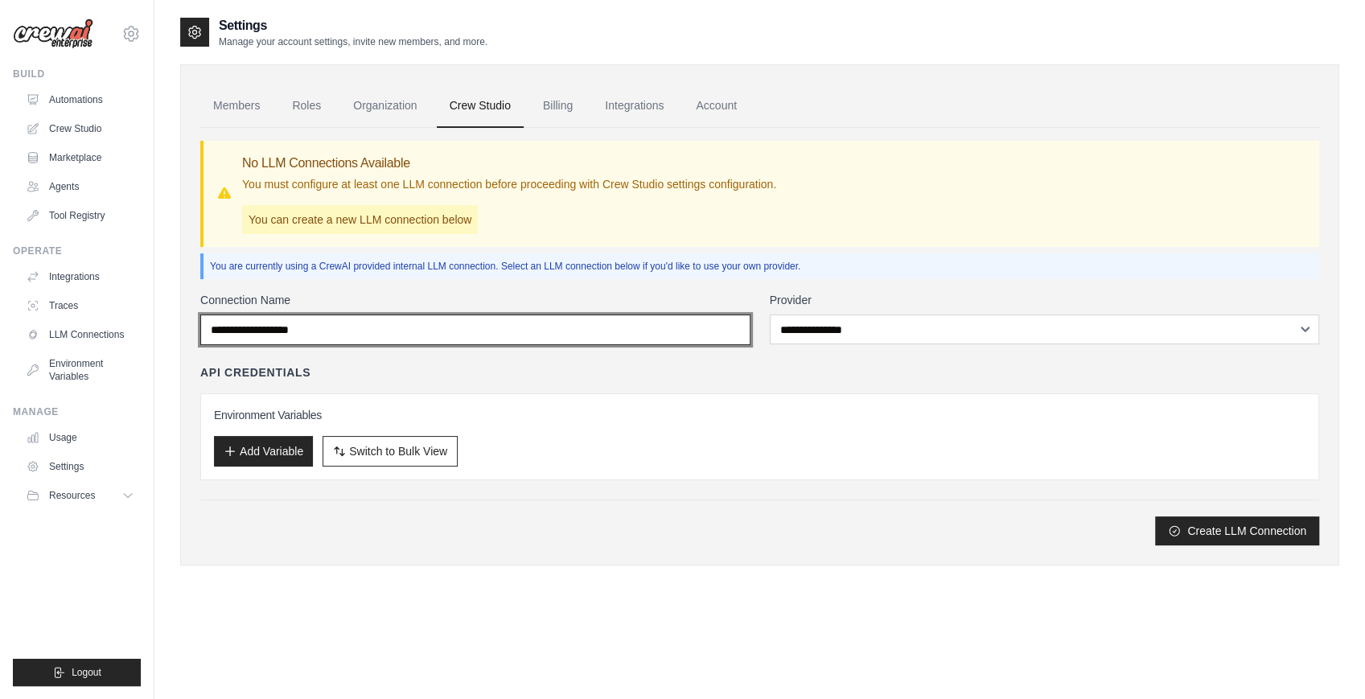
click at [586, 328] on input "Connection Name" at bounding box center [475, 329] width 550 height 31
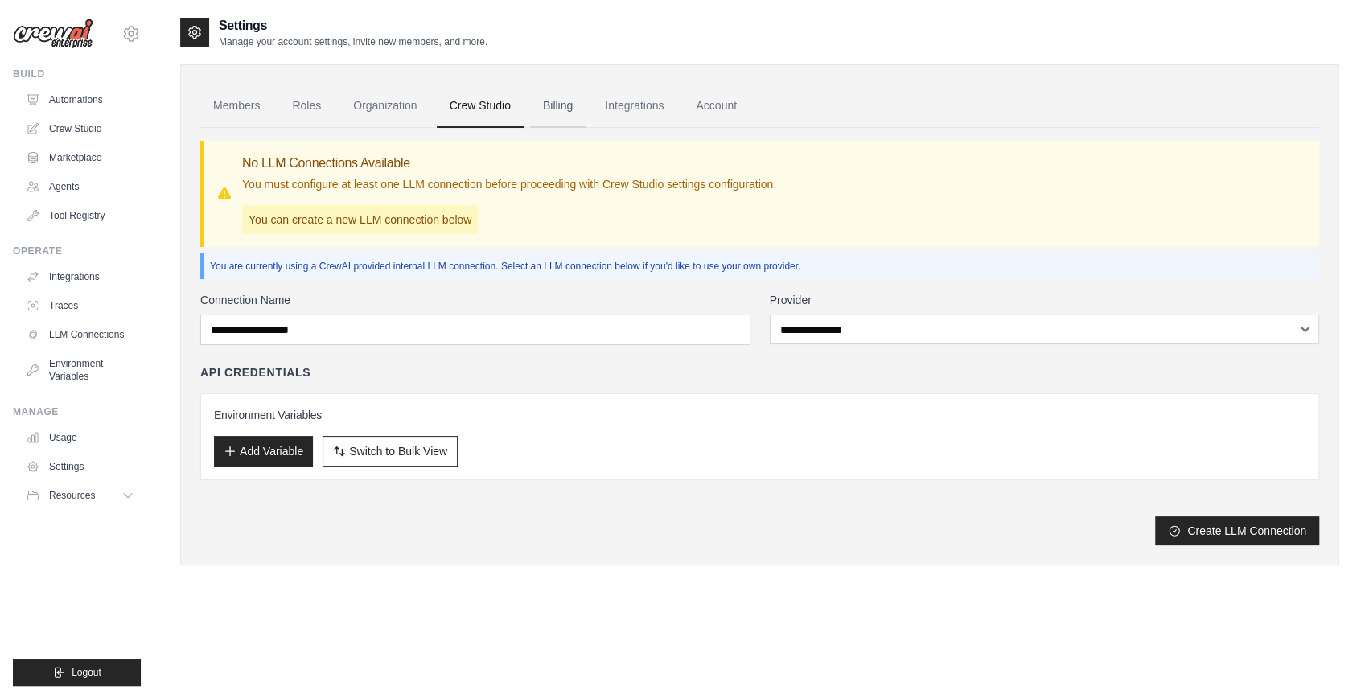
click at [568, 101] on link "Billing" at bounding box center [557, 105] width 55 height 43
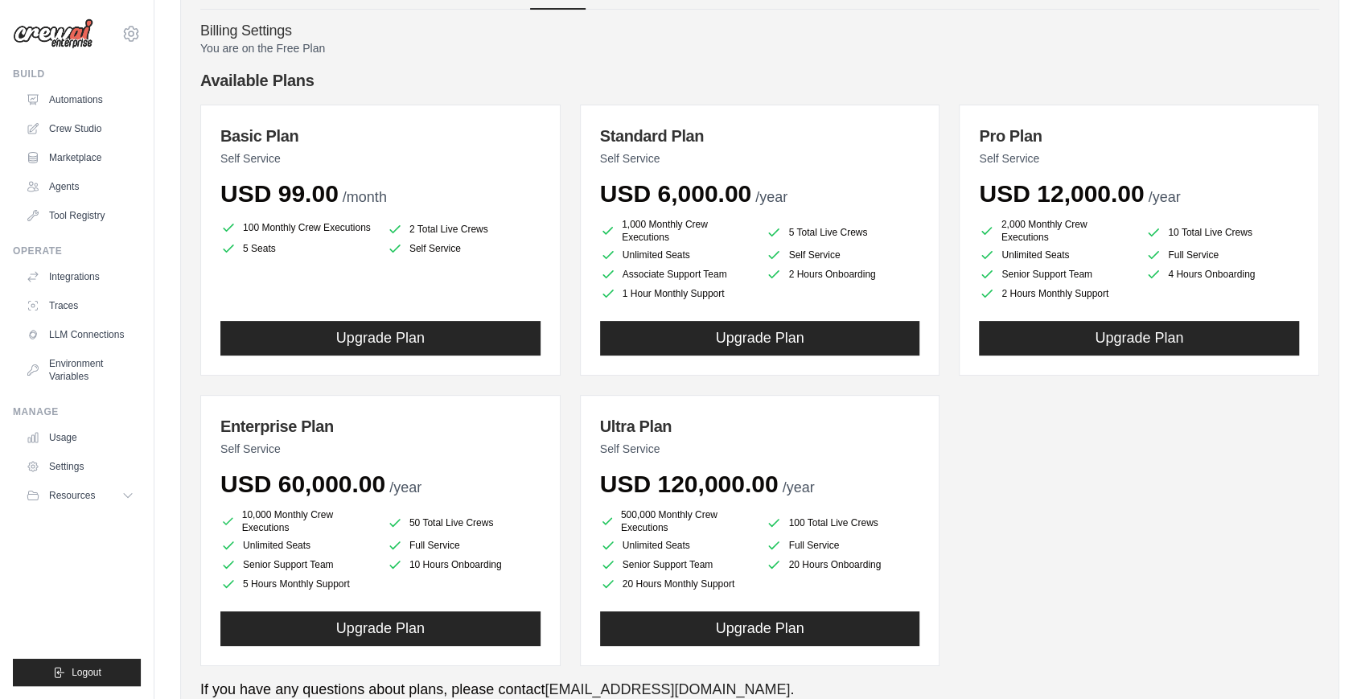
scroll to position [161, 0]
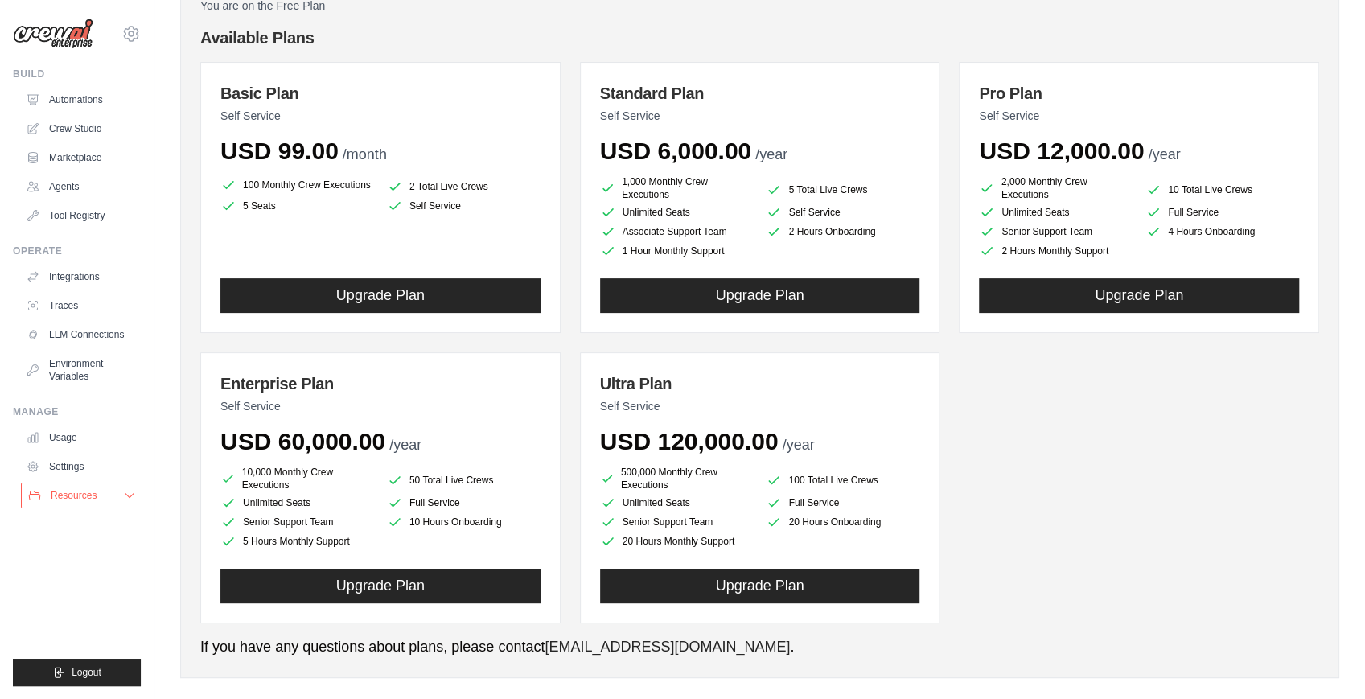
click at [93, 499] on span "Resources" at bounding box center [74, 495] width 46 height 13
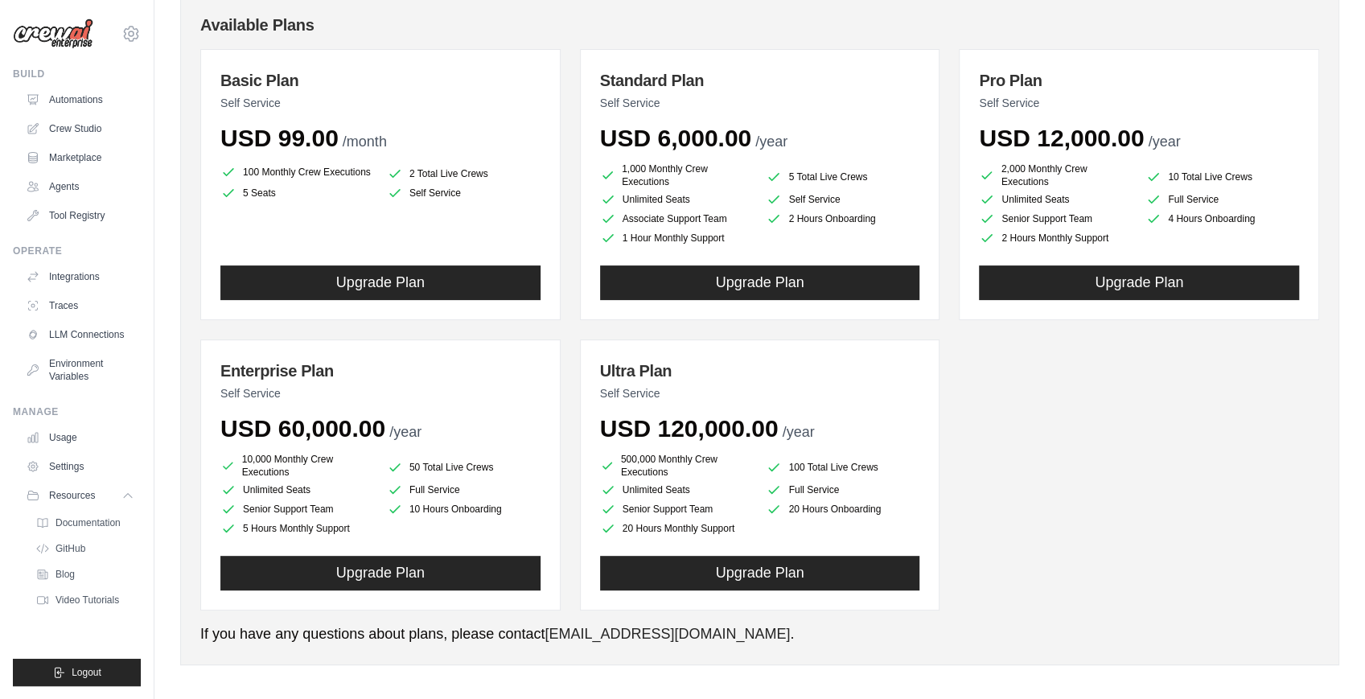
scroll to position [180, 0]
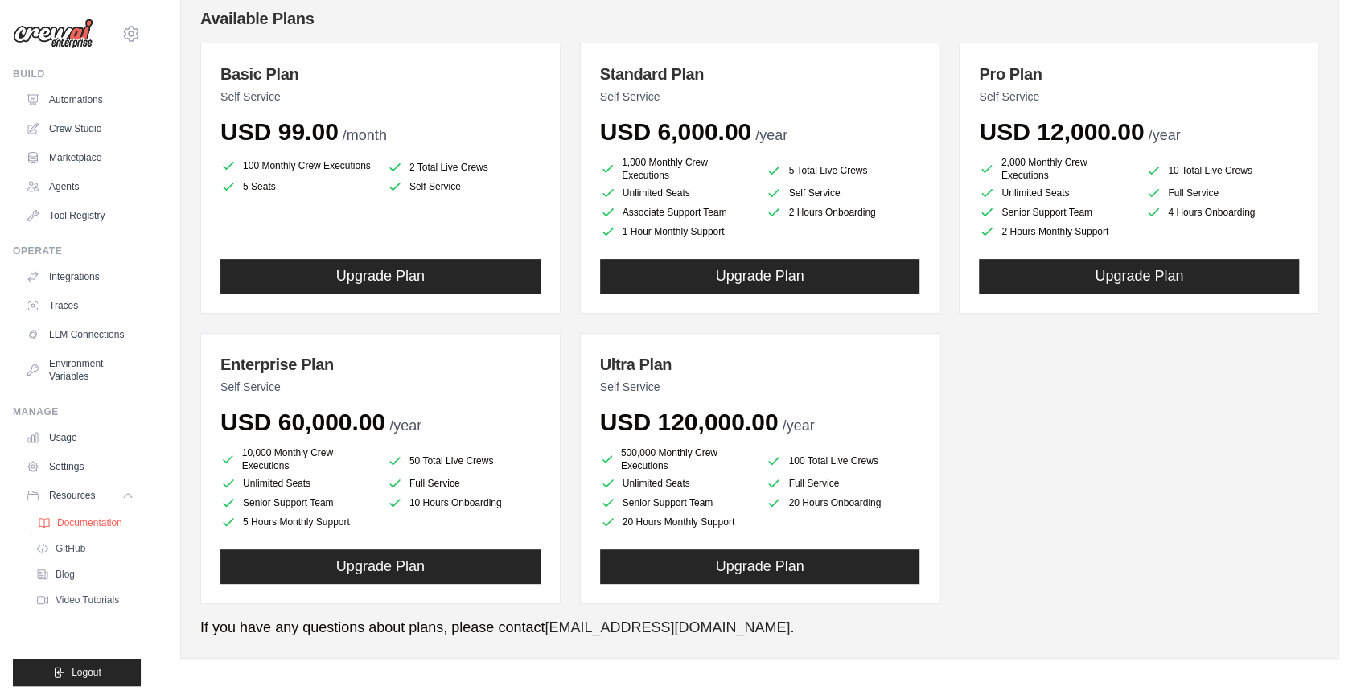
click at [95, 525] on span "Documentation" at bounding box center [89, 522] width 65 height 13
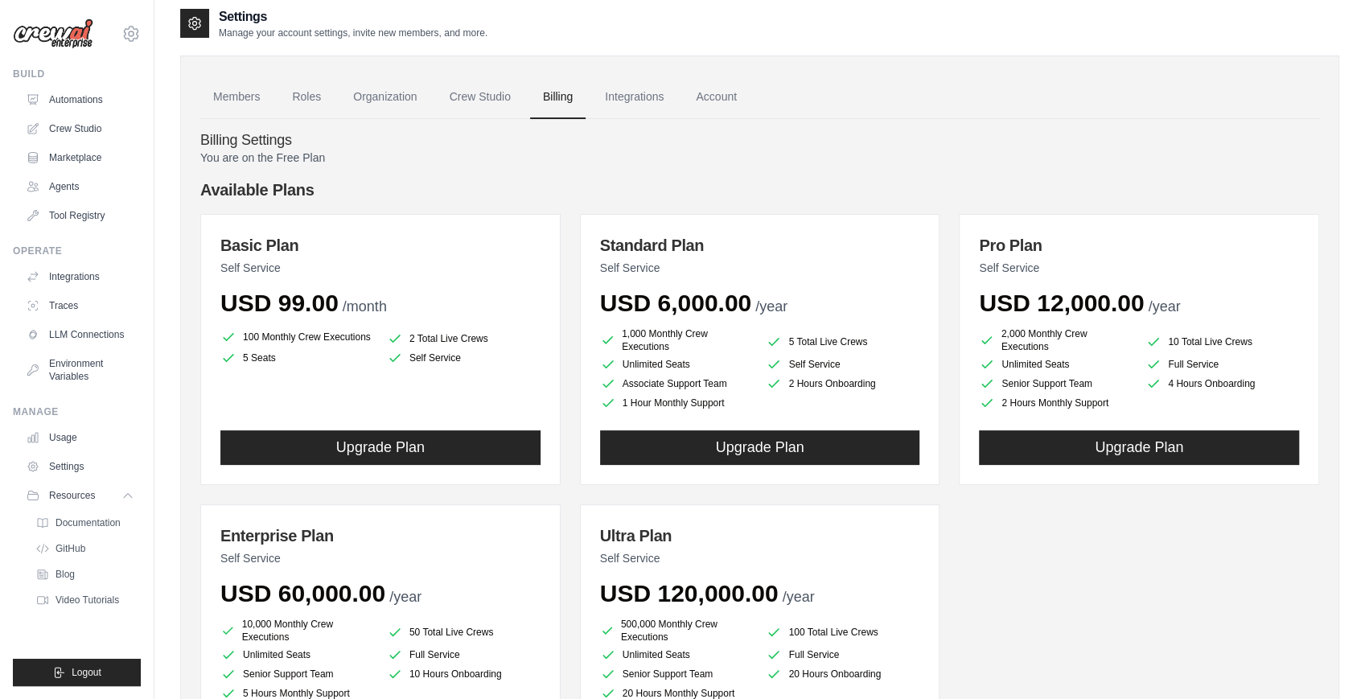
scroll to position [0, 0]
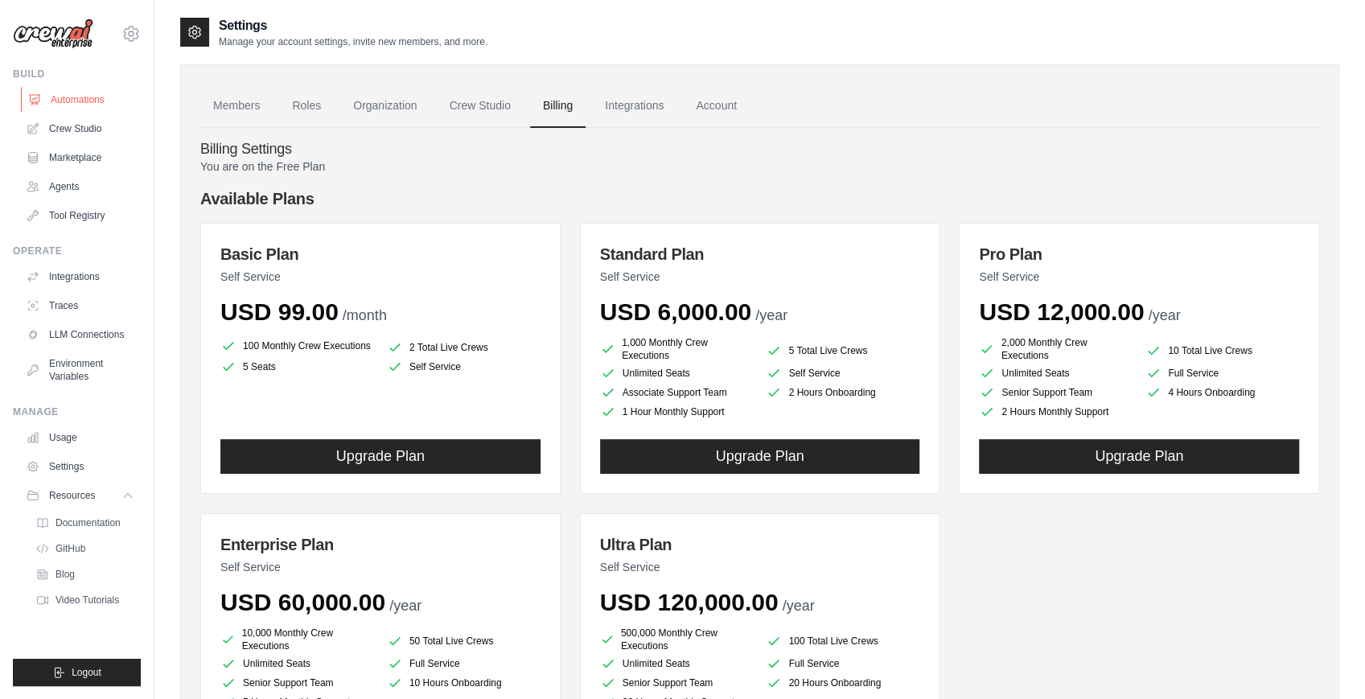
click at [79, 98] on link "Automations" at bounding box center [81, 100] width 121 height 26
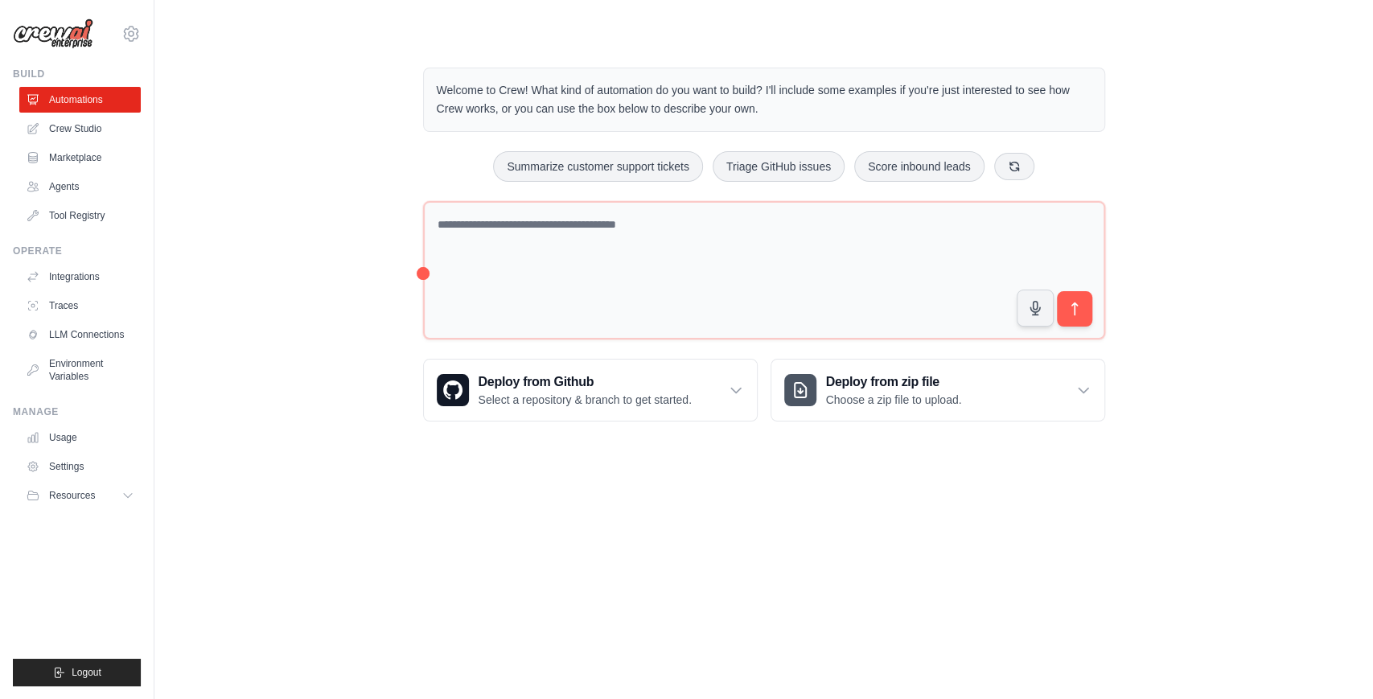
click at [1266, 246] on div "Welcome to Crew! What kind of automation do you want to build? I'll include som…" at bounding box center [763, 244] width 1167 height 405
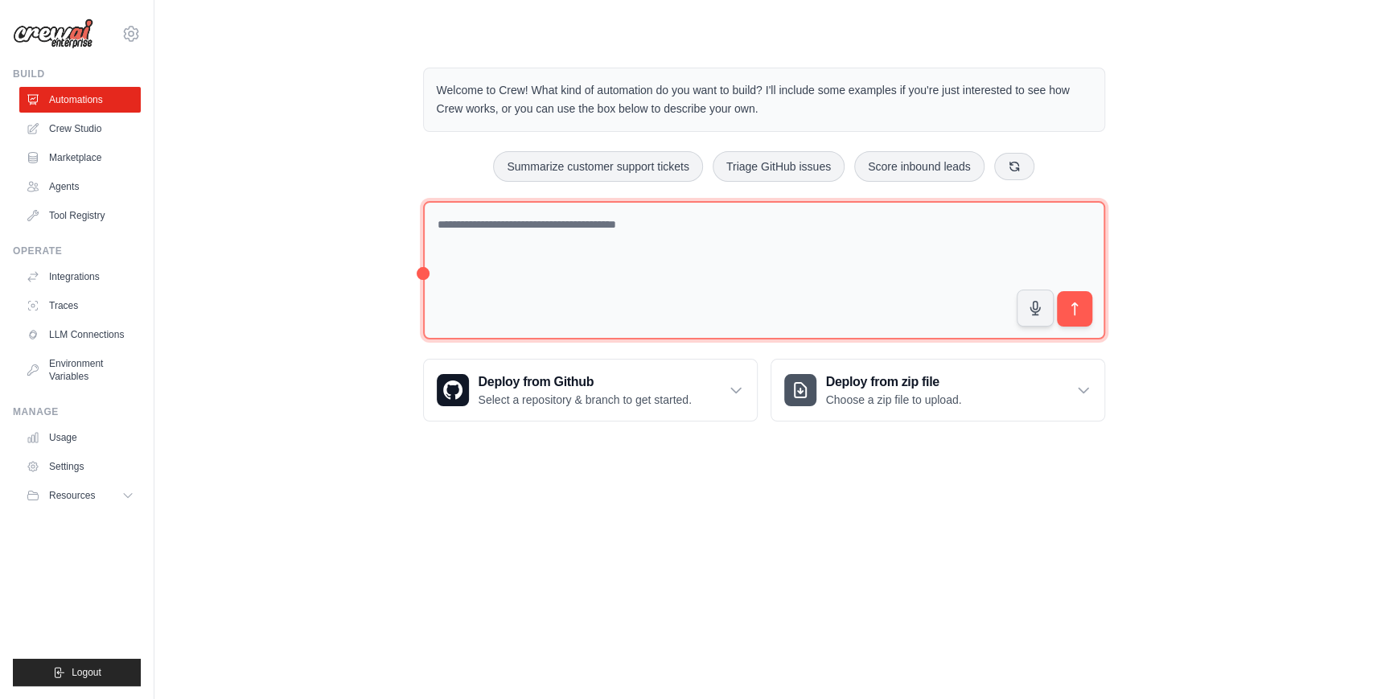
click at [652, 254] on textarea at bounding box center [764, 270] width 682 height 139
paste textarea "**********"
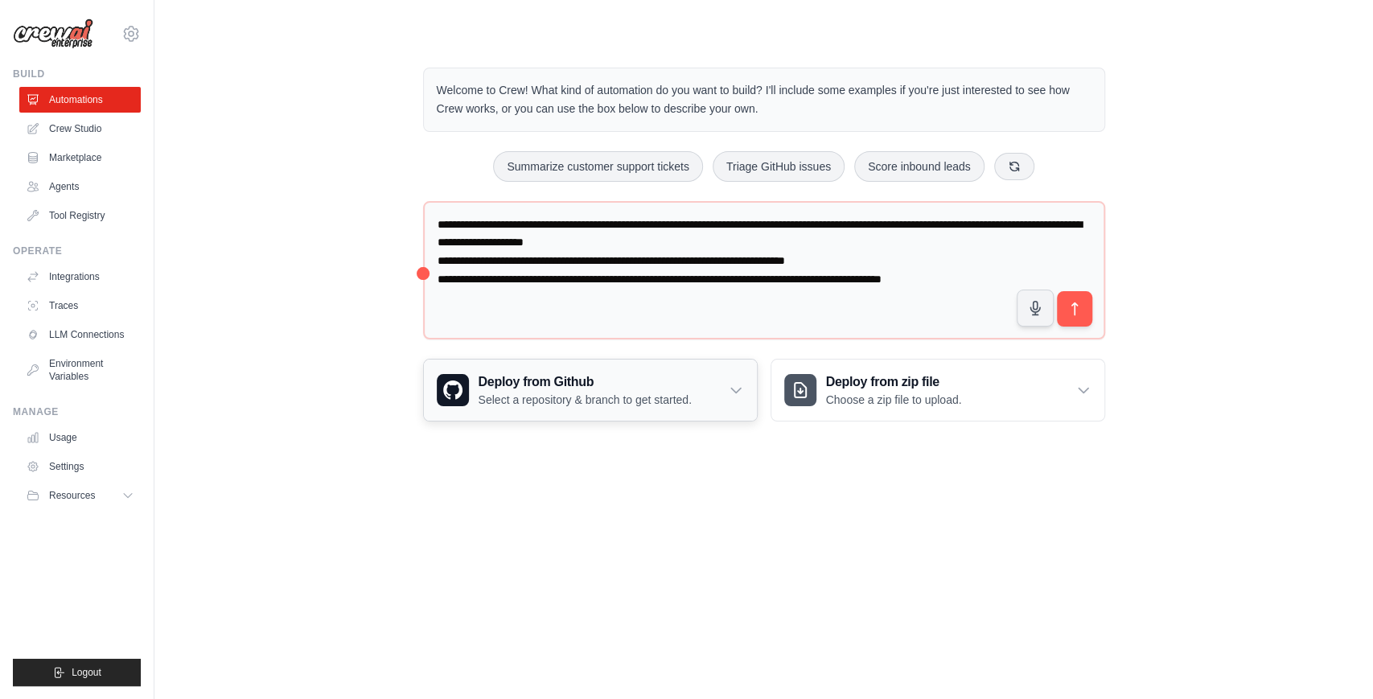
click at [745, 381] on div "Deploy from Github Select a repository & branch to get started." at bounding box center [590, 390] width 333 height 61
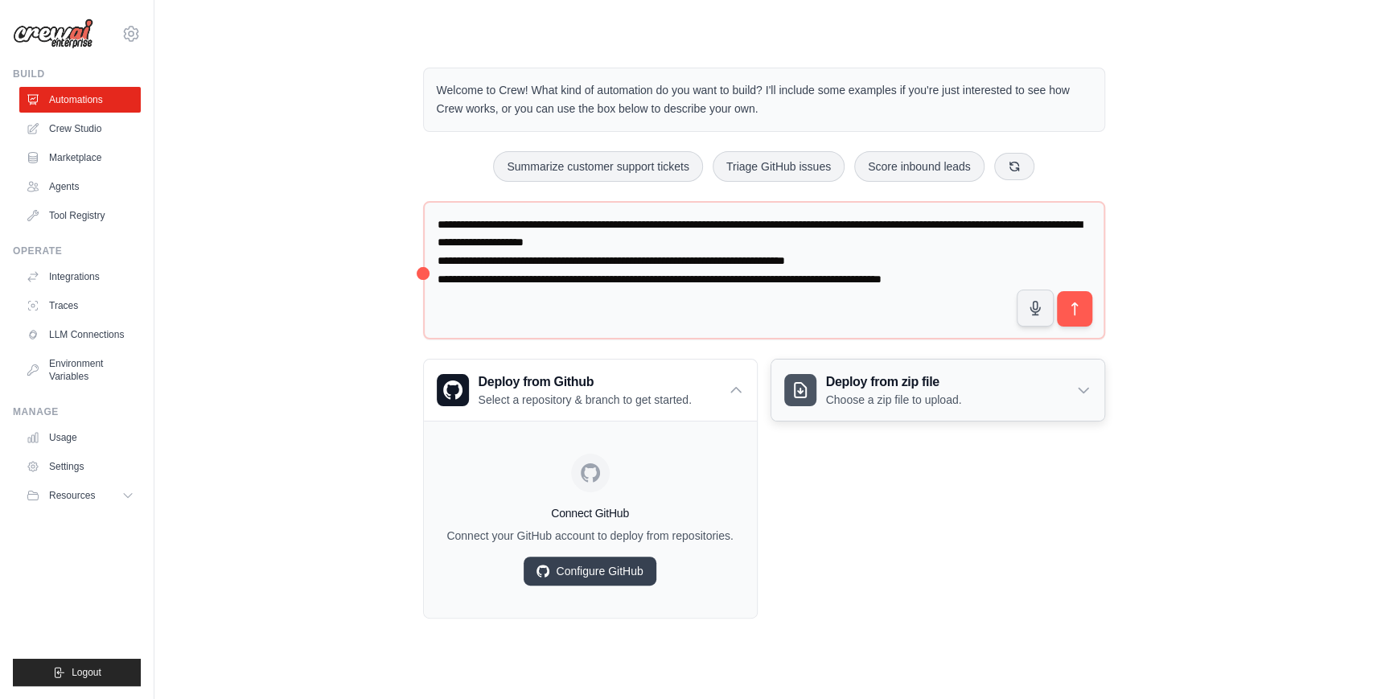
click at [1073, 393] on div "Deploy from zip file Choose a zip file to upload." at bounding box center [937, 390] width 333 height 61
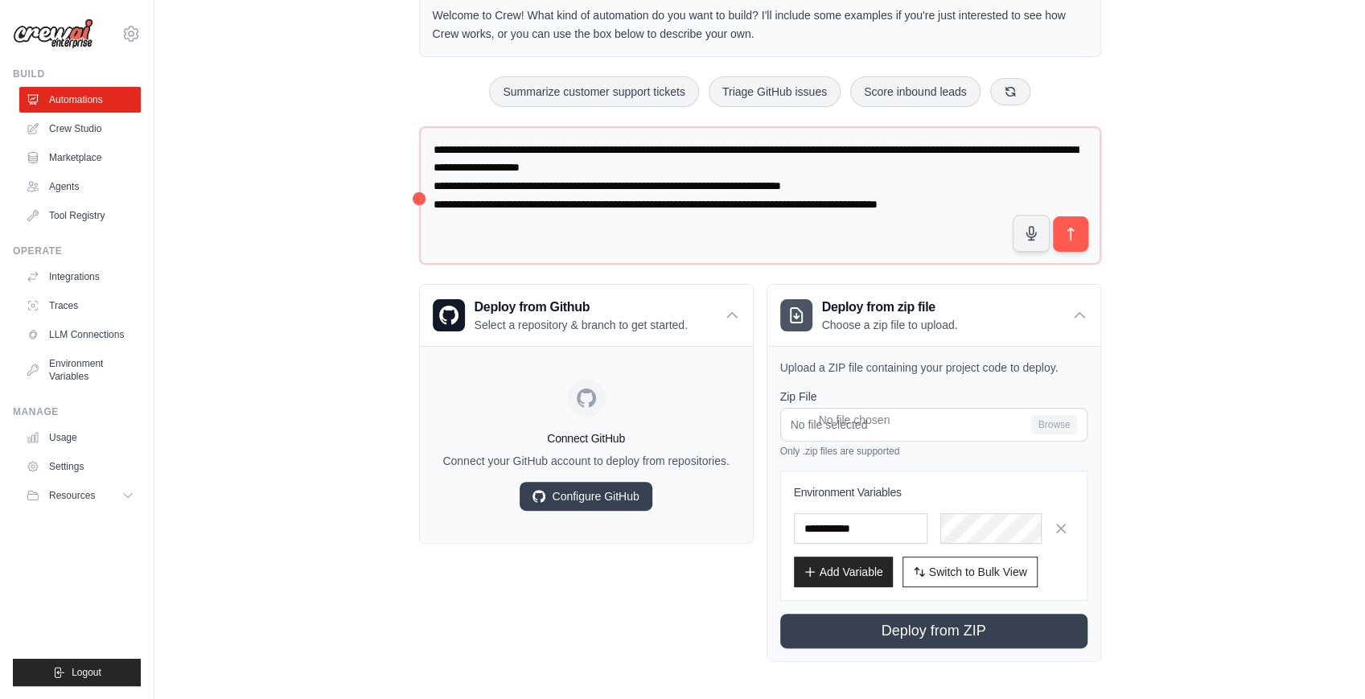
scroll to position [76, 0]
click at [878, 417] on input "No file selected Browse" at bounding box center [933, 424] width 307 height 34
click at [304, 286] on div "Welcome to Crew! What kind of automation do you want to build? I'll include som…" at bounding box center [759, 326] width 1159 height 721
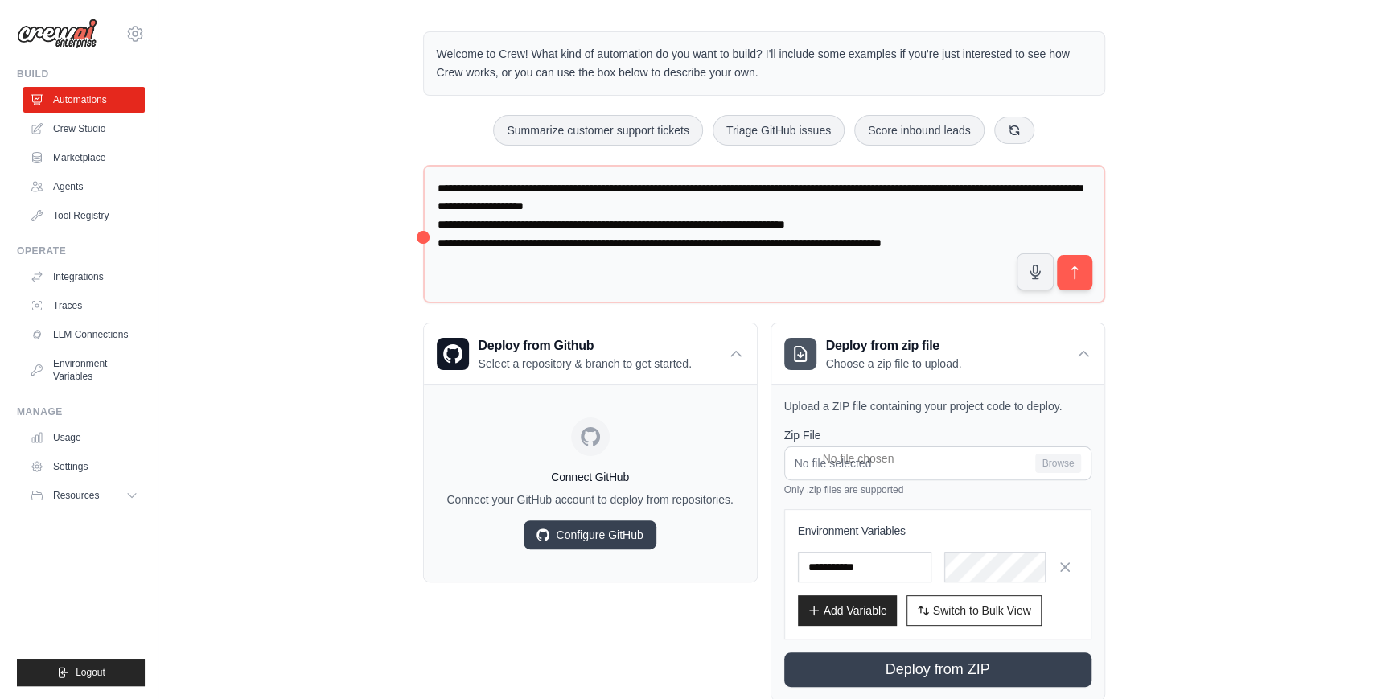
scroll to position [0, 0]
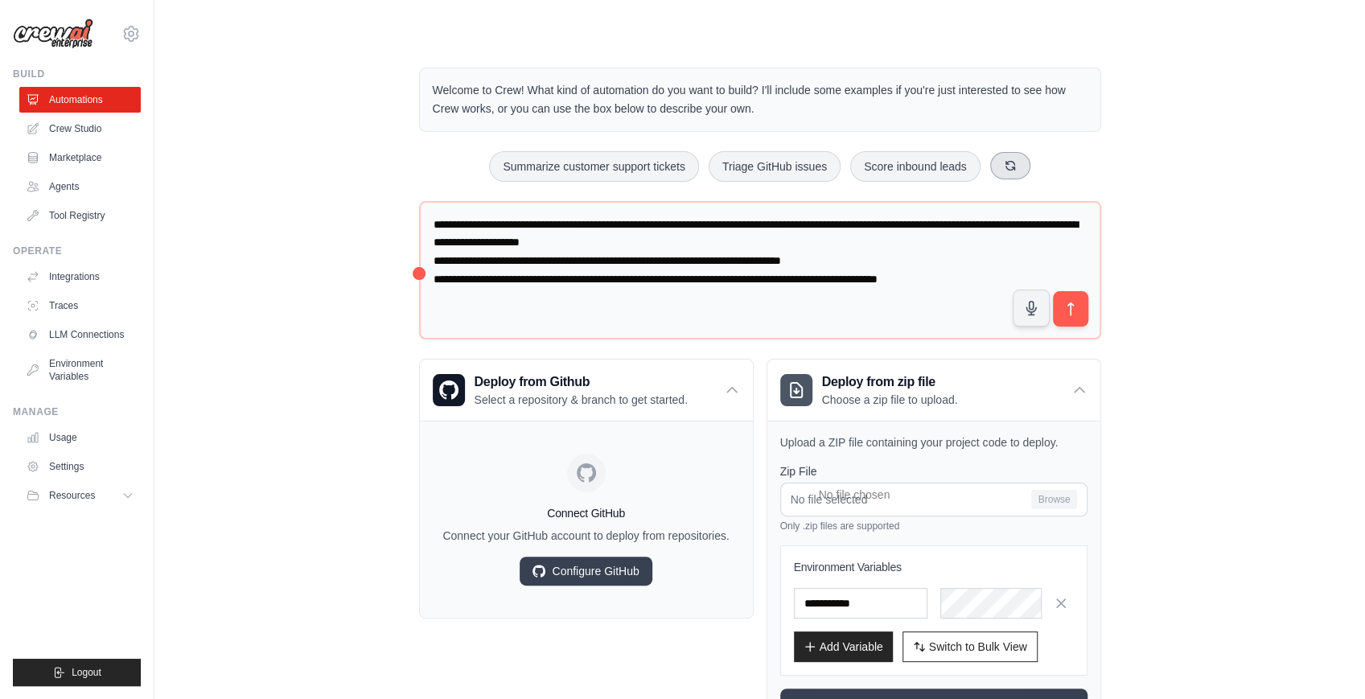
click at [1017, 166] on icon at bounding box center [1010, 165] width 13 height 13
click at [1027, 161] on icon at bounding box center [1022, 165] width 9 height 9
click at [1031, 160] on button at bounding box center [1011, 165] width 40 height 27
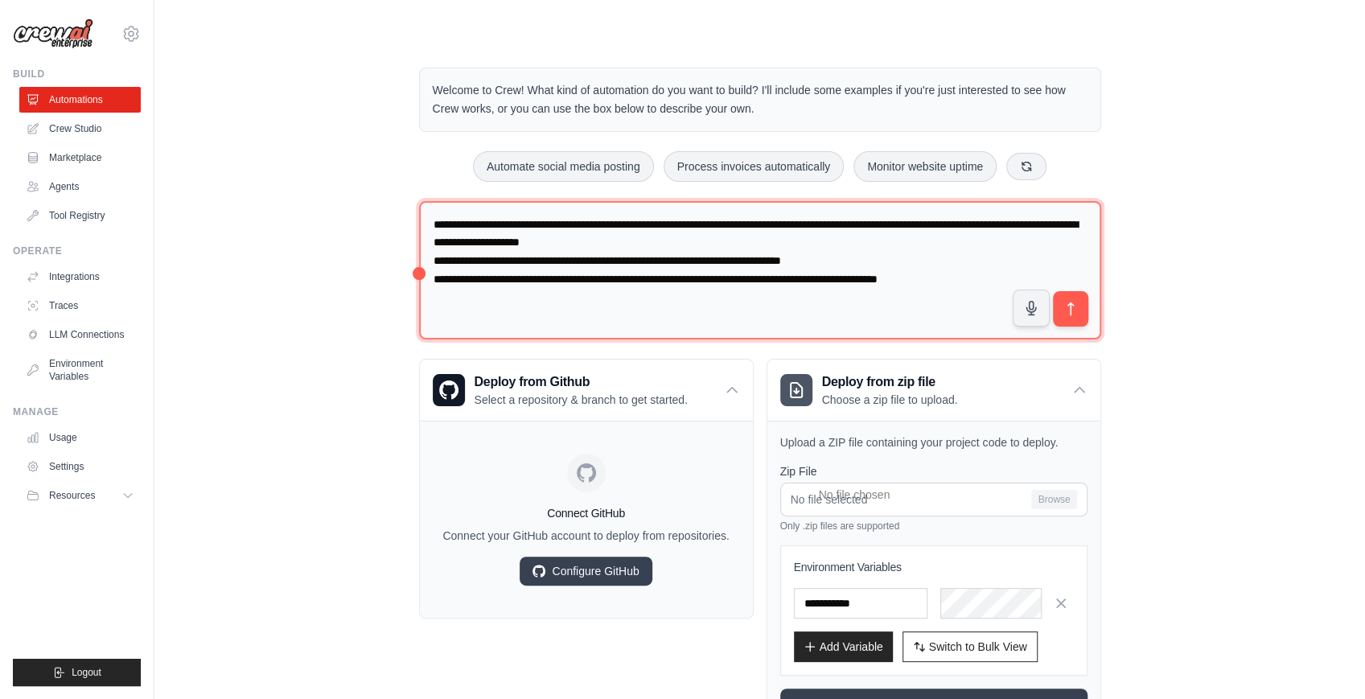
click at [441, 228] on textarea "**********" at bounding box center [760, 270] width 682 height 139
click at [701, 302] on textarea "**********" at bounding box center [760, 270] width 682 height 139
type textarea "**********"
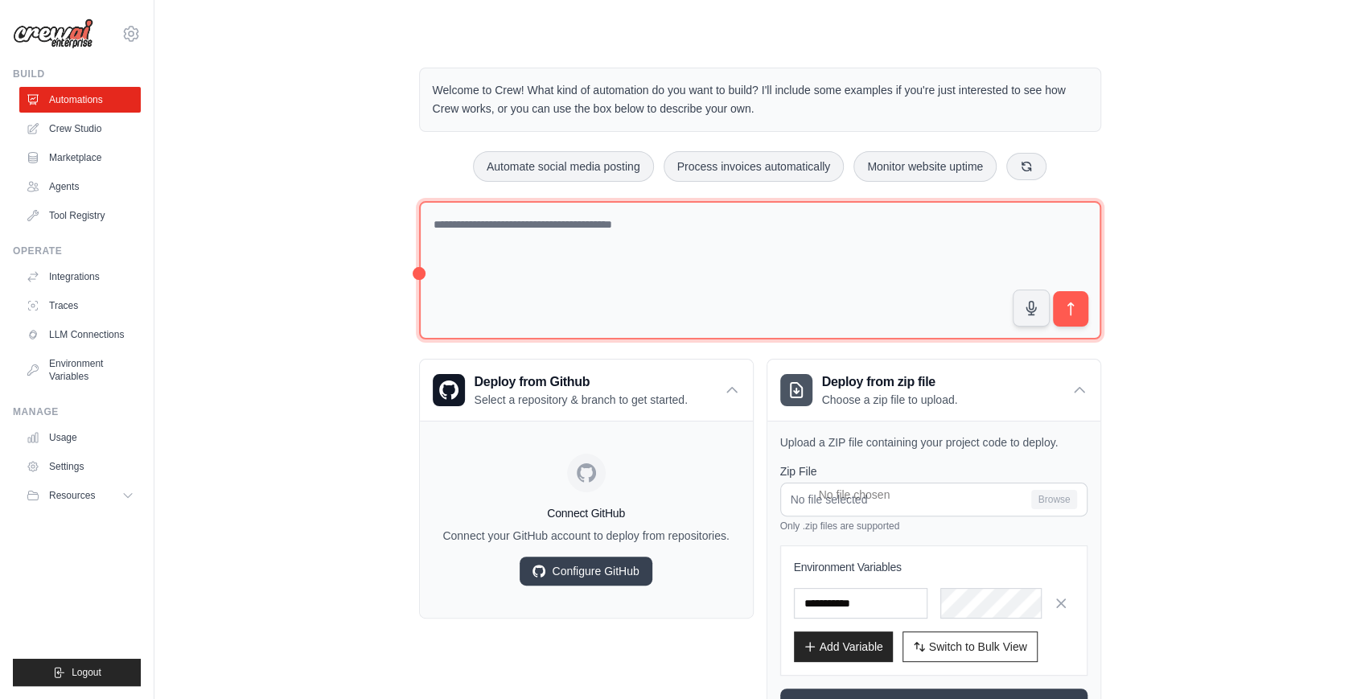
type textarea "**********"
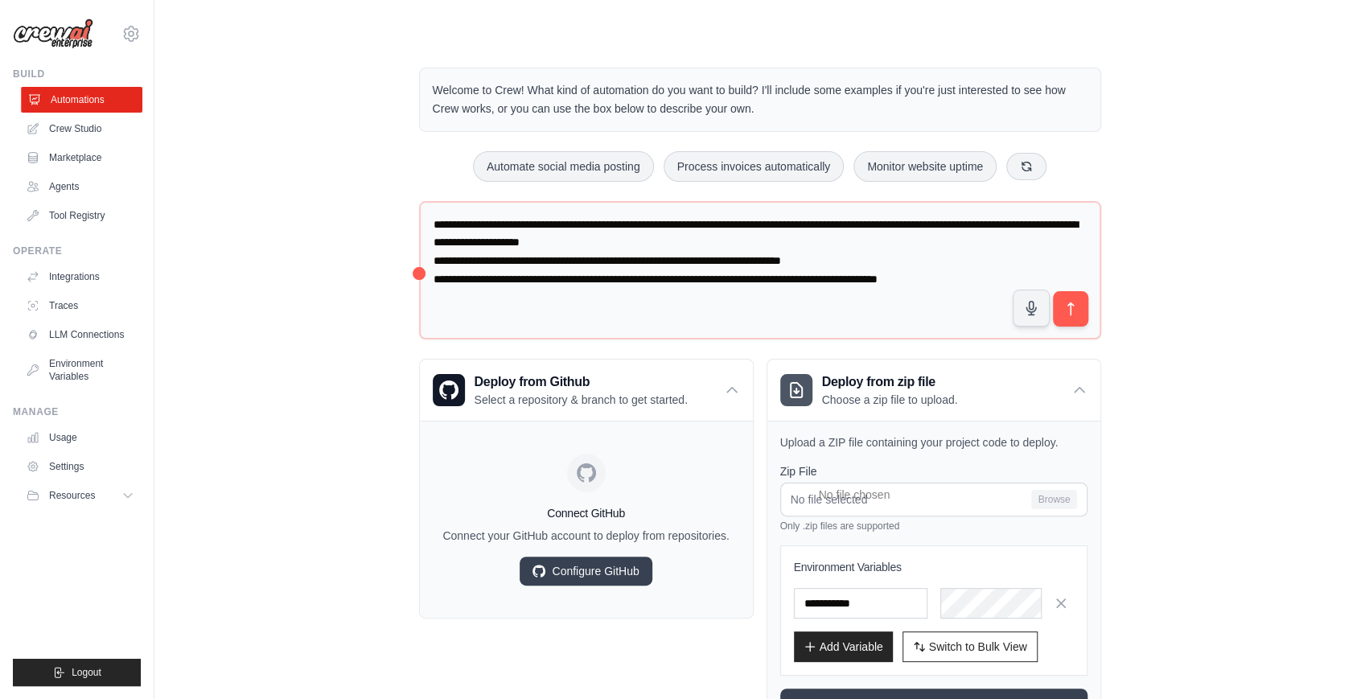
click at [134, 92] on link "Automations" at bounding box center [81, 100] width 121 height 26
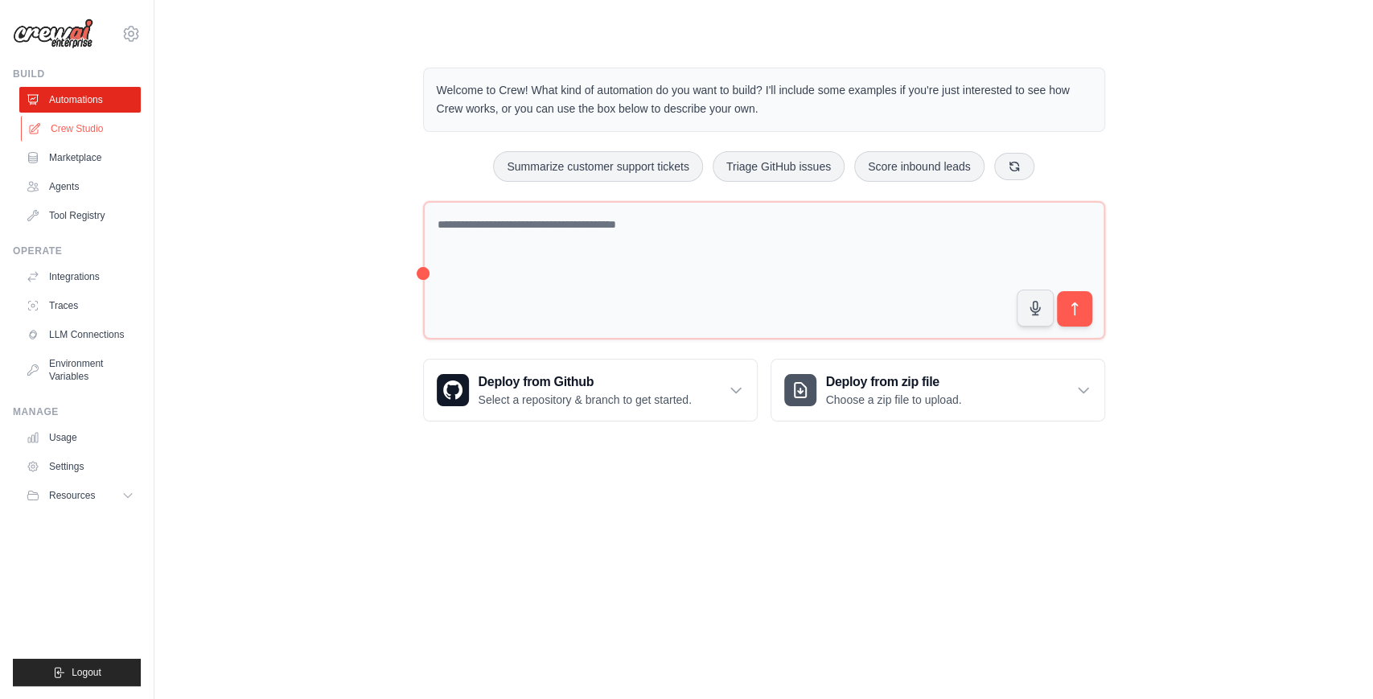
click at [113, 126] on link "Crew Studio" at bounding box center [81, 129] width 121 height 26
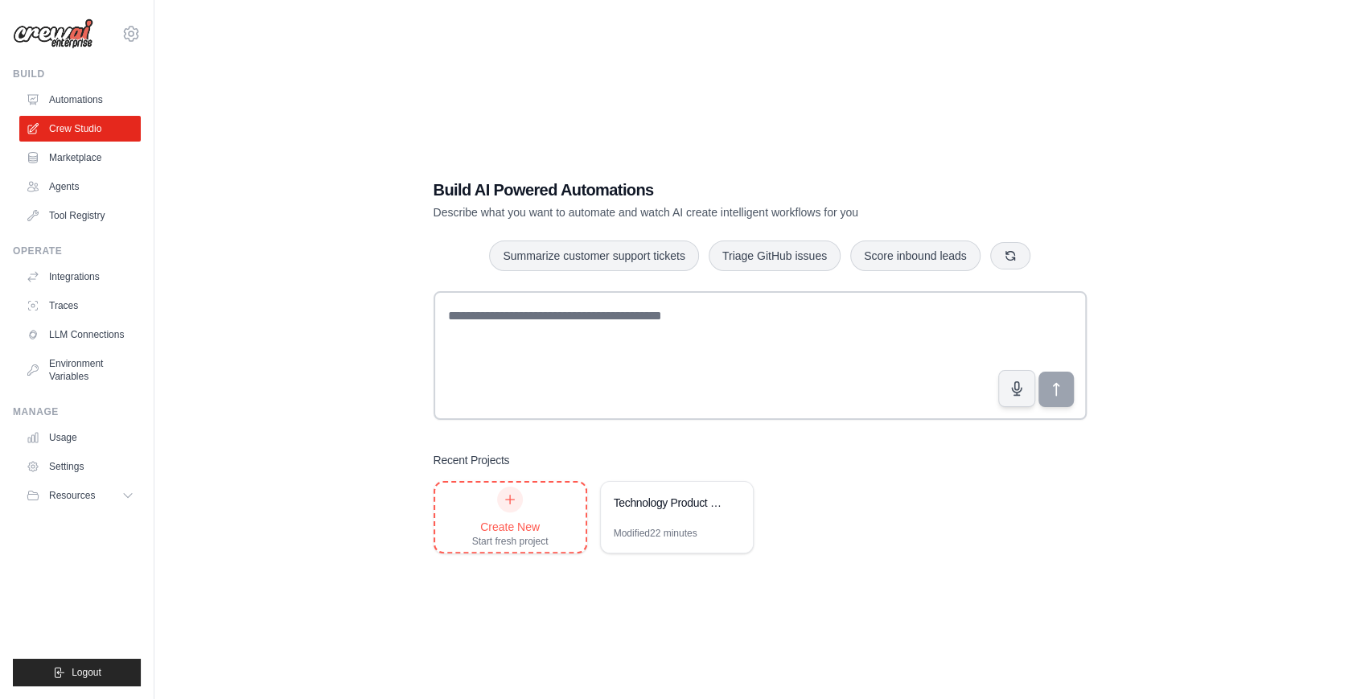
click at [560, 499] on div "Create New Start fresh project" at bounding box center [510, 517] width 150 height 69
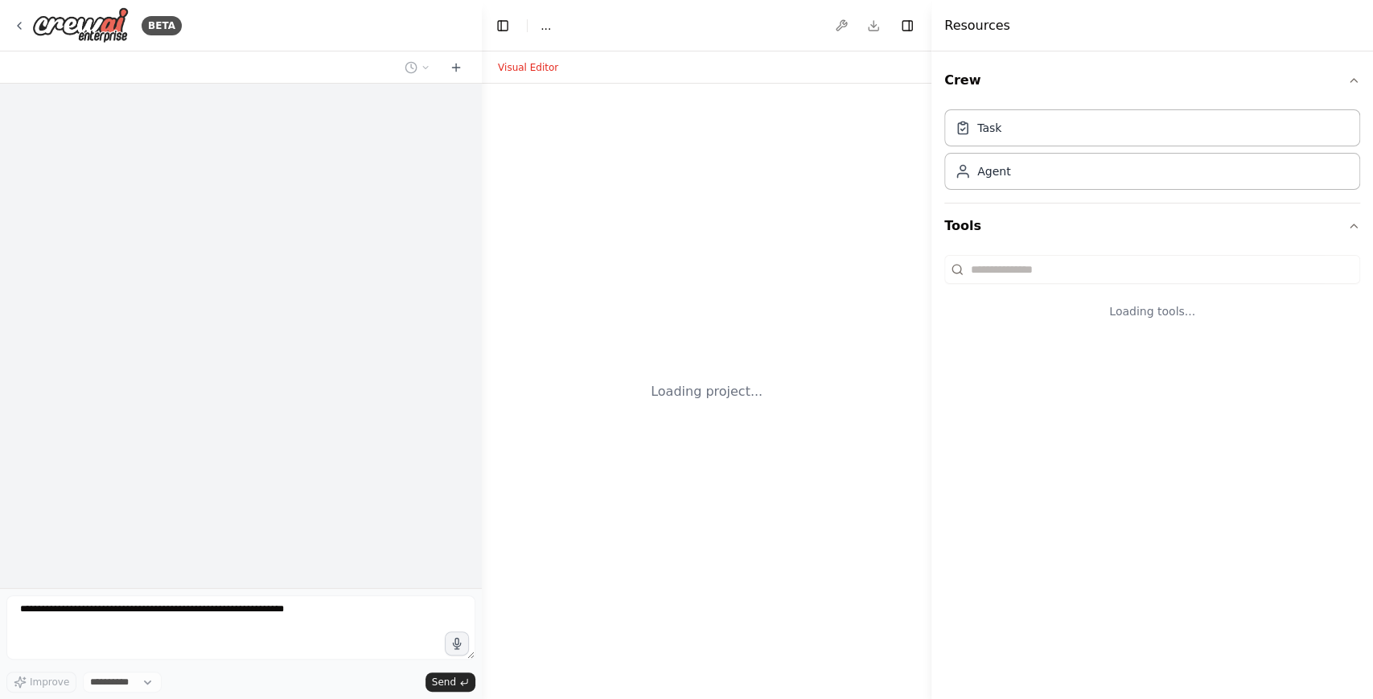
select select "****"
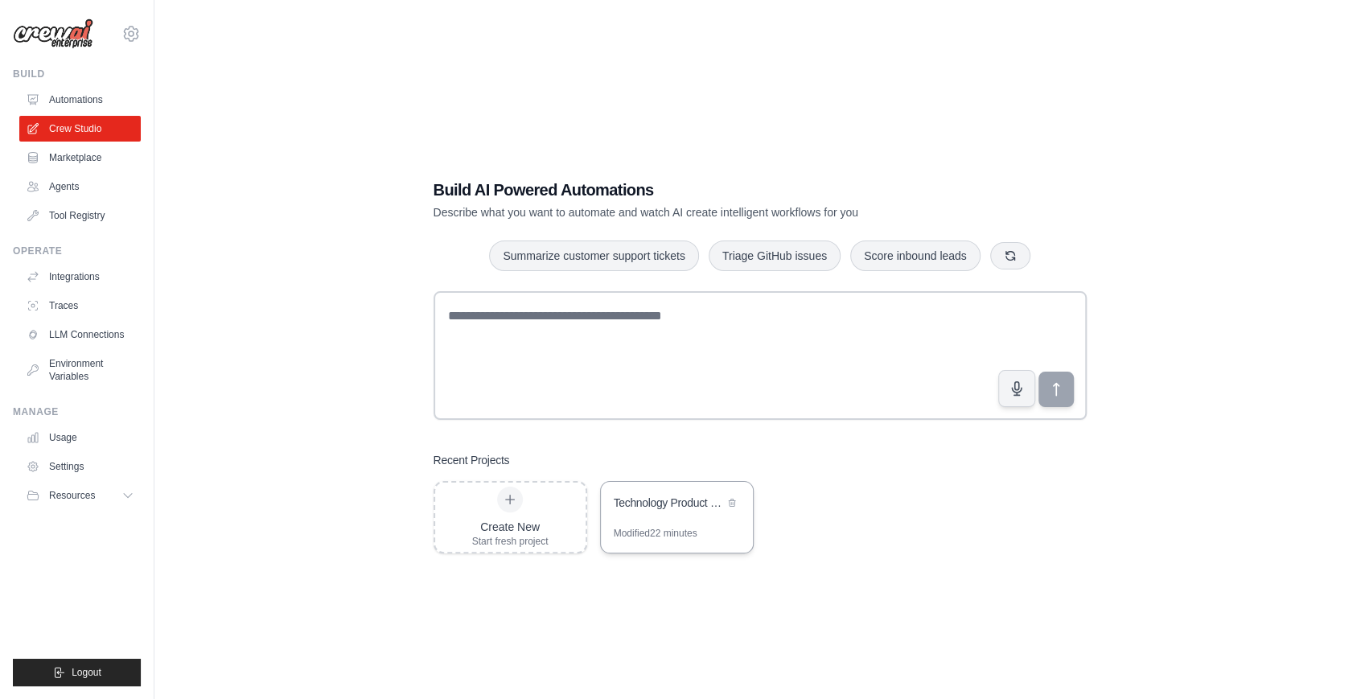
click at [677, 508] on div "Technology Product Research Automation" at bounding box center [669, 503] width 110 height 16
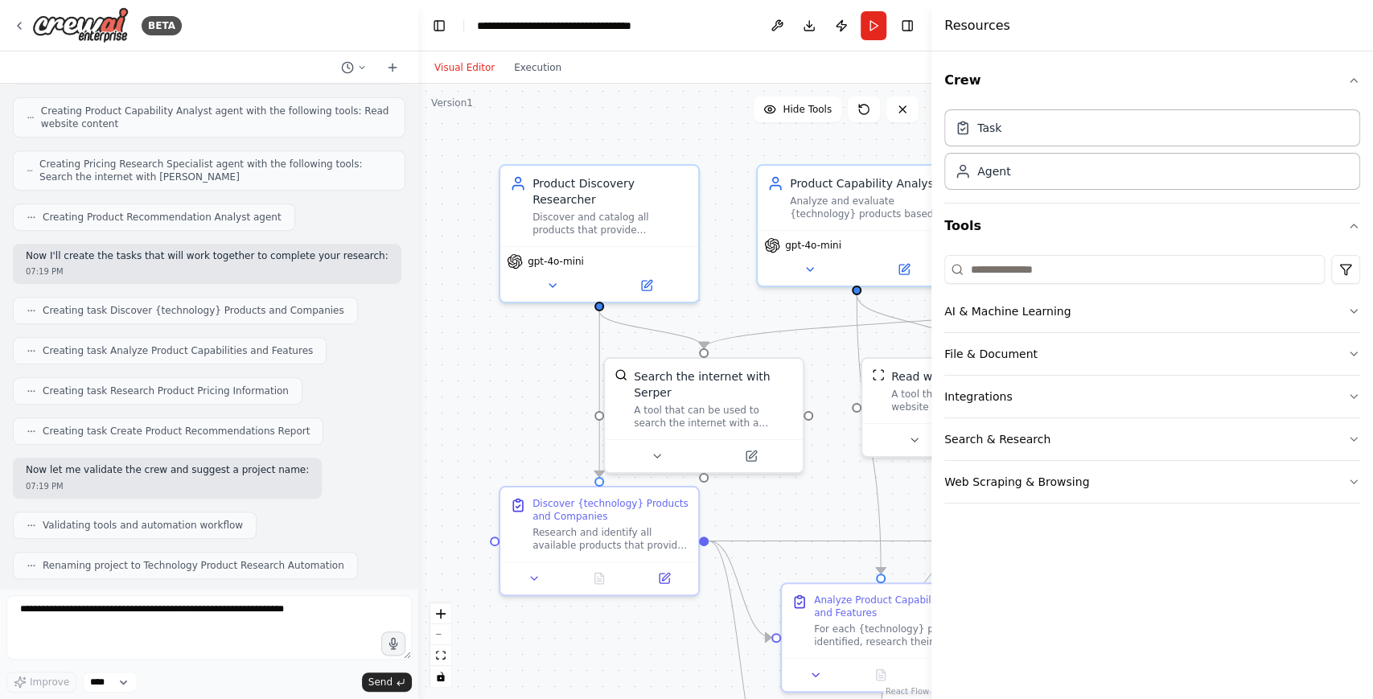
drag, startPoint x: 481, startPoint y: 394, endPoint x: 417, endPoint y: 397, distance: 64.4
click at [417, 397] on div "BETA I want to research all of the product available for a specific technology.…" at bounding box center [686, 349] width 1373 height 699
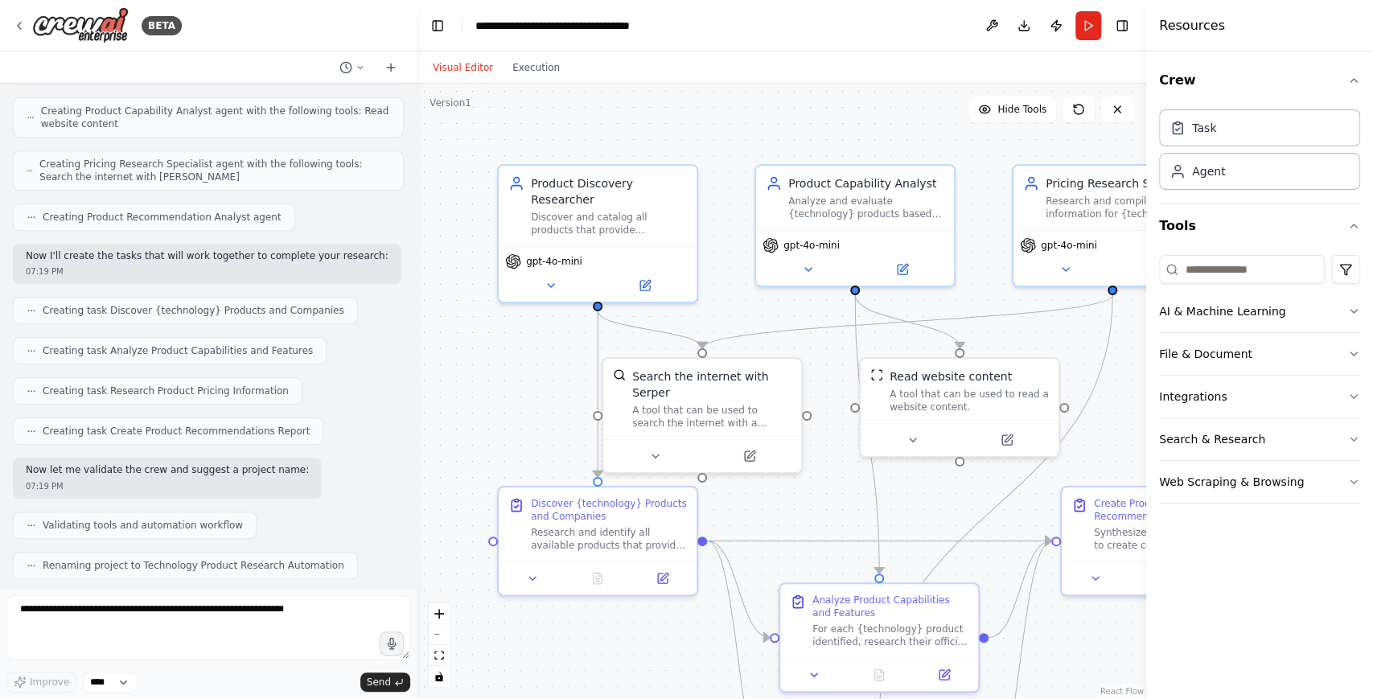
drag, startPoint x: 933, startPoint y: 349, endPoint x: 1130, endPoint y: 346, distance: 197.1
click at [1146, 347] on div at bounding box center [1149, 349] width 6 height 699
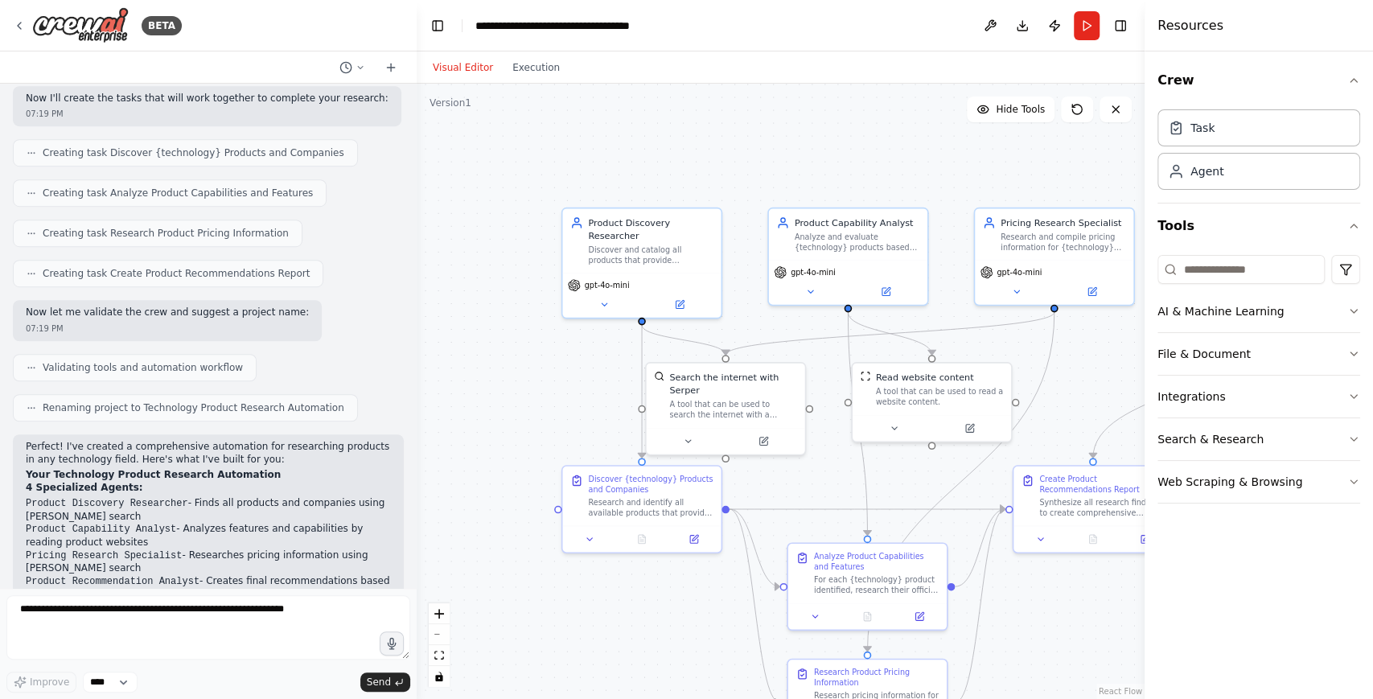
scroll to position [968, 0]
